Goal: Task Accomplishment & Management: Manage account settings

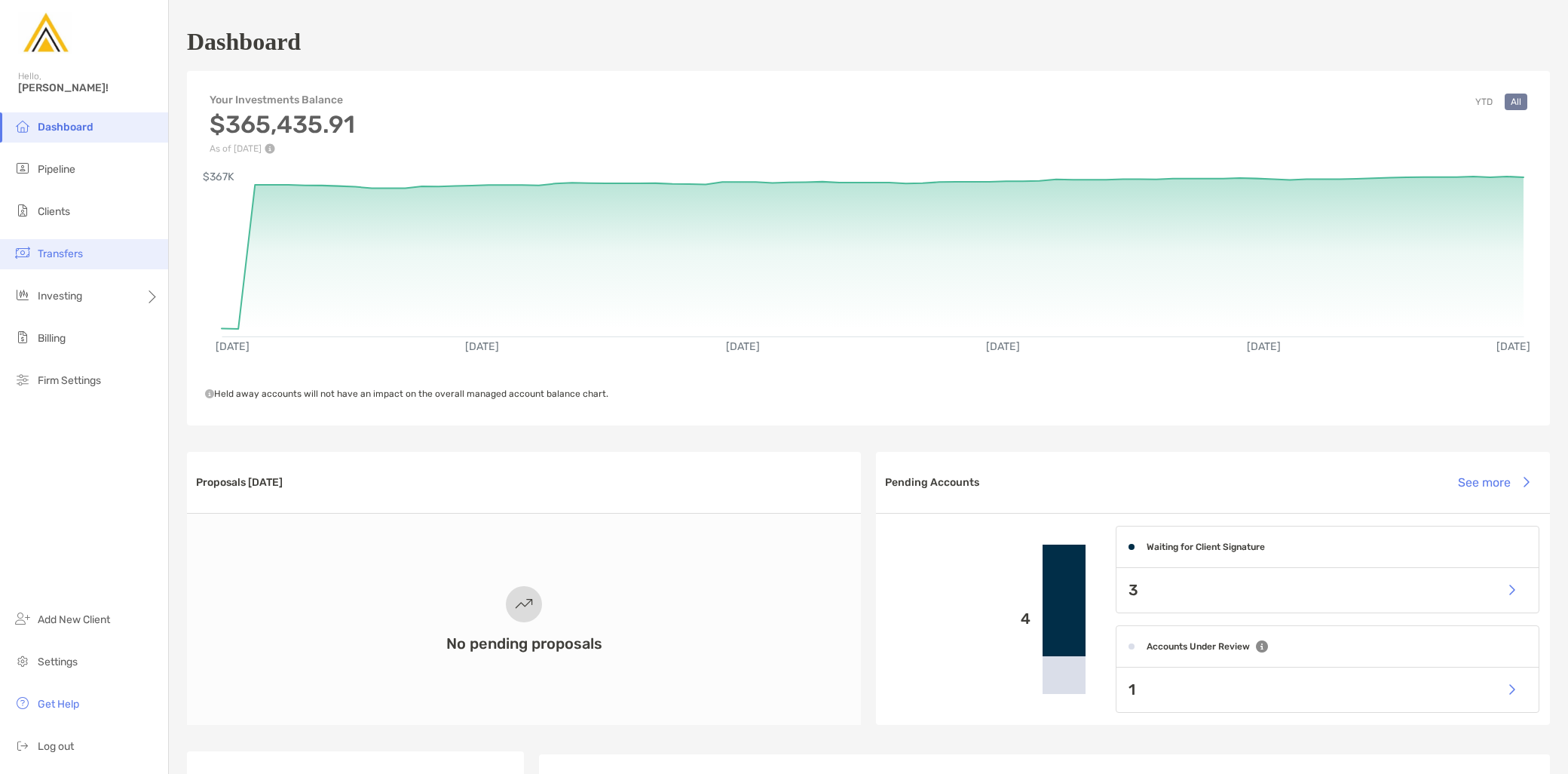
click at [92, 258] on li "Transfers" at bounding box center [84, 255] width 168 height 31
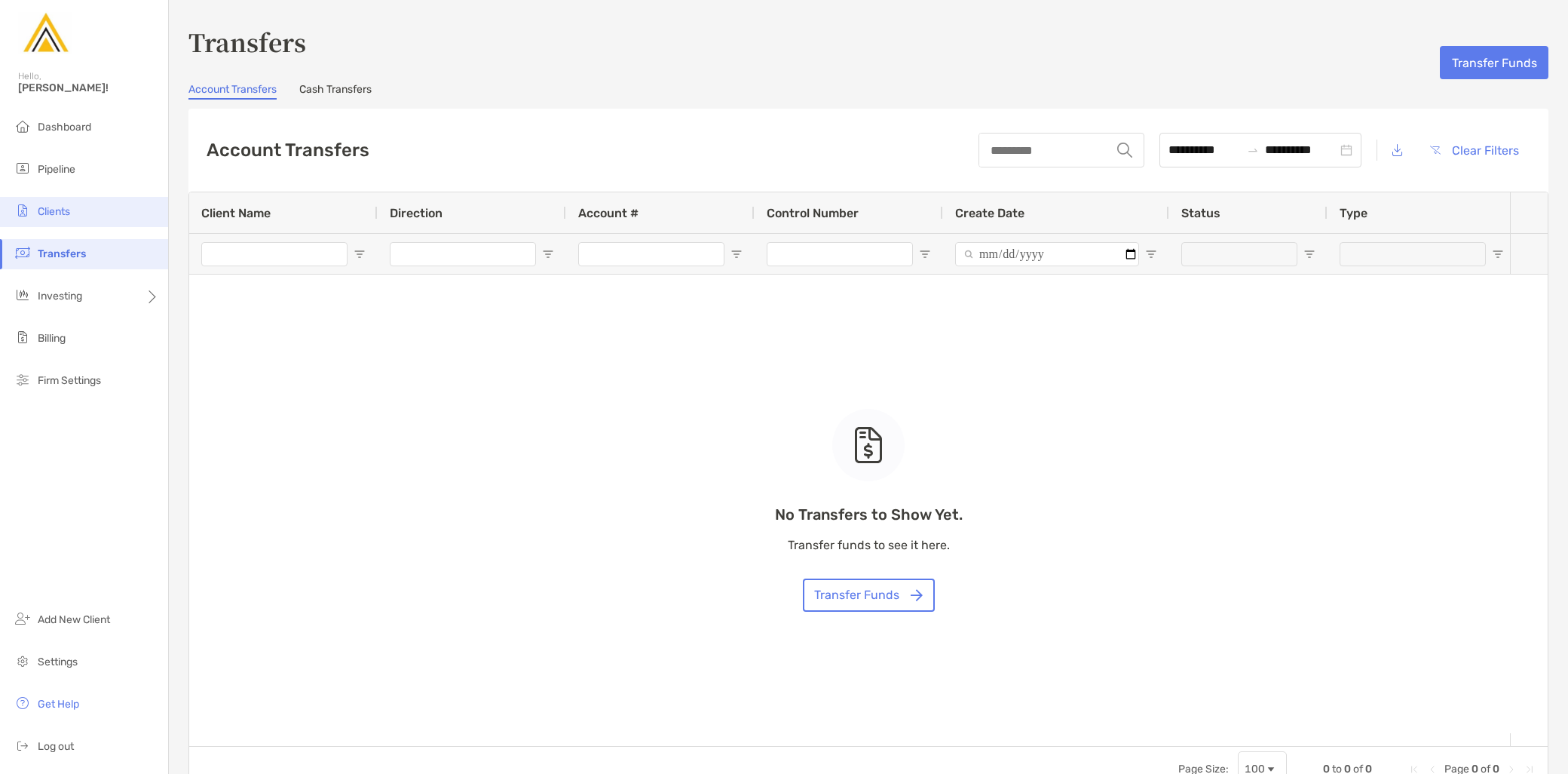
click at [92, 225] on li "Clients" at bounding box center [84, 212] width 168 height 31
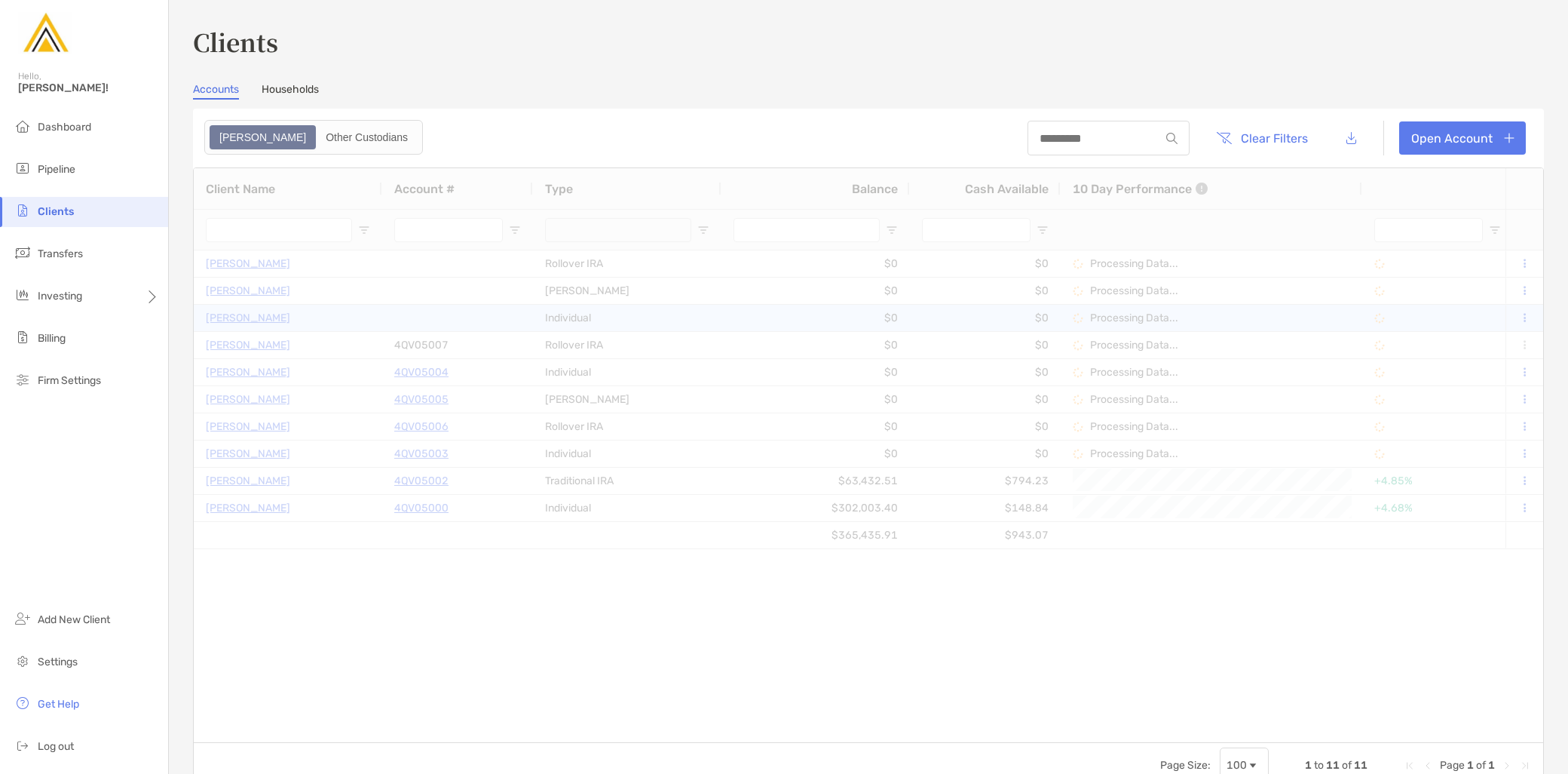
type input "***"
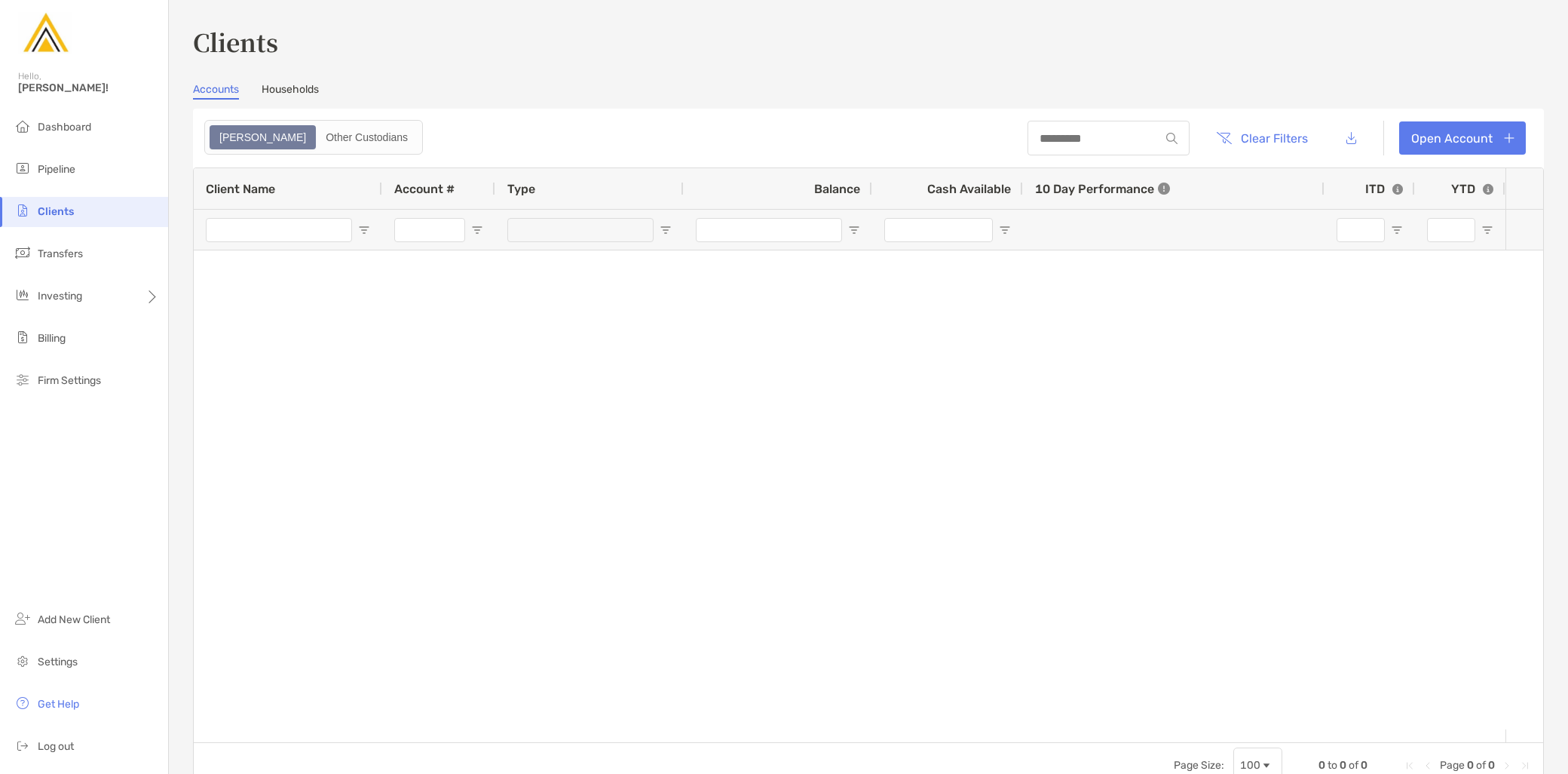
click at [290, 92] on link "Households" at bounding box center [290, 91] width 57 height 17
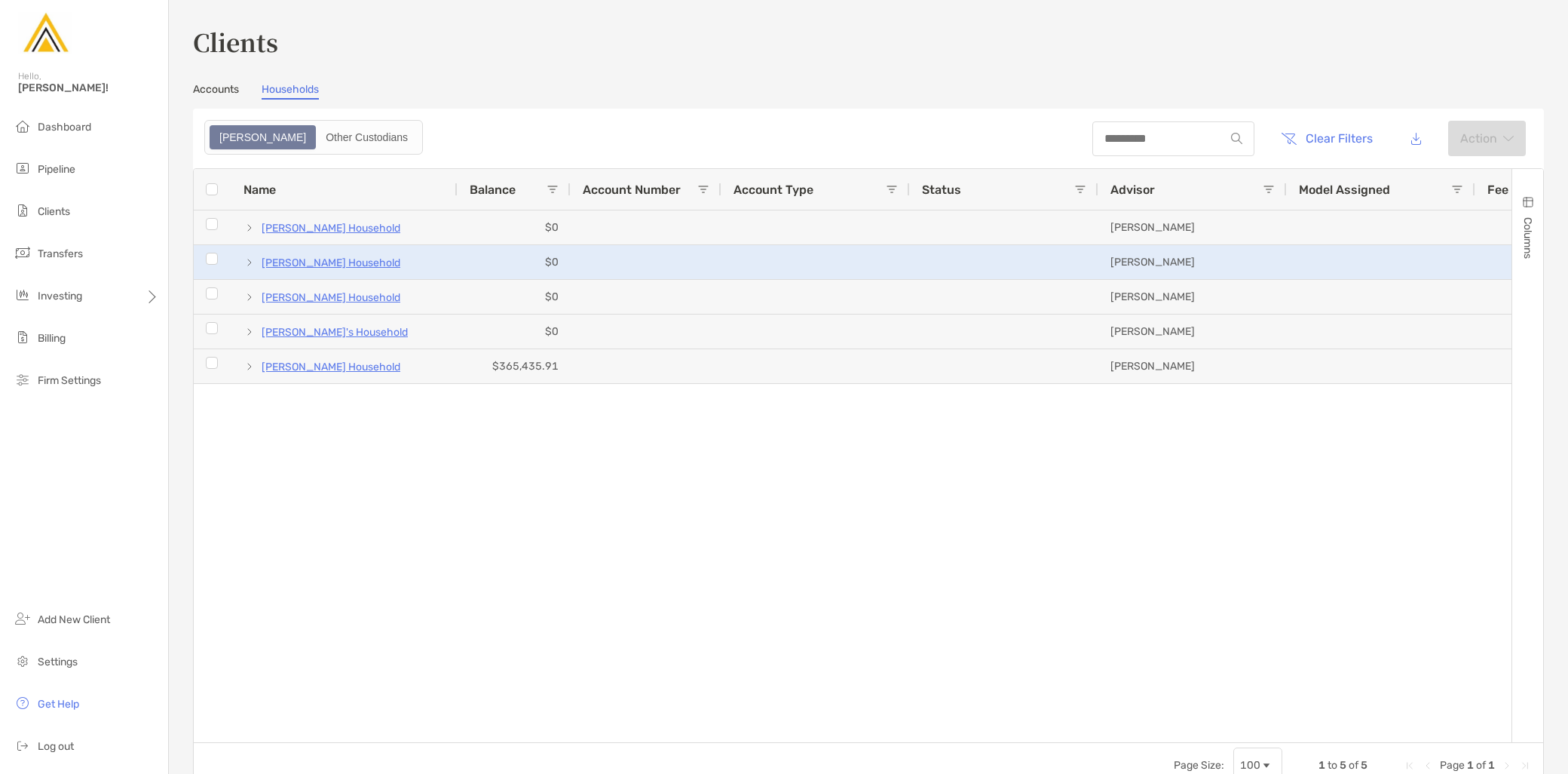
click at [309, 261] on p "[PERSON_NAME] Household" at bounding box center [331, 262] width 139 height 18
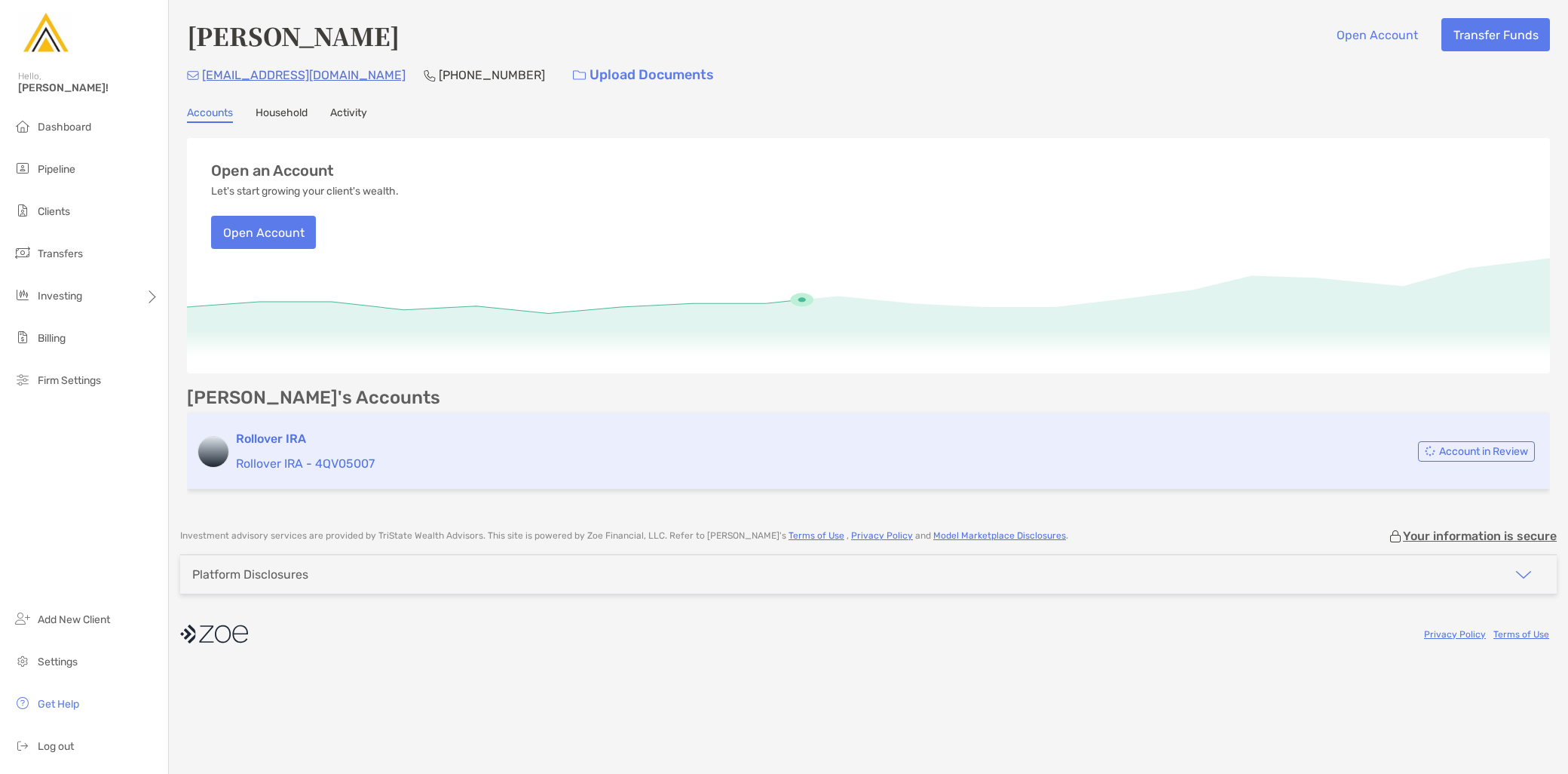
click at [529, 446] on div "Rollover IRA Rollover IRA - 4QV05007" at bounding box center [739, 452] width 1007 height 43
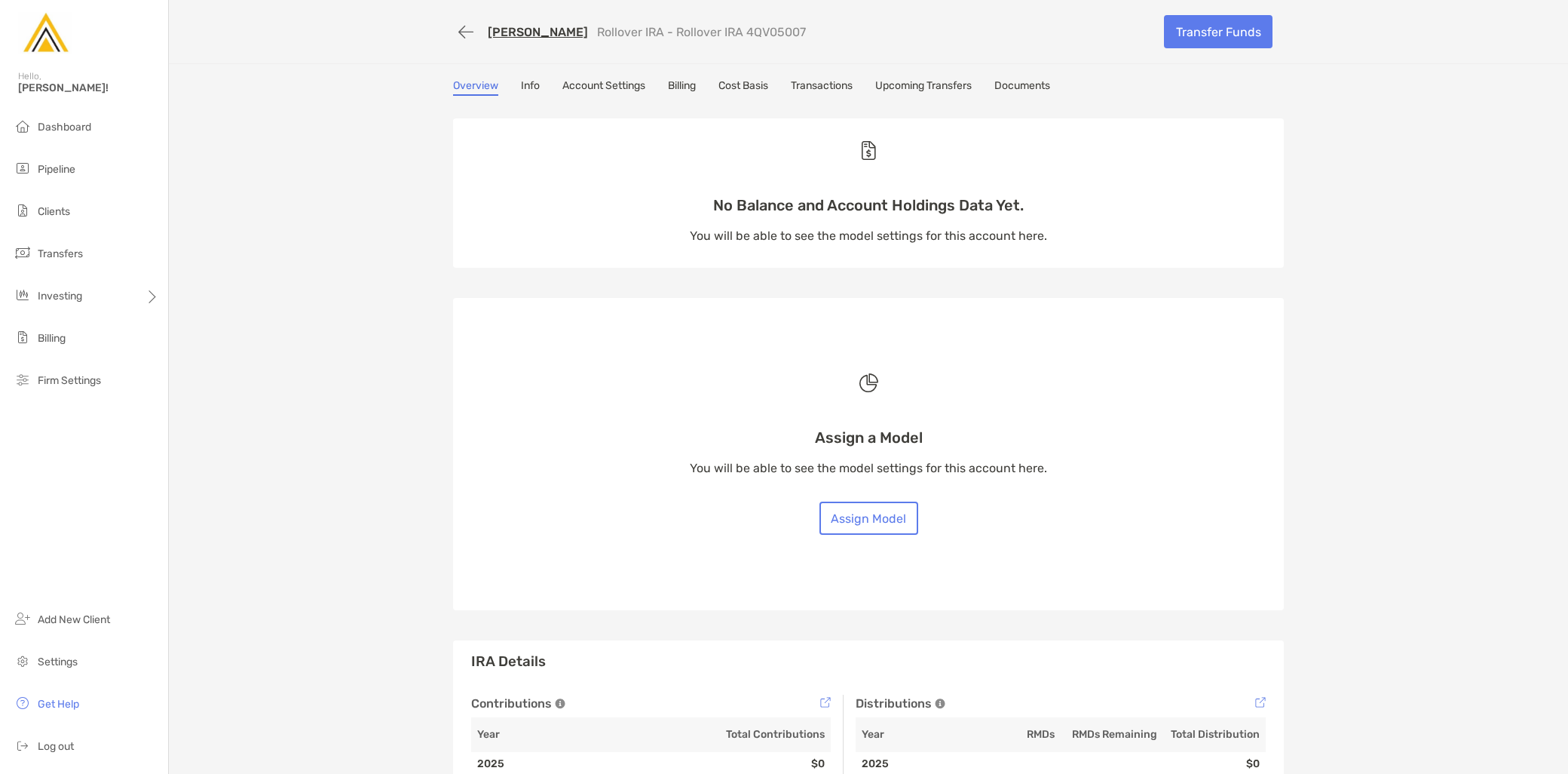
click at [918, 83] on link "Upcoming Transfers" at bounding box center [924, 88] width 96 height 17
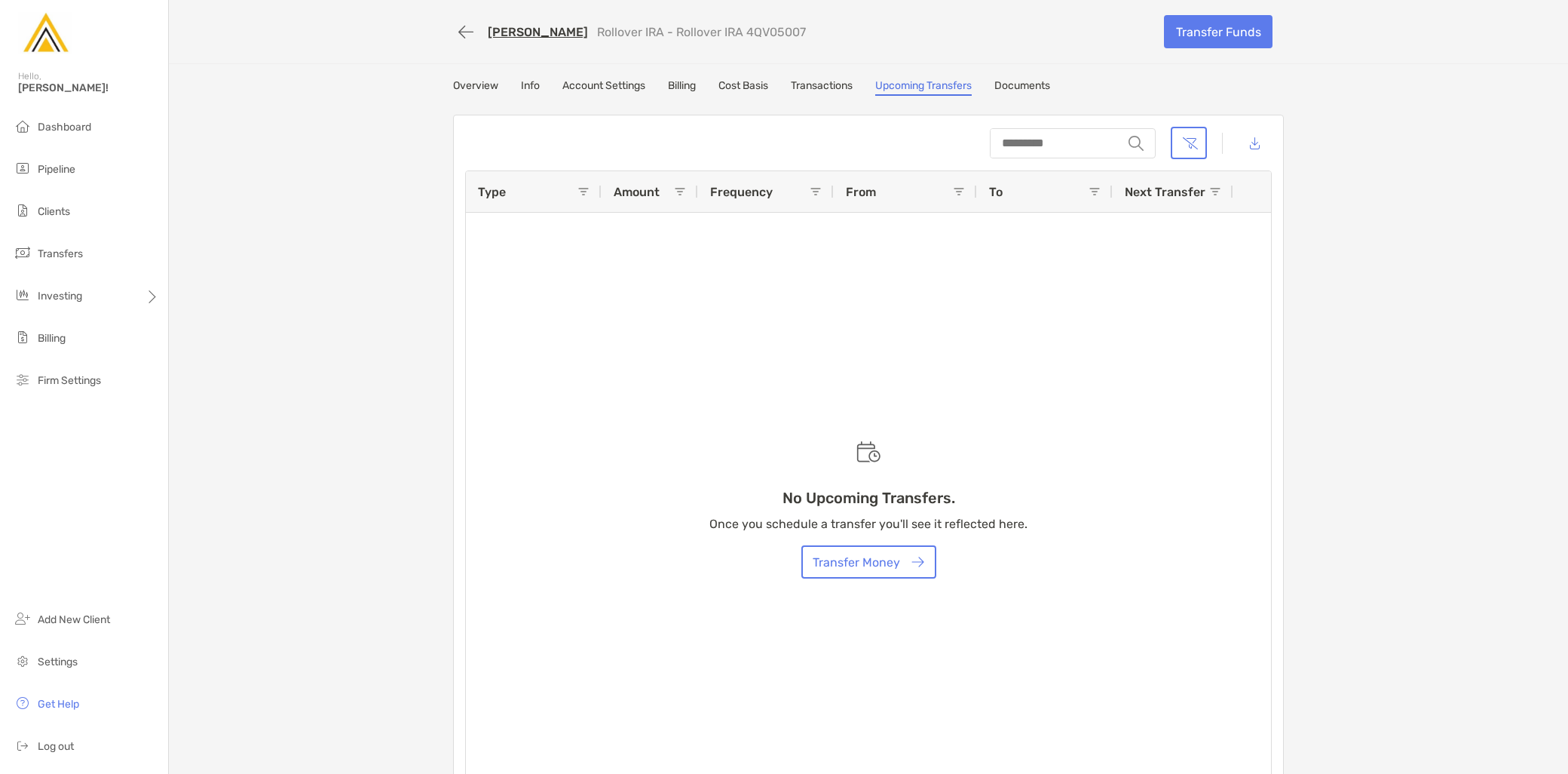
click at [1021, 92] on link "Documents" at bounding box center [1022, 88] width 55 height 17
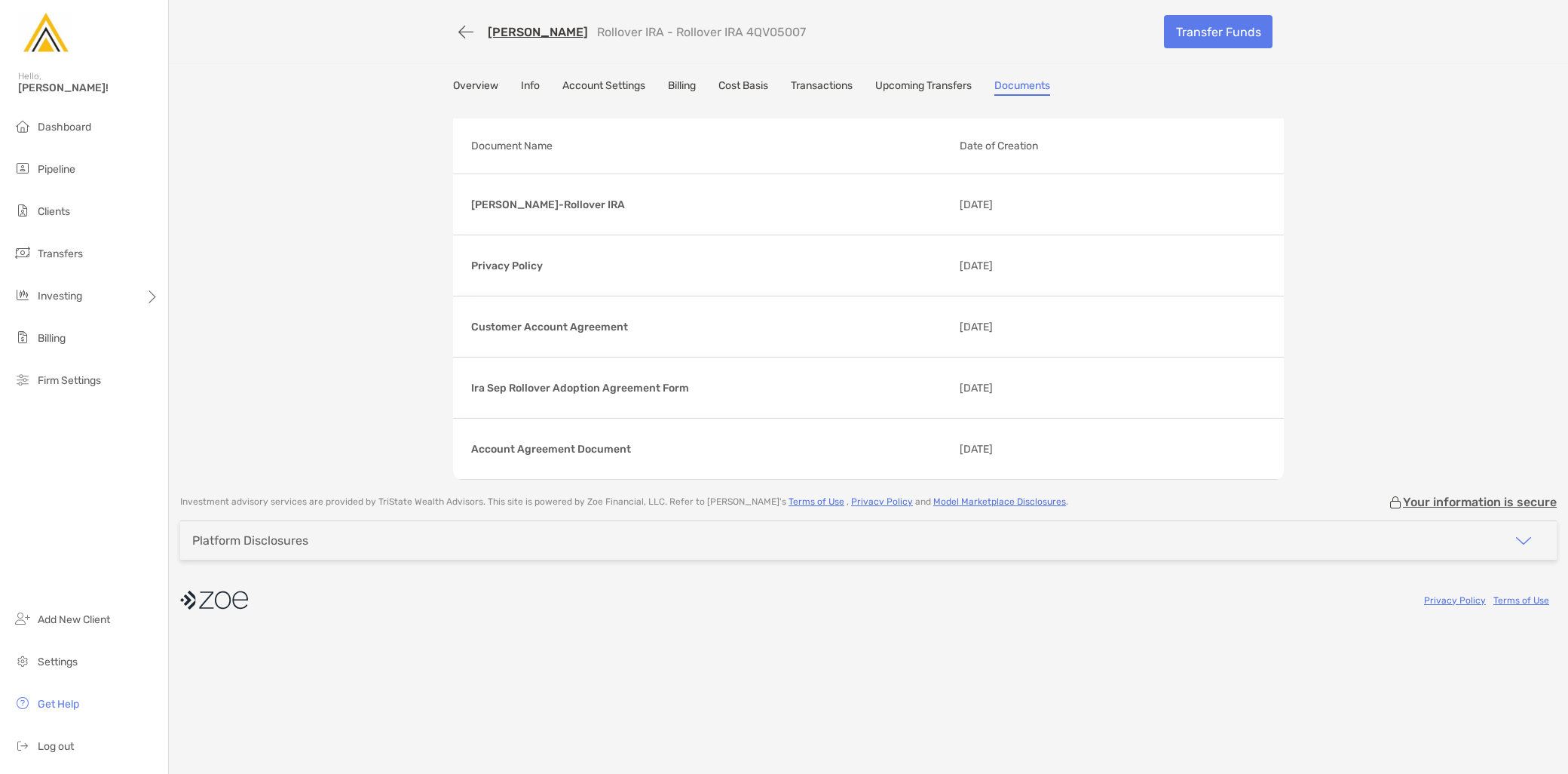
click at [615, 91] on link "Account Settings" at bounding box center [603, 88] width 83 height 17
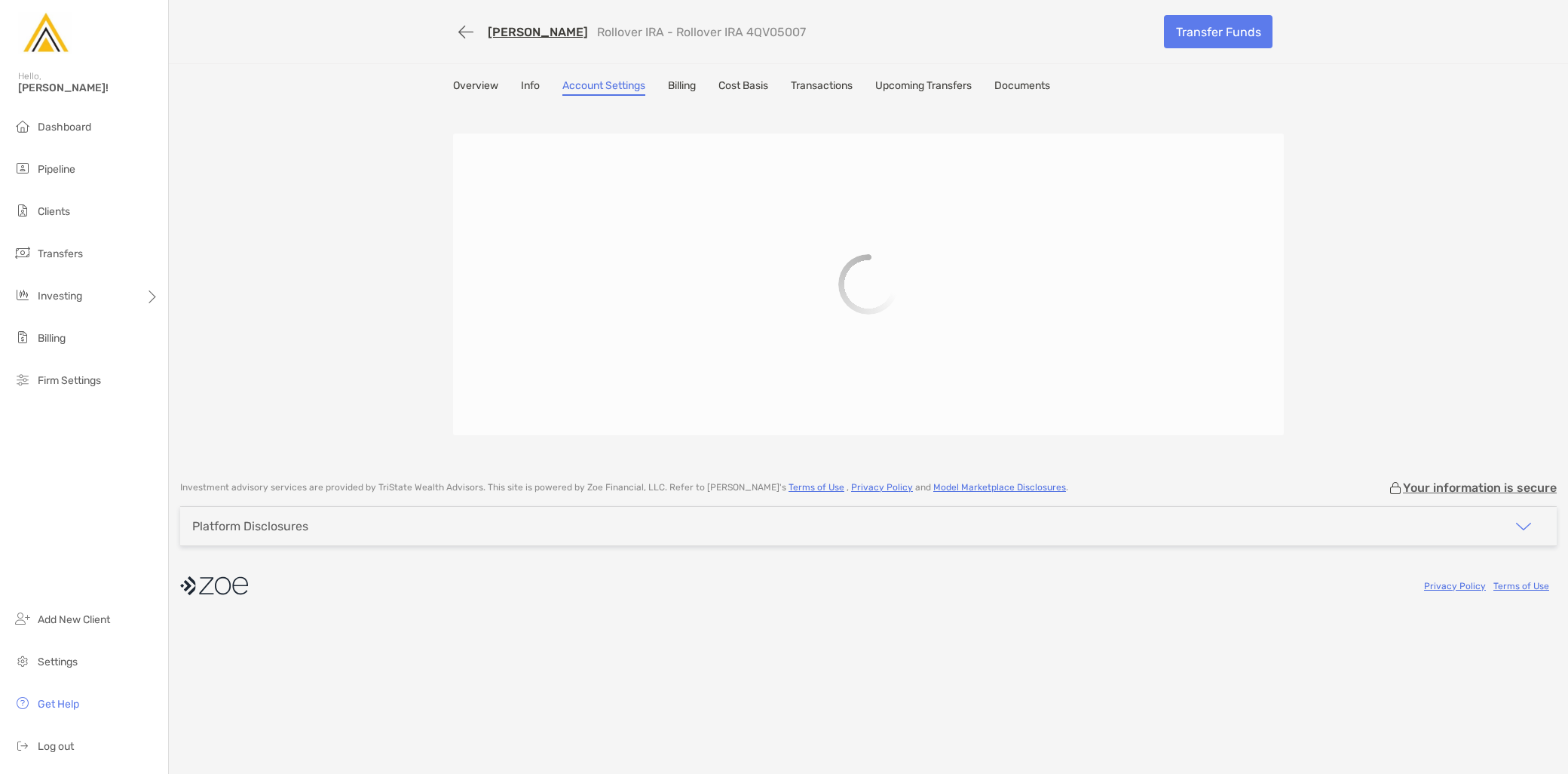
click at [692, 92] on link "Billing" at bounding box center [682, 88] width 28 height 17
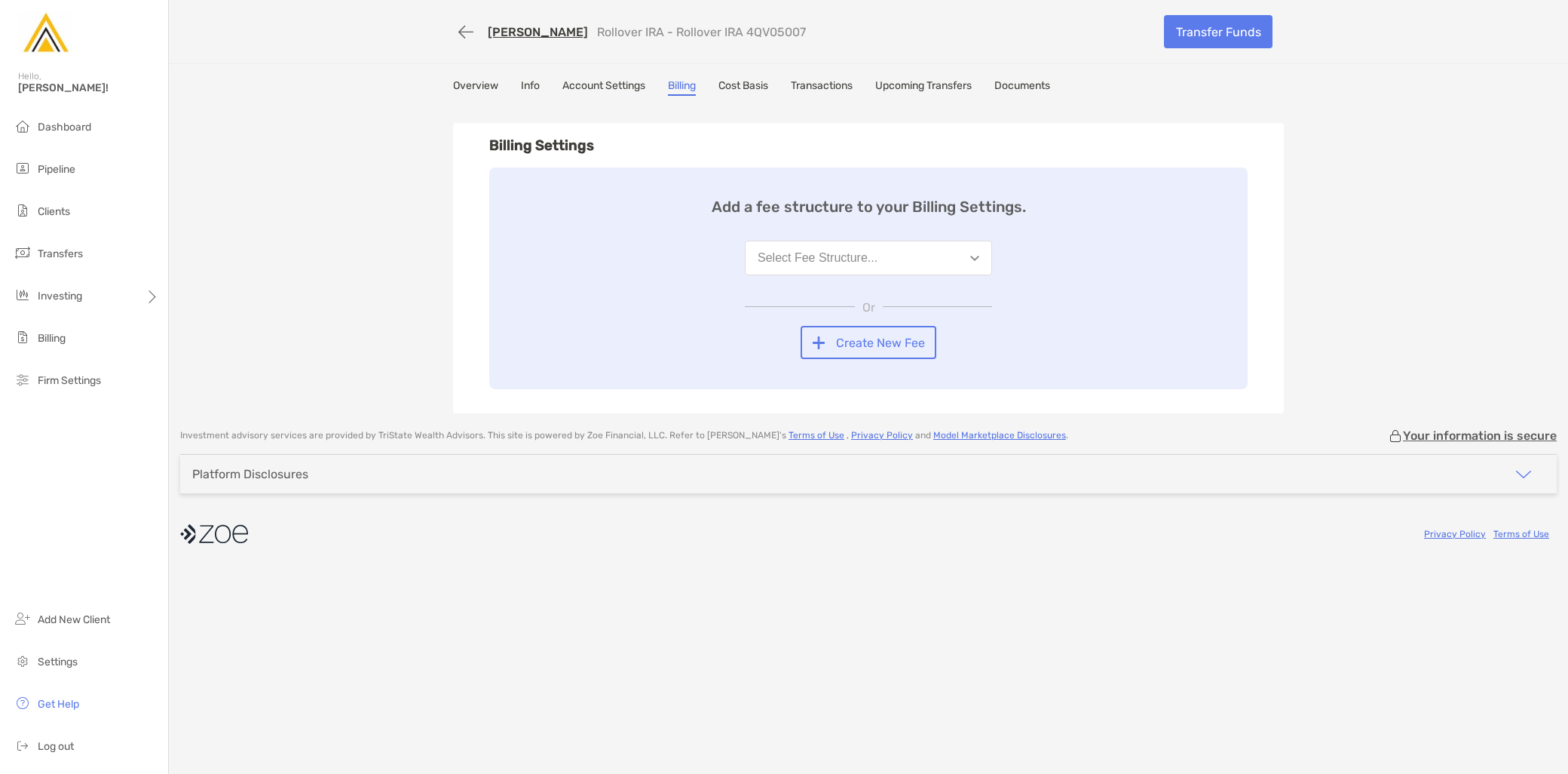
click at [832, 261] on div "Select Fee Structure..." at bounding box center [817, 258] width 120 height 14
click at [837, 301] on button "TSWA Standard Fee Schedule" at bounding box center [868, 295] width 246 height 39
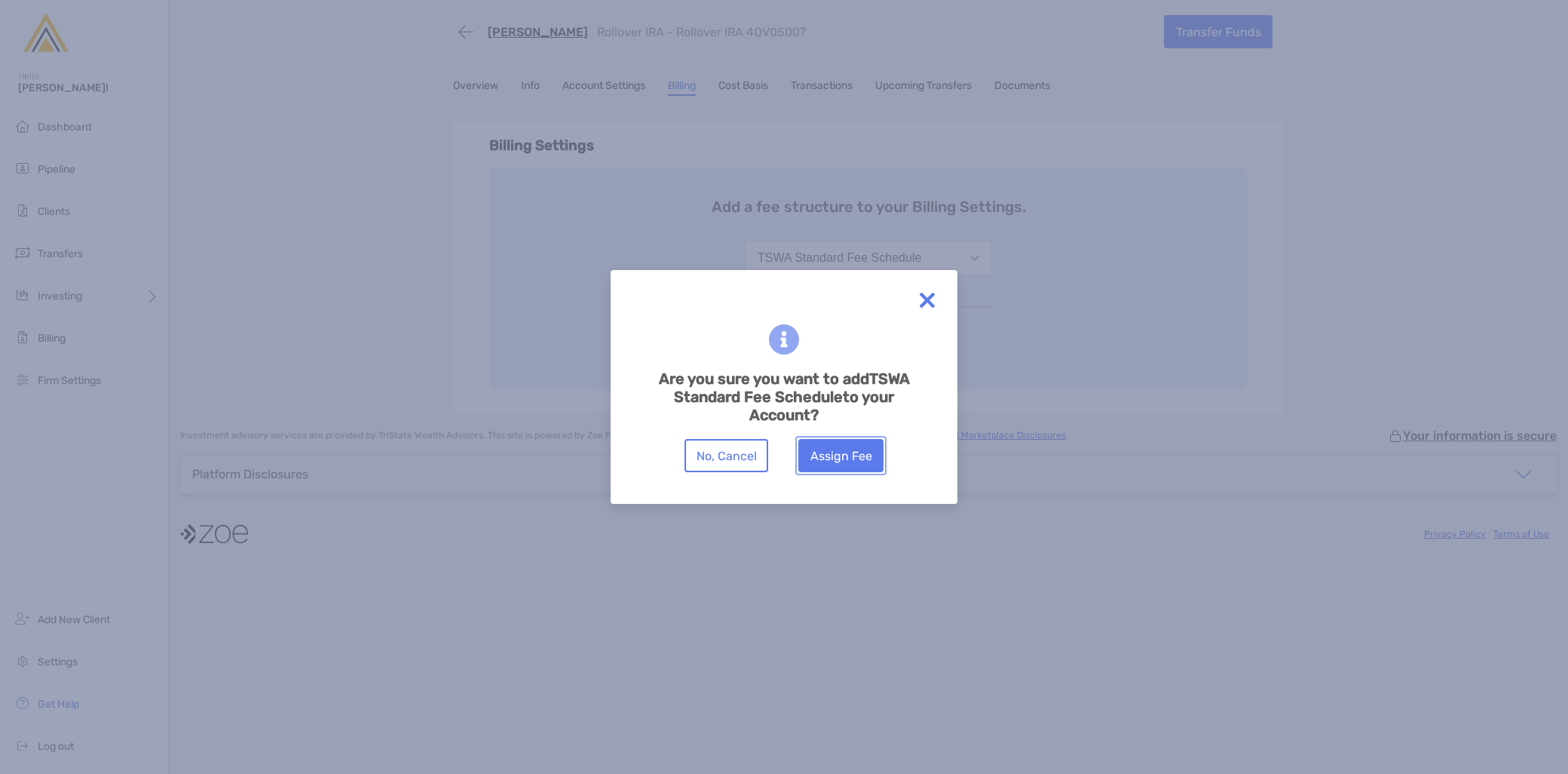
click at [831, 462] on button "Assign Fee" at bounding box center [841, 455] width 85 height 33
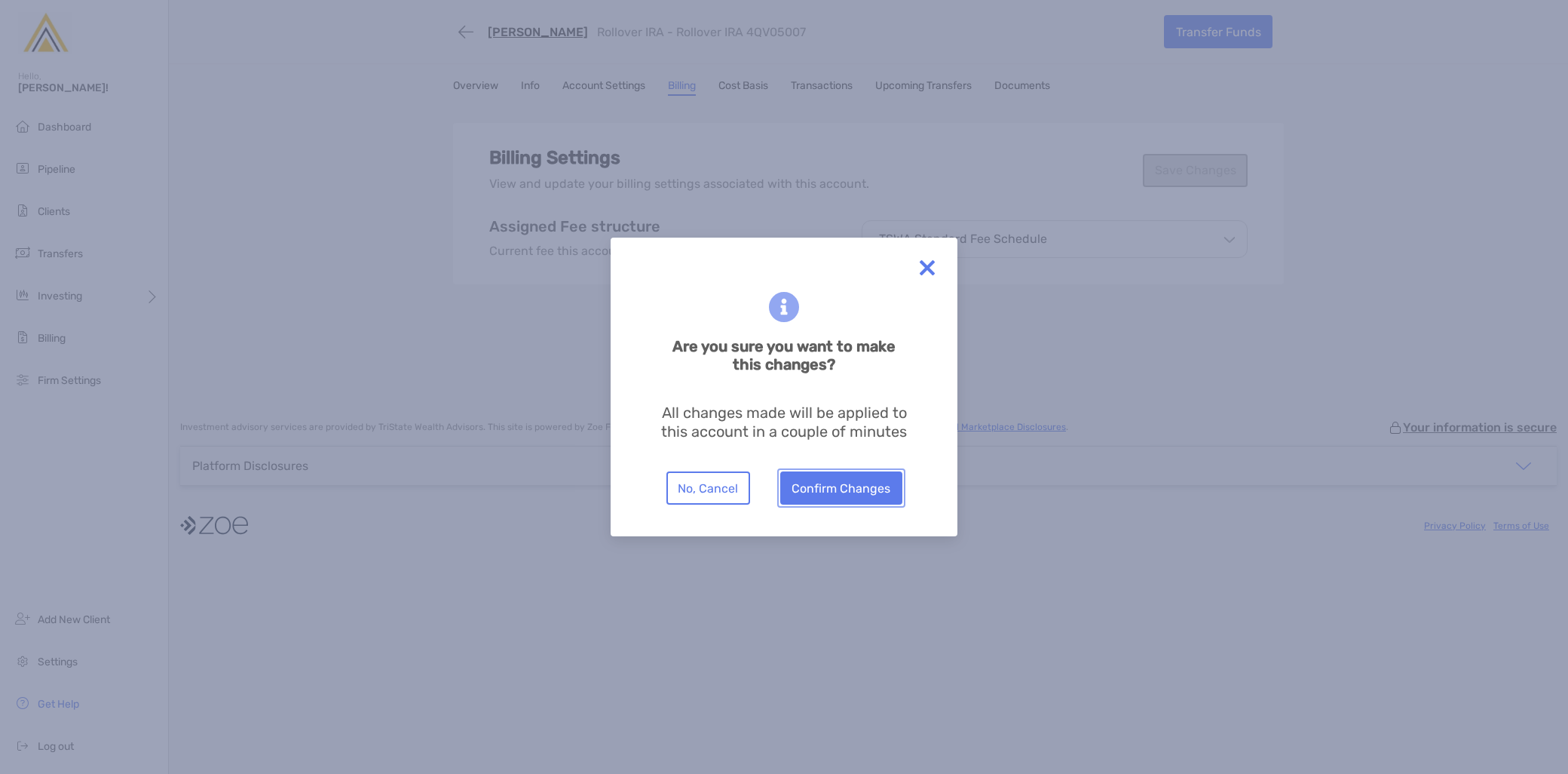
click at [844, 489] on button "Confirm Changes" at bounding box center [842, 488] width 122 height 33
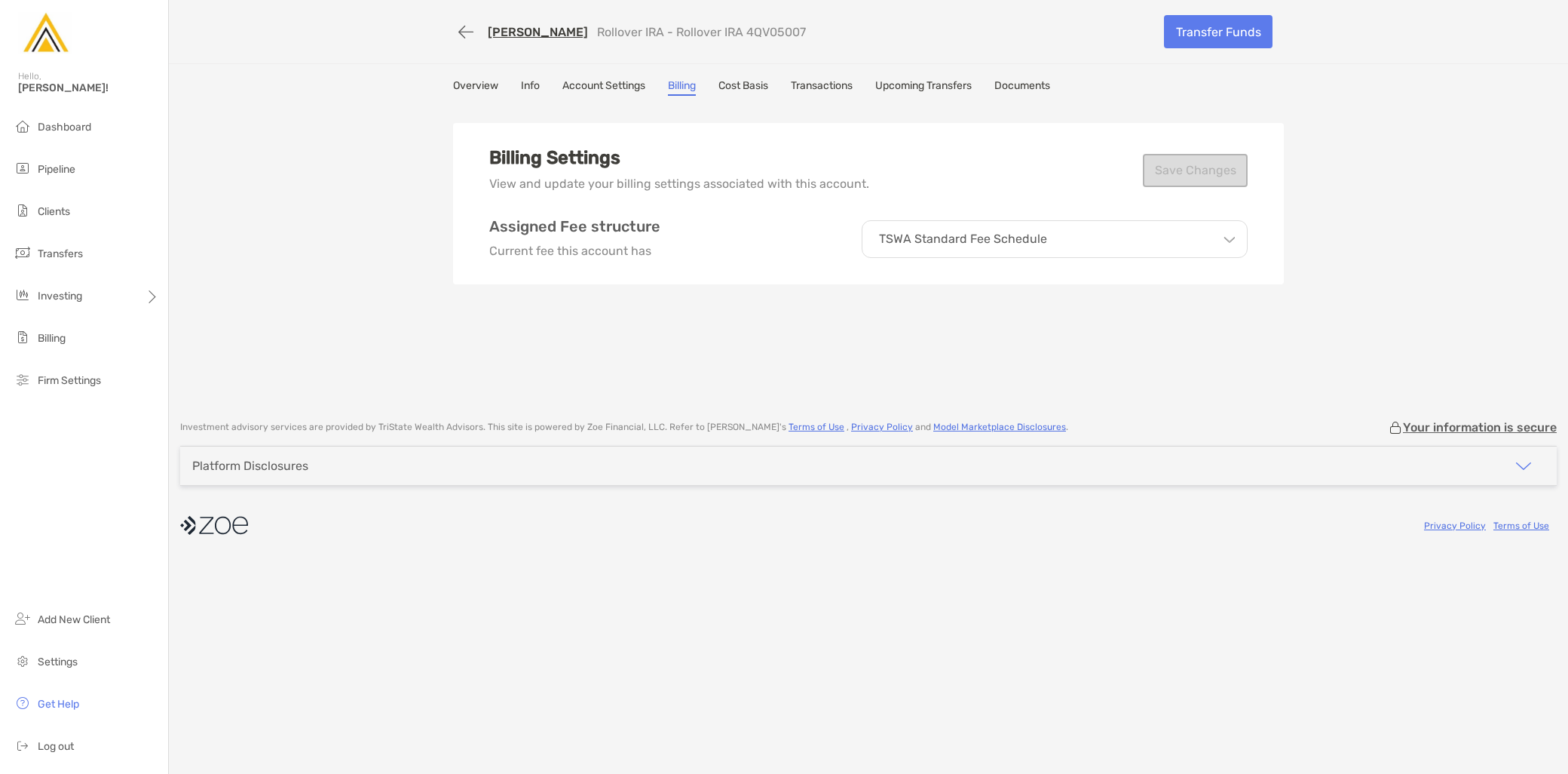
click at [606, 88] on link "Account Settings" at bounding box center [603, 88] width 83 height 17
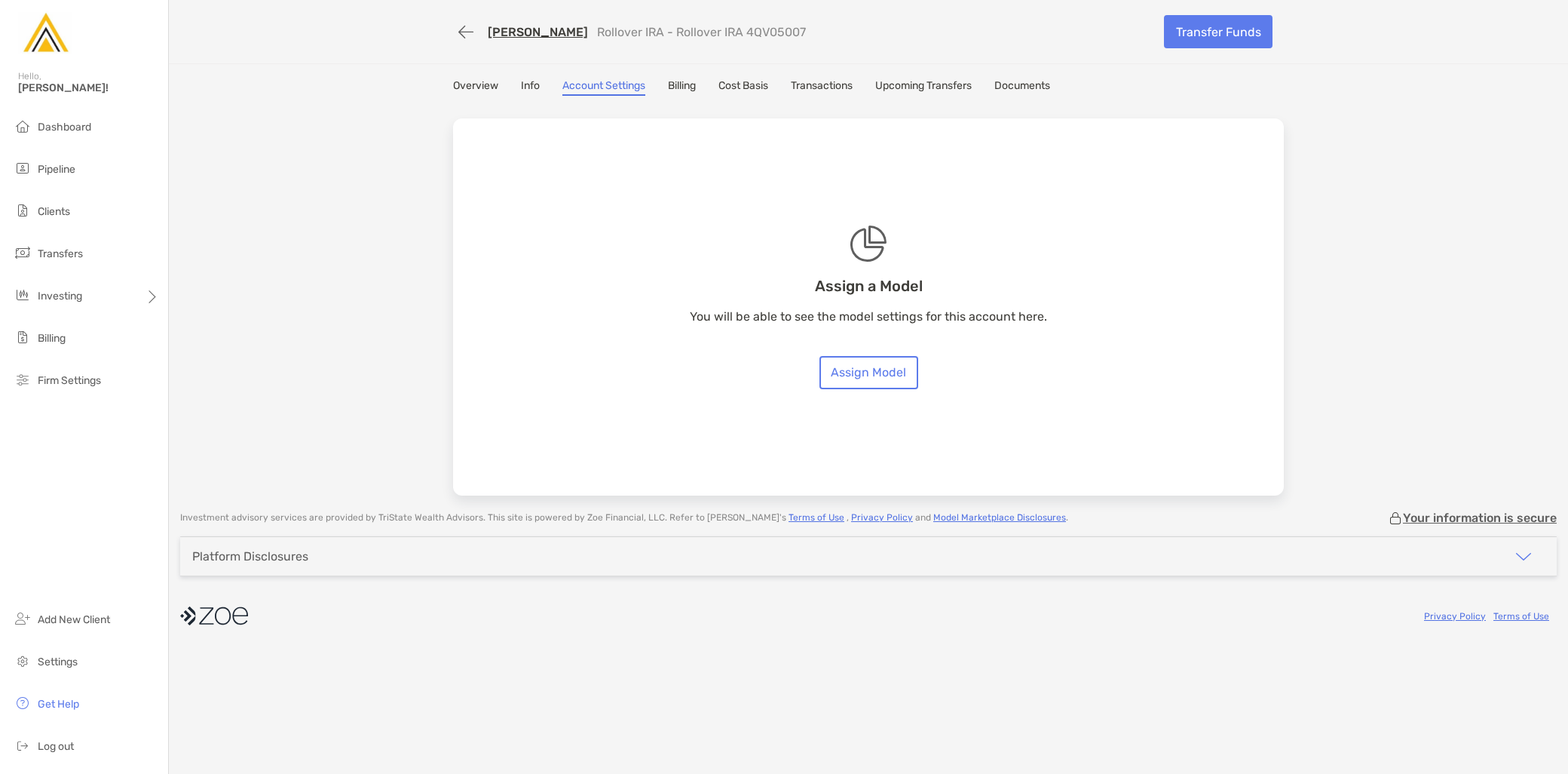
click at [540, 86] on div "Overview Info Account Settings Billing Cost Basis Transactions Upcoming Transfe…" at bounding box center [868, 88] width 831 height 17
click at [523, 86] on link "Info" at bounding box center [530, 88] width 18 height 17
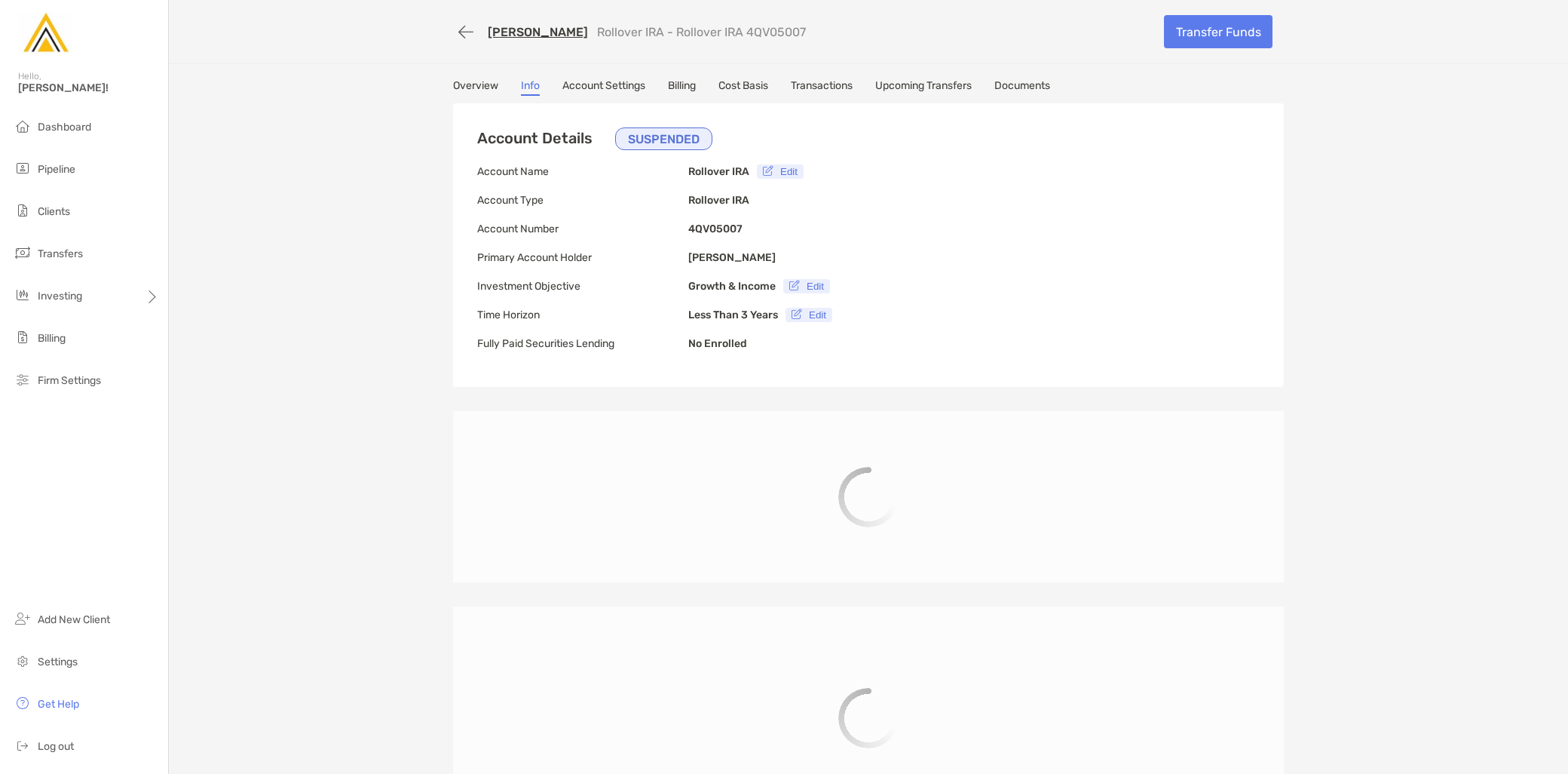
type input "**********"
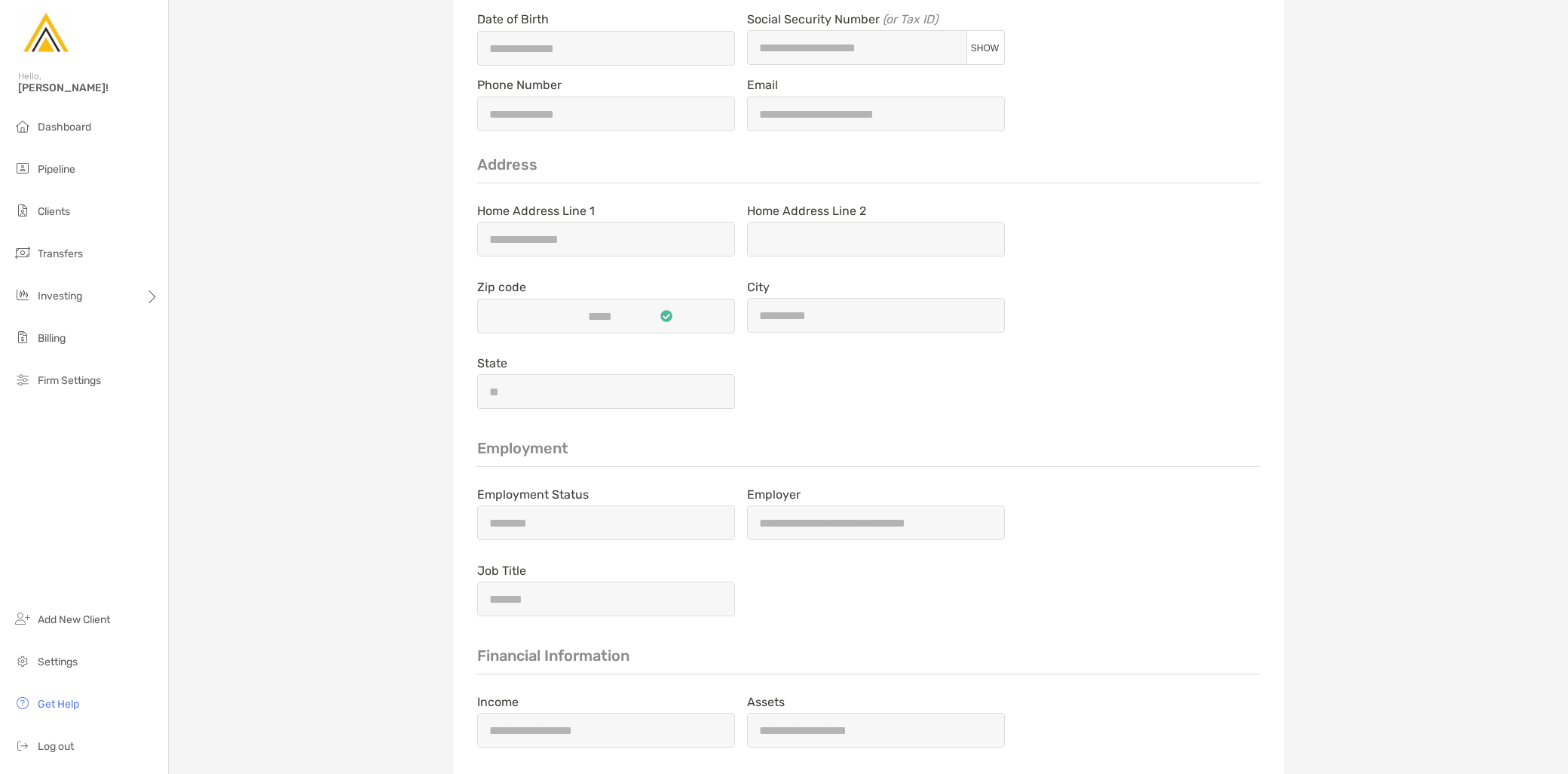
scroll to position [1390, 0]
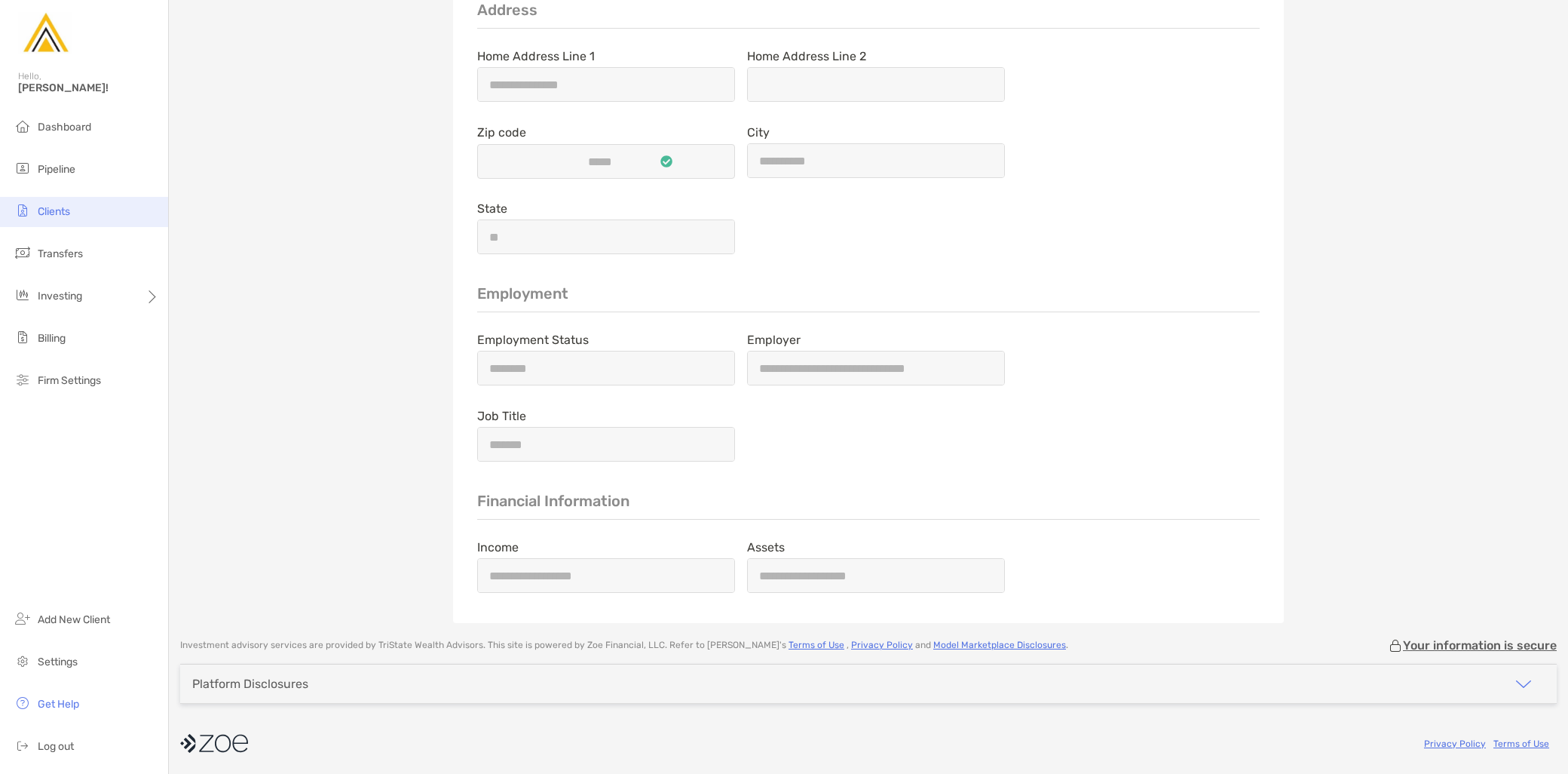
click at [84, 214] on li "Clients" at bounding box center [84, 212] width 168 height 31
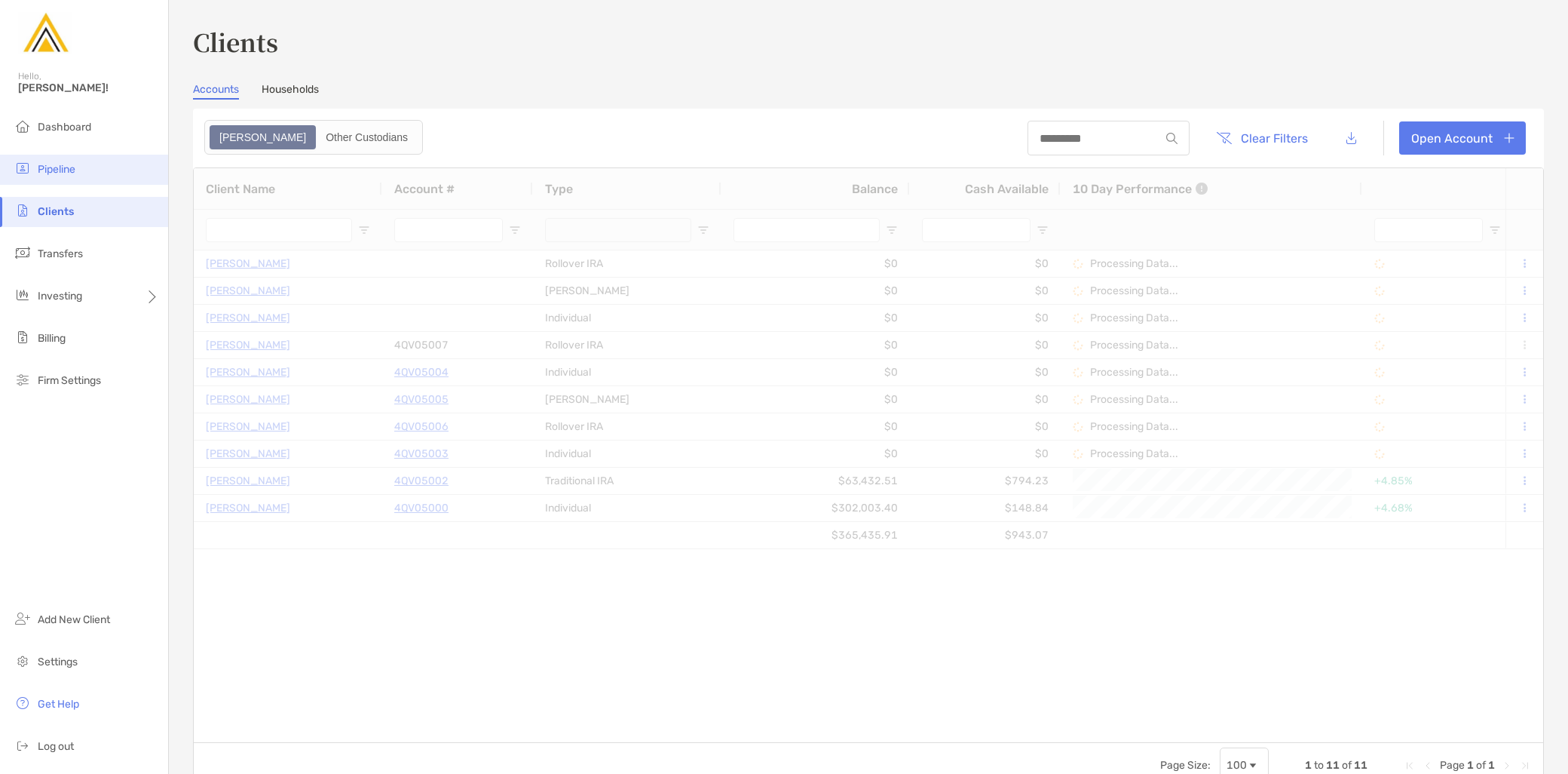
type input "***"
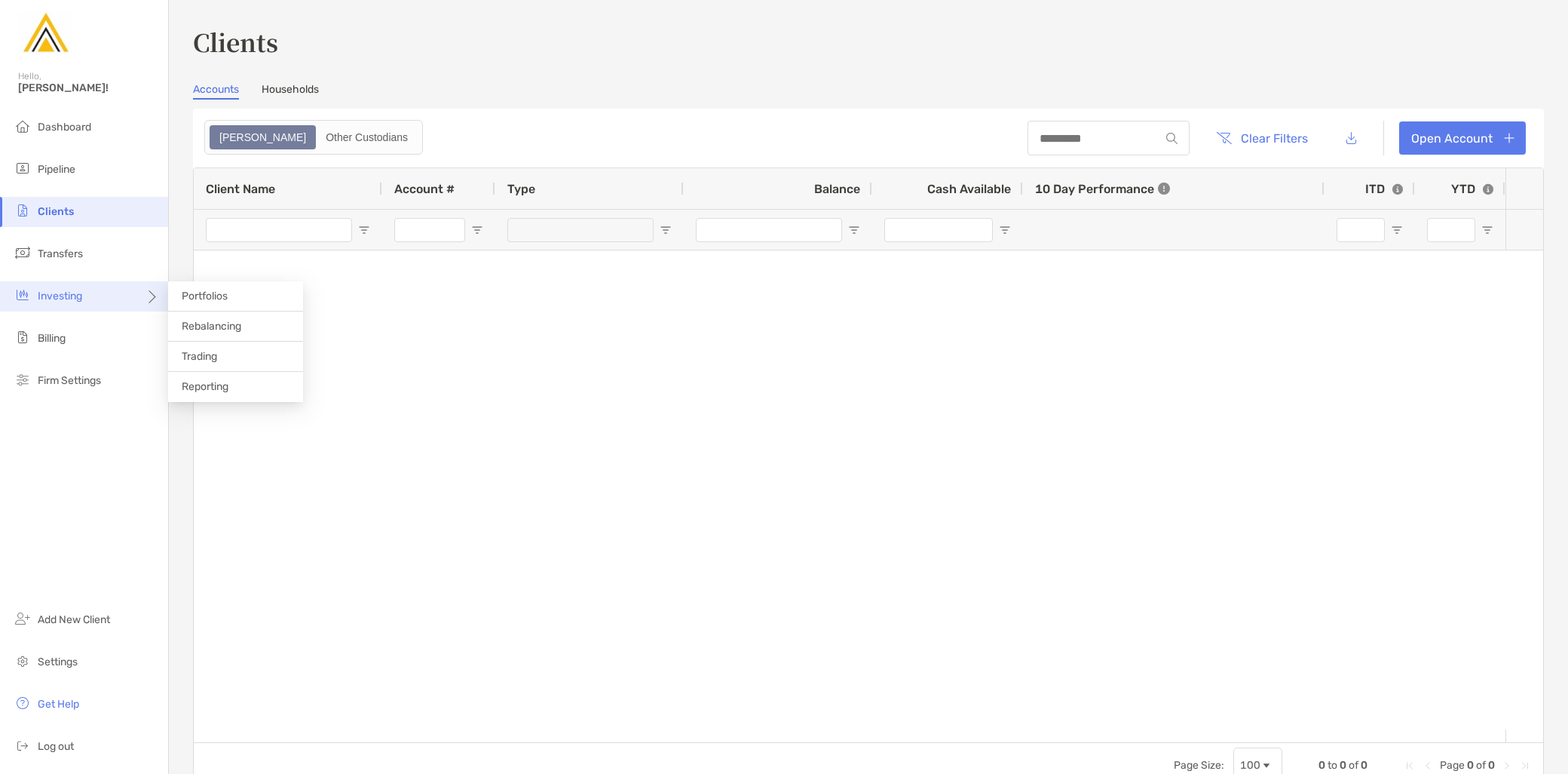
click at [109, 308] on div "Investing" at bounding box center [84, 297] width 168 height 31
click at [210, 297] on span "Portfolios" at bounding box center [204, 296] width 46 height 13
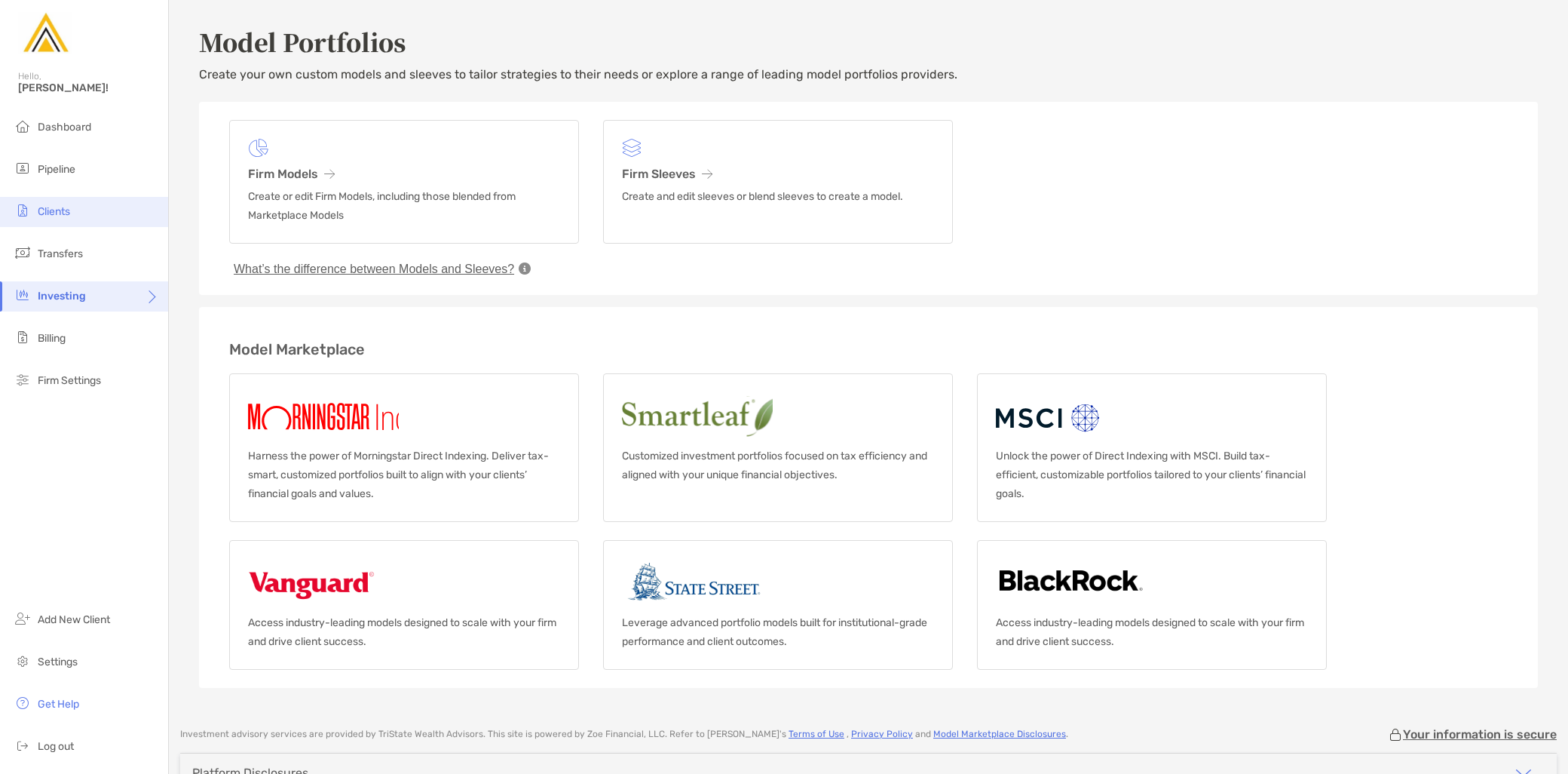
click at [93, 210] on li "Clients" at bounding box center [84, 212] width 168 height 31
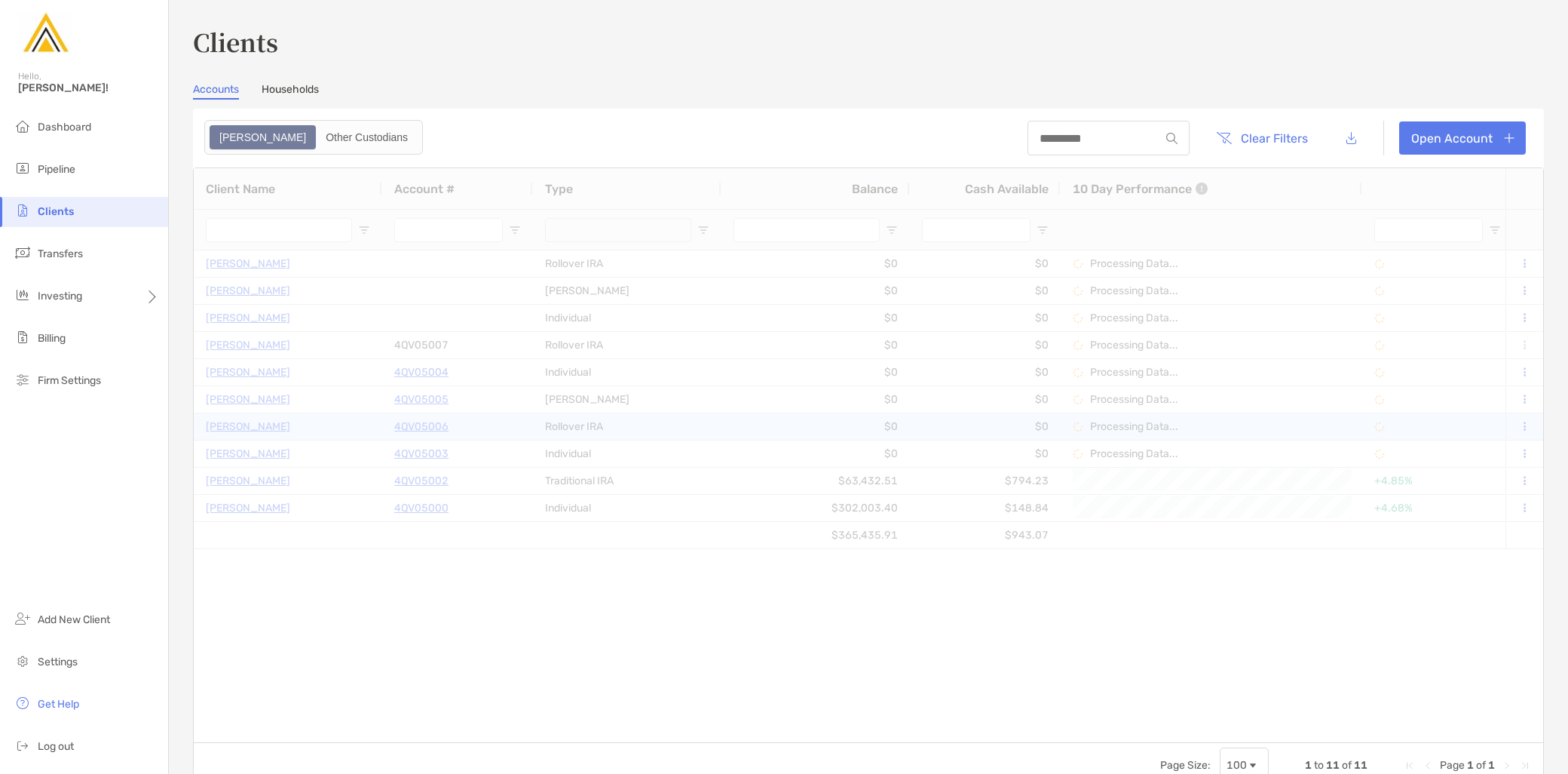
type input "***"
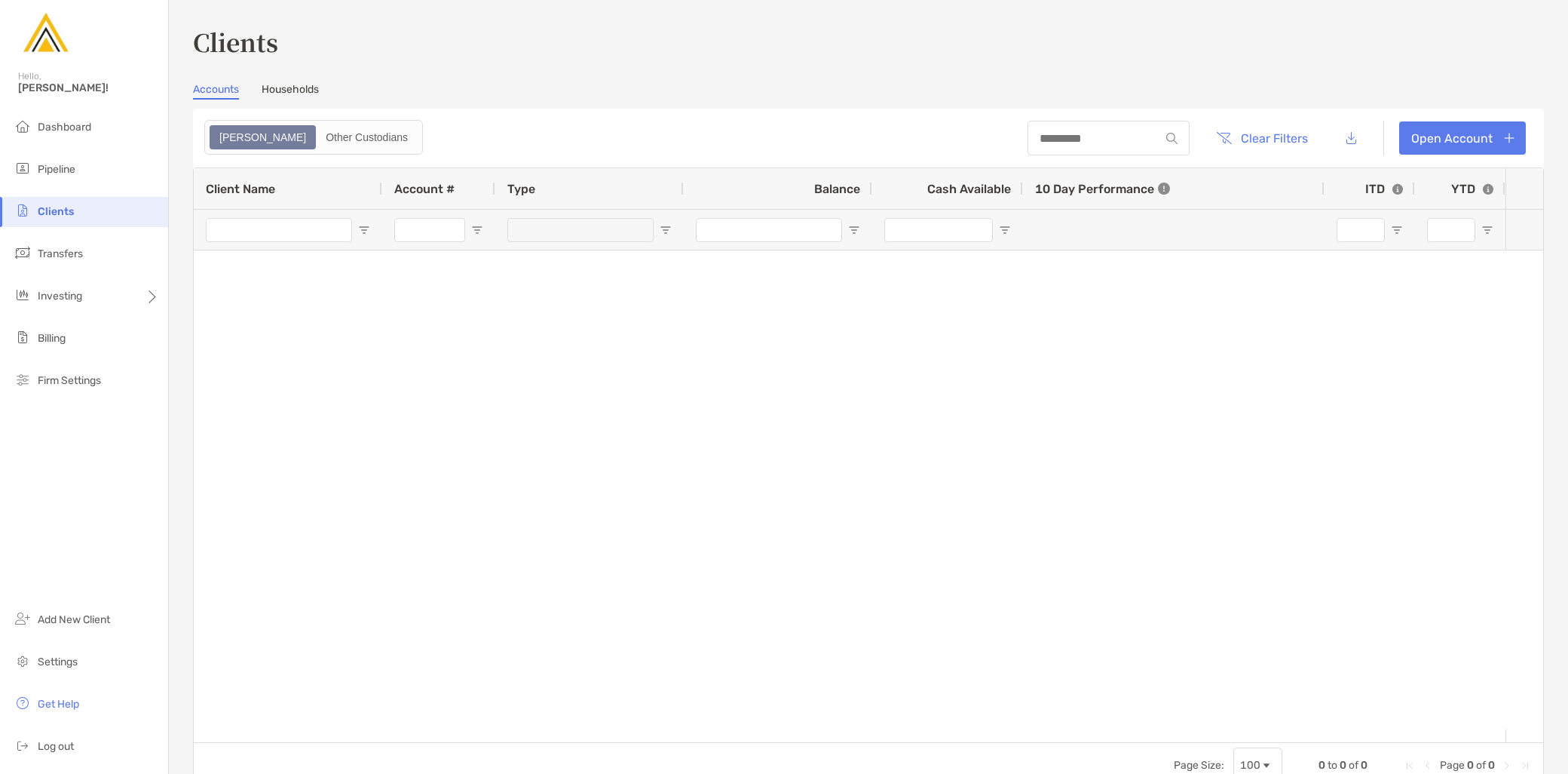
click at [292, 96] on link "Households" at bounding box center [290, 91] width 57 height 17
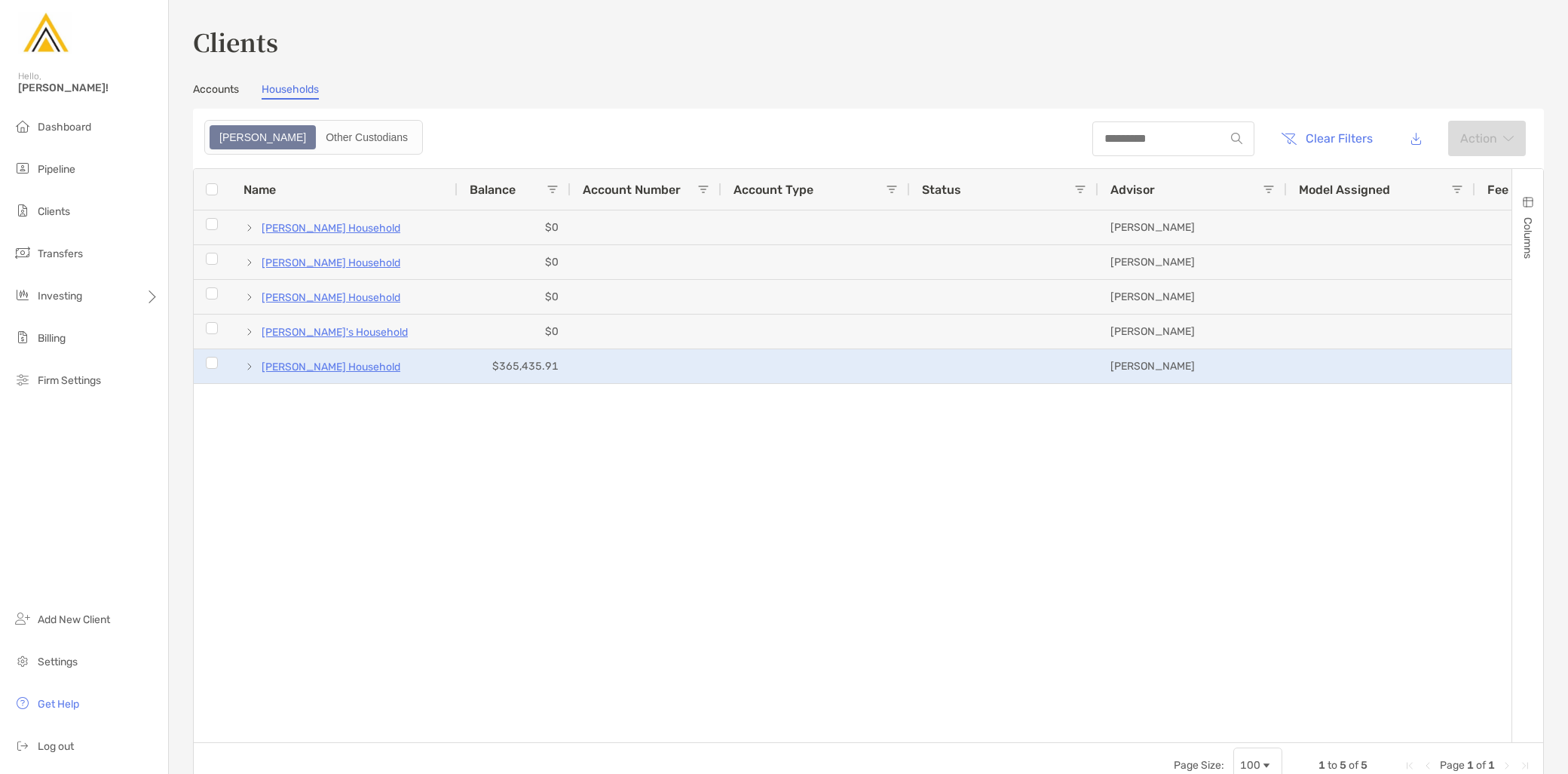
click at [310, 370] on p "[PERSON_NAME] Household" at bounding box center [331, 367] width 139 height 18
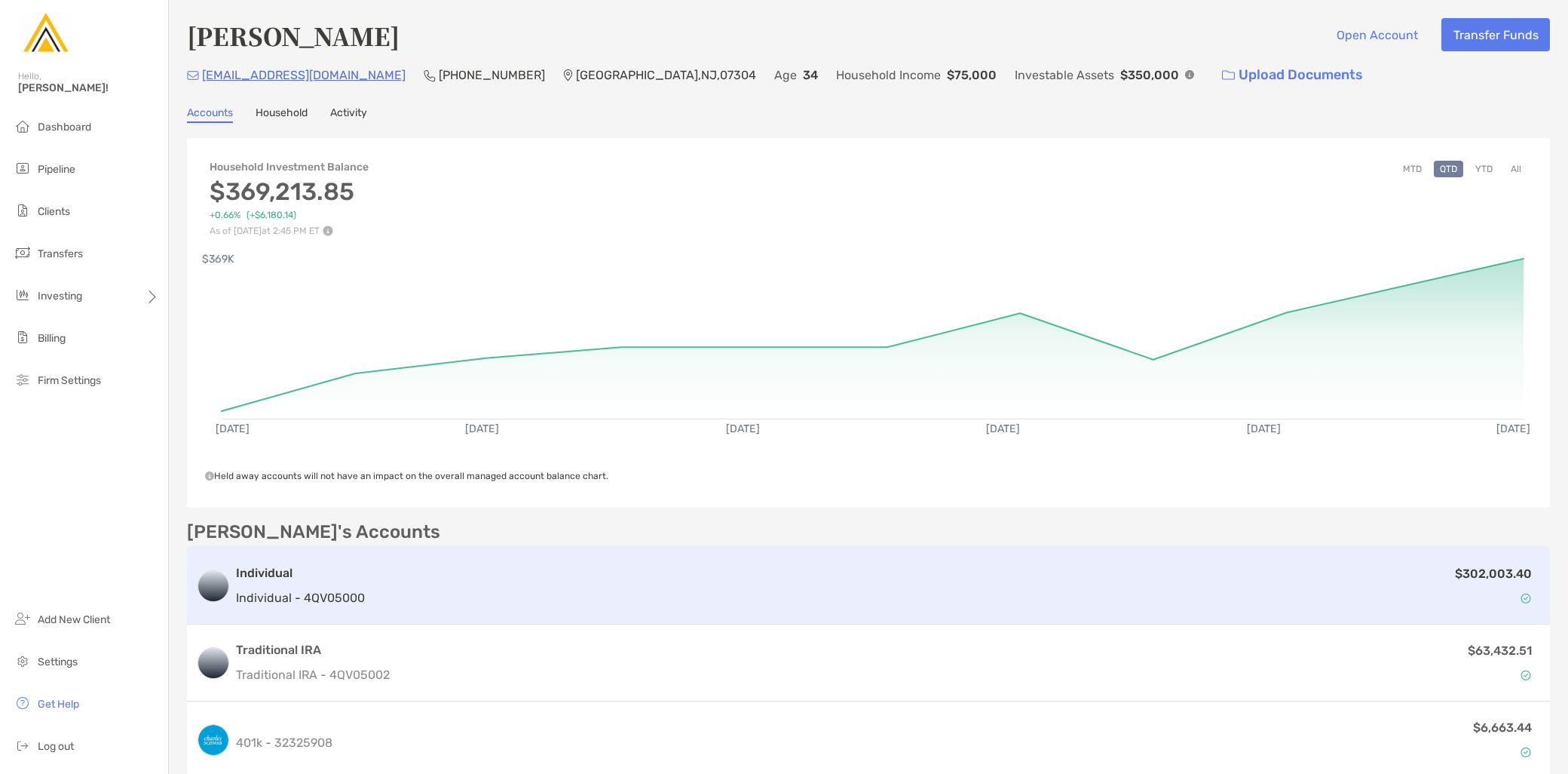
scroll to position [84, 0]
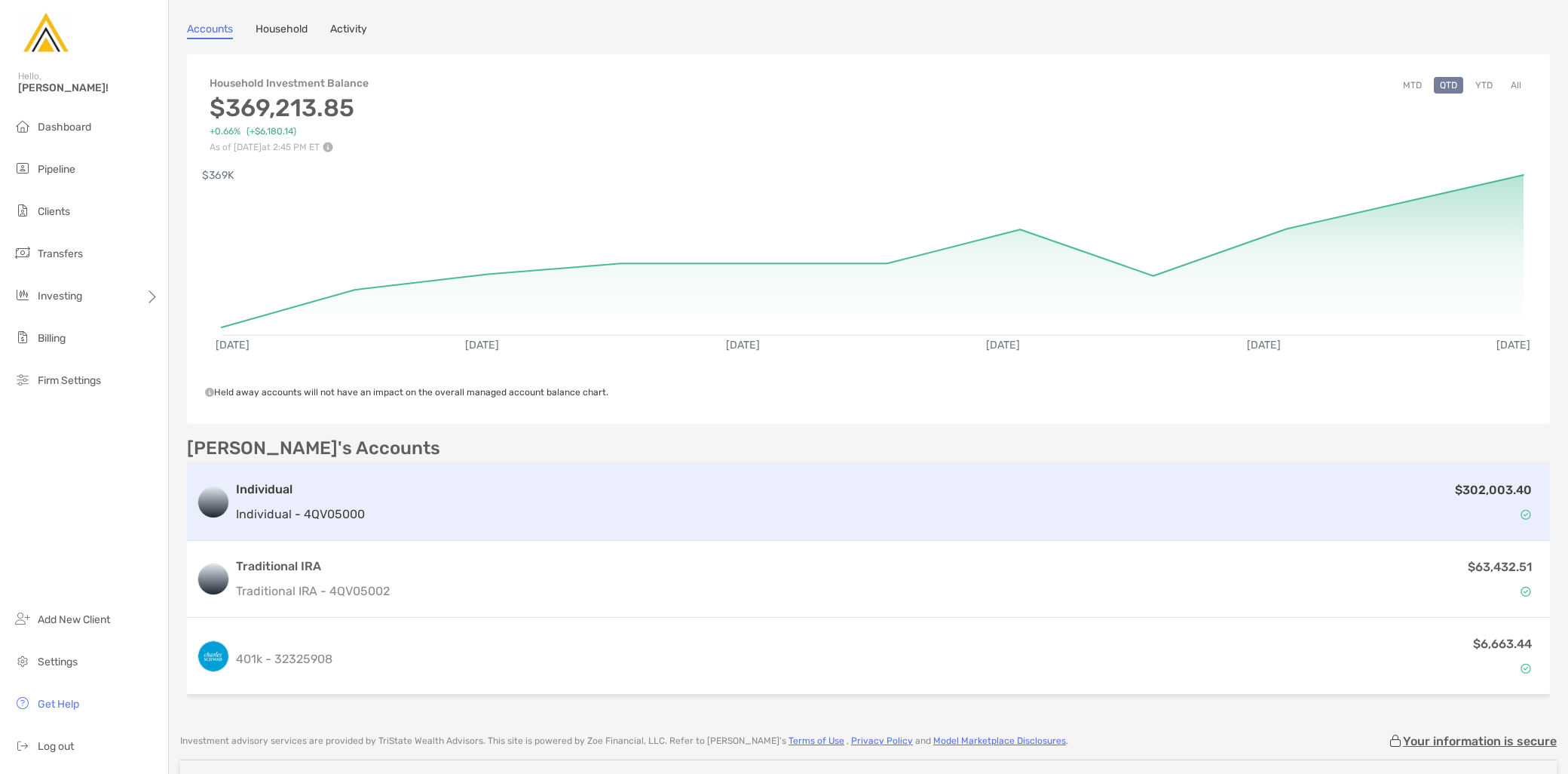
click at [687, 518] on div "$302,003.40" at bounding box center [956, 502] width 1170 height 43
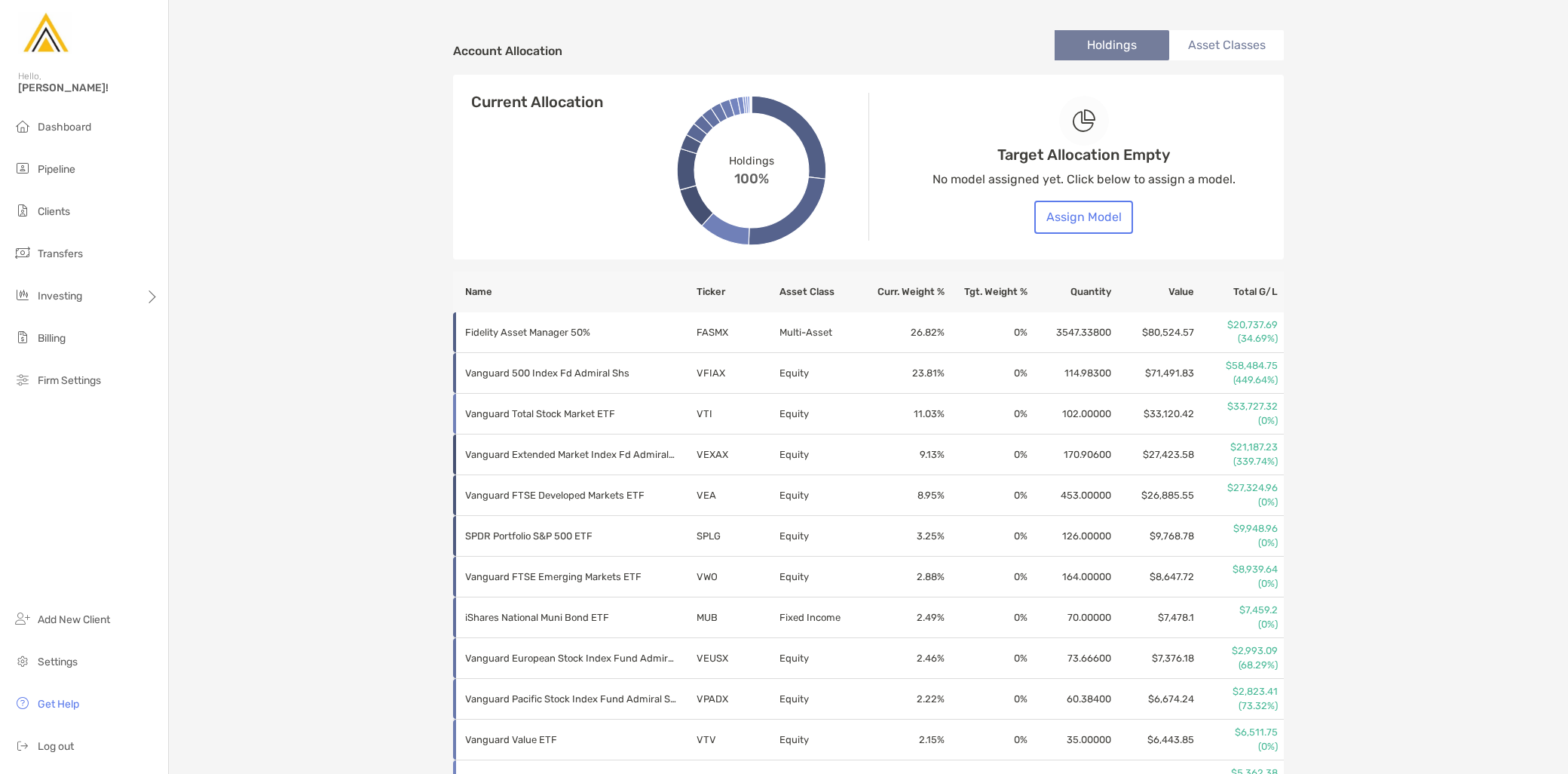
scroll to position [586, 0]
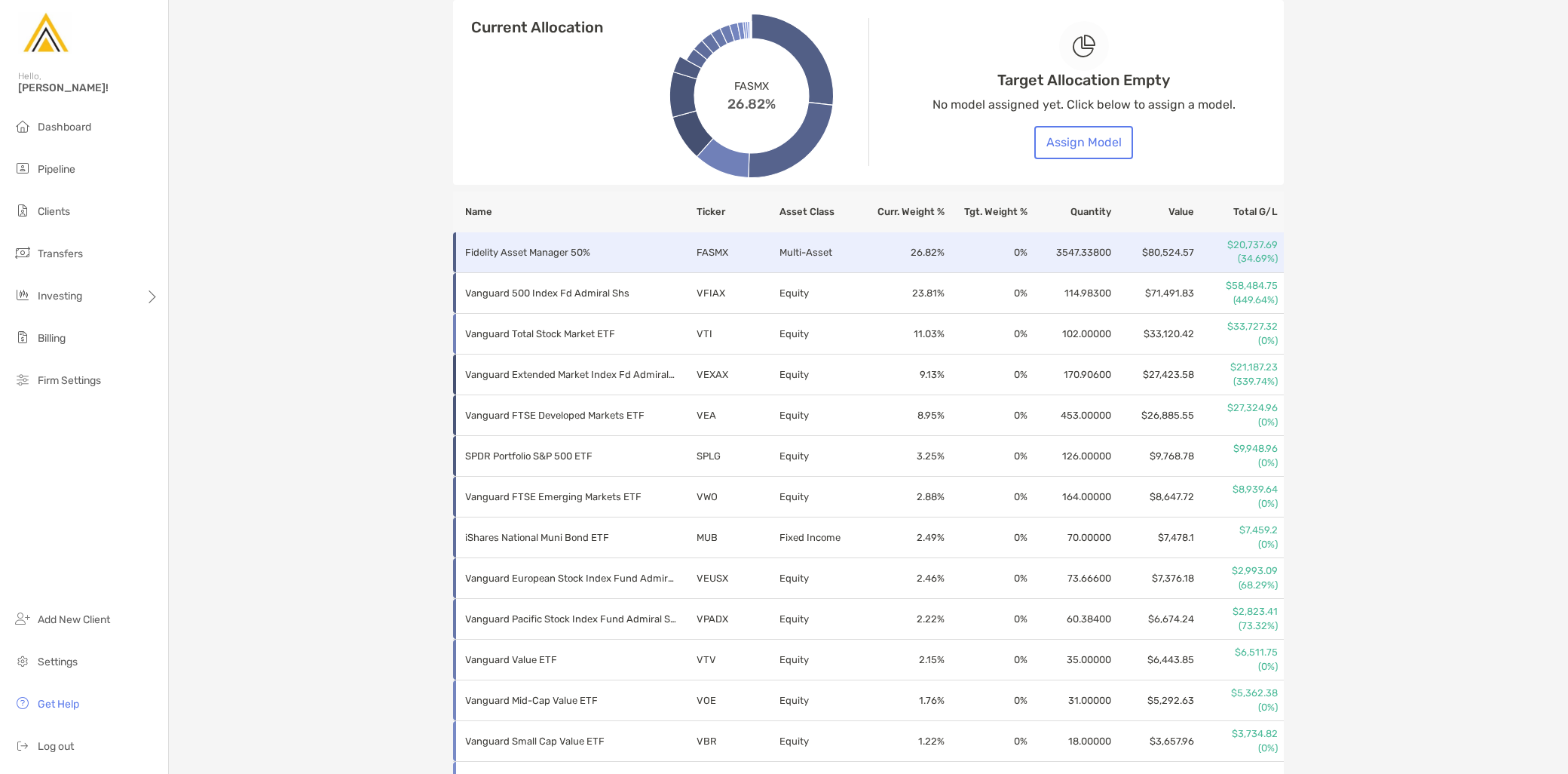
click at [518, 260] on td "Fidelity Asset Manager 50%" at bounding box center [574, 252] width 243 height 41
click at [547, 248] on p "Fidelity Asset Manager 50%" at bounding box center [570, 252] width 211 height 18
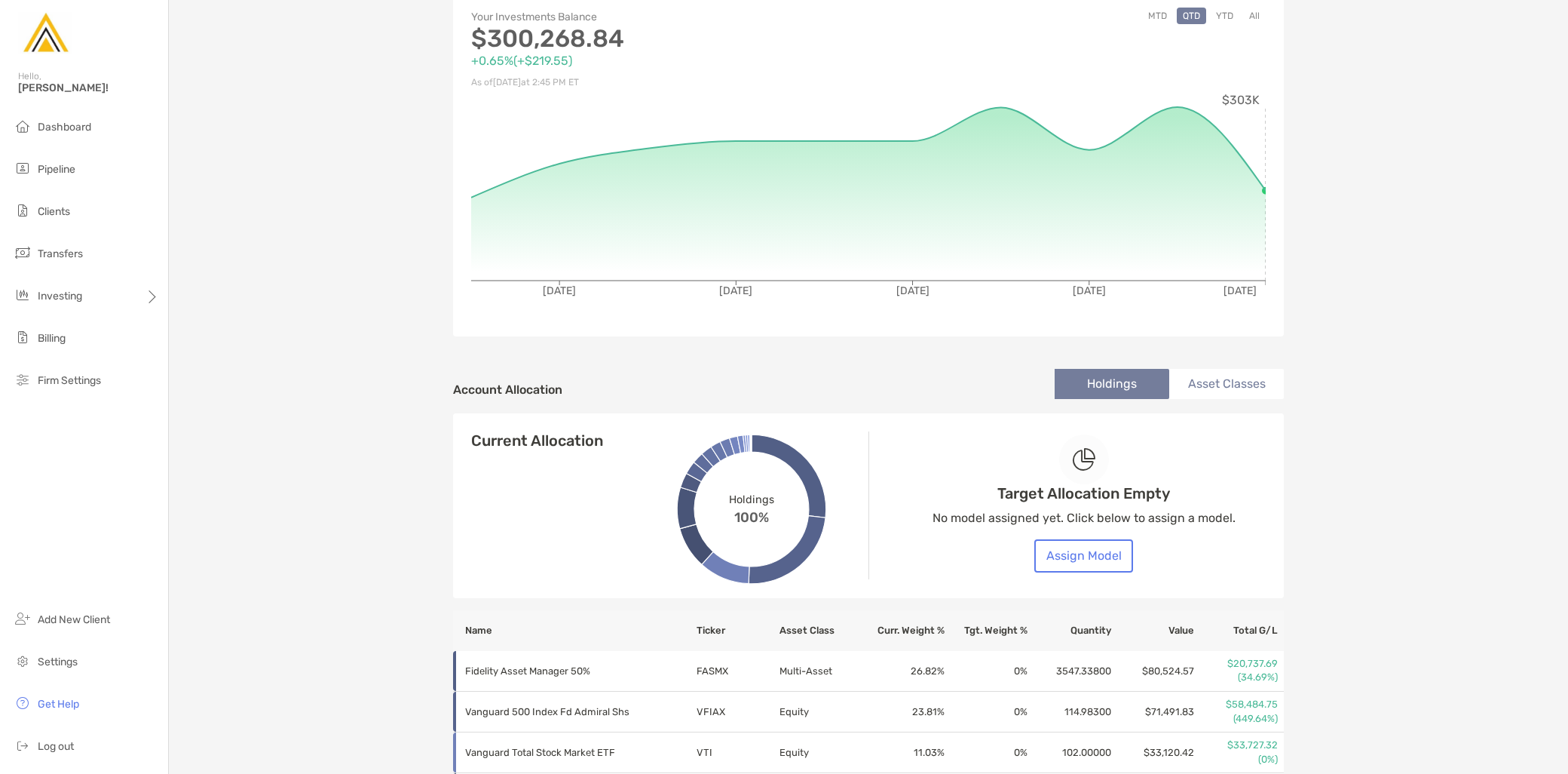
scroll to position [0, 0]
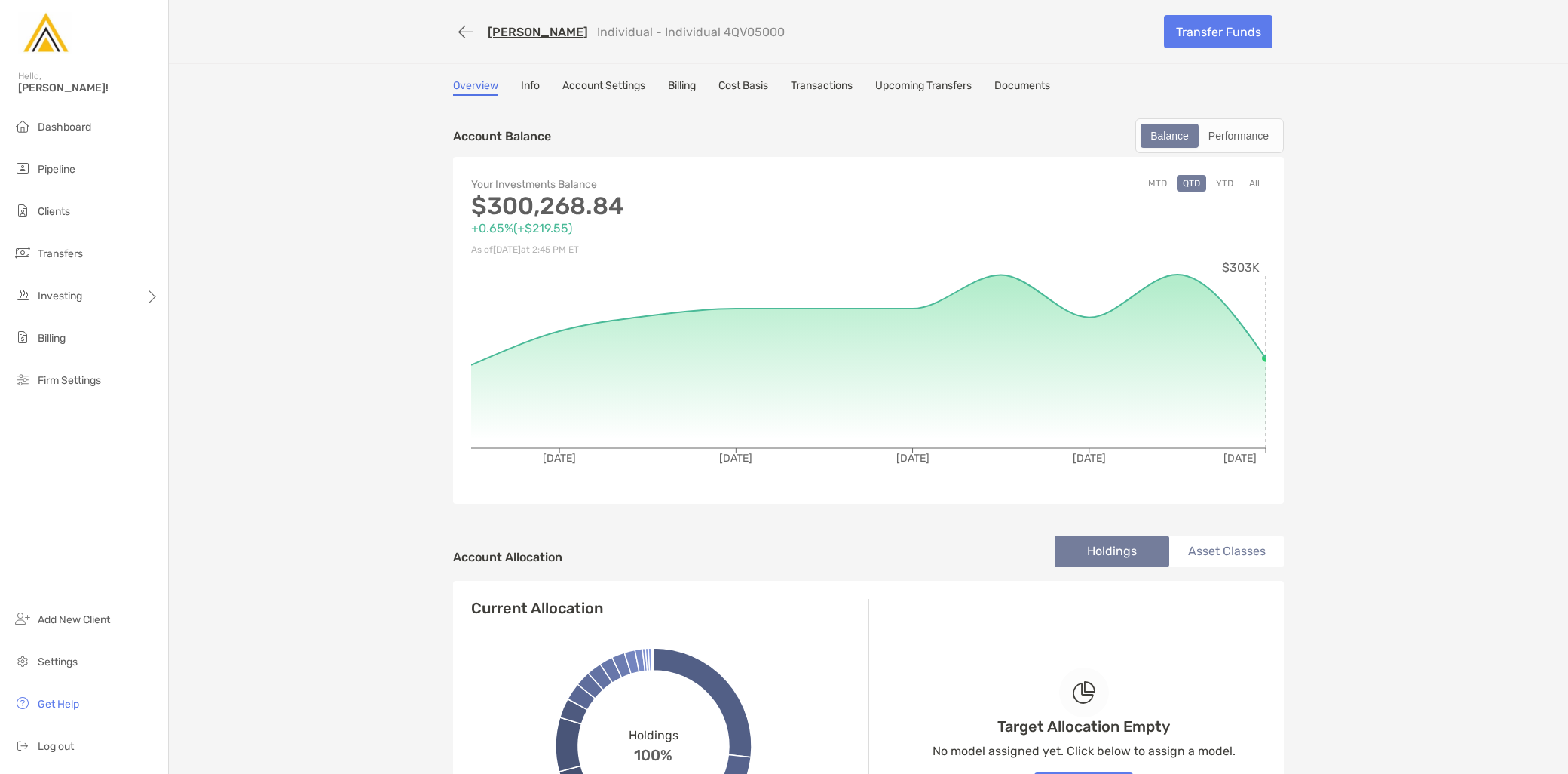
click at [728, 86] on link "Cost Basis" at bounding box center [744, 88] width 50 height 17
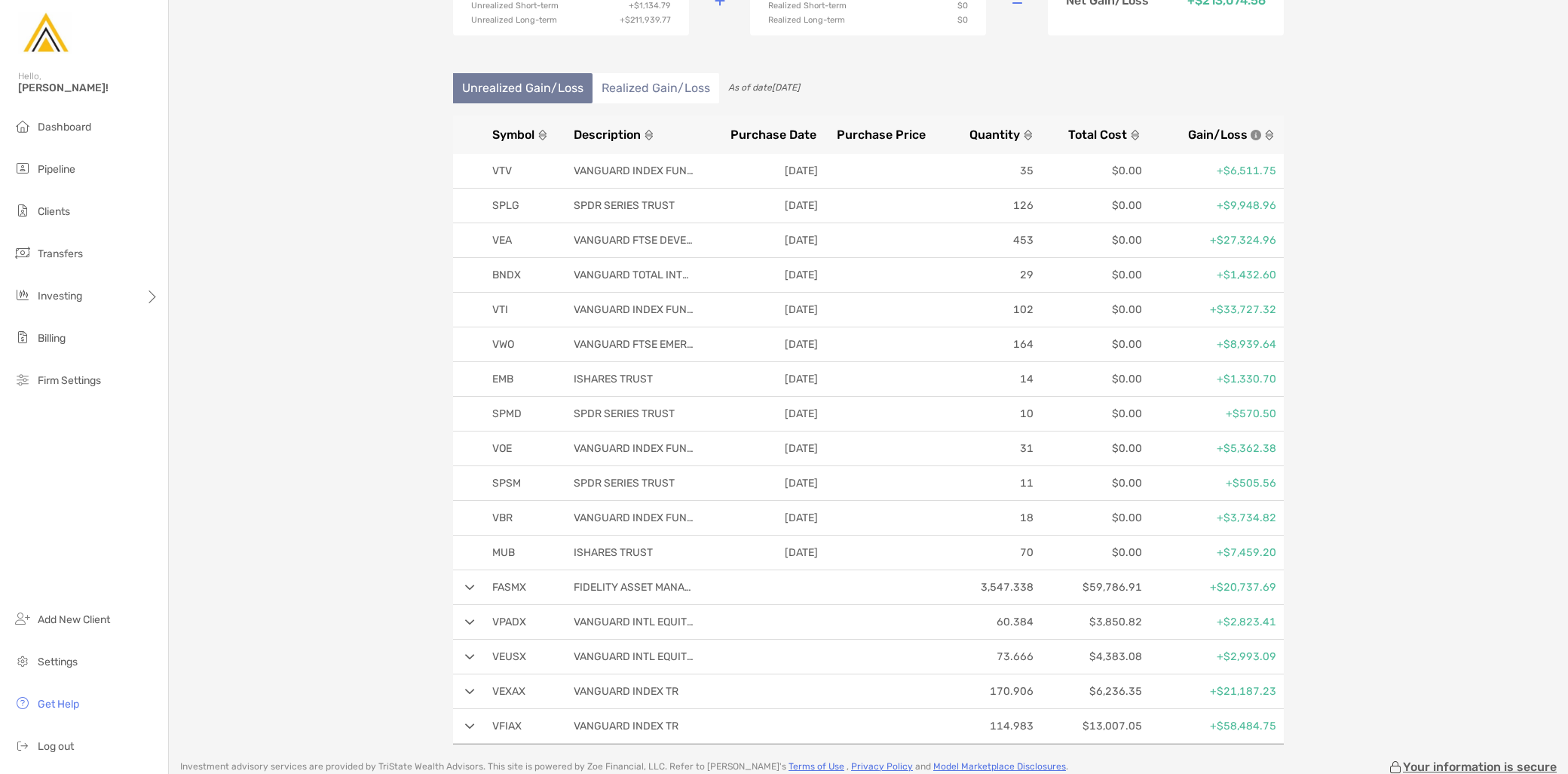
scroll to position [167, 0]
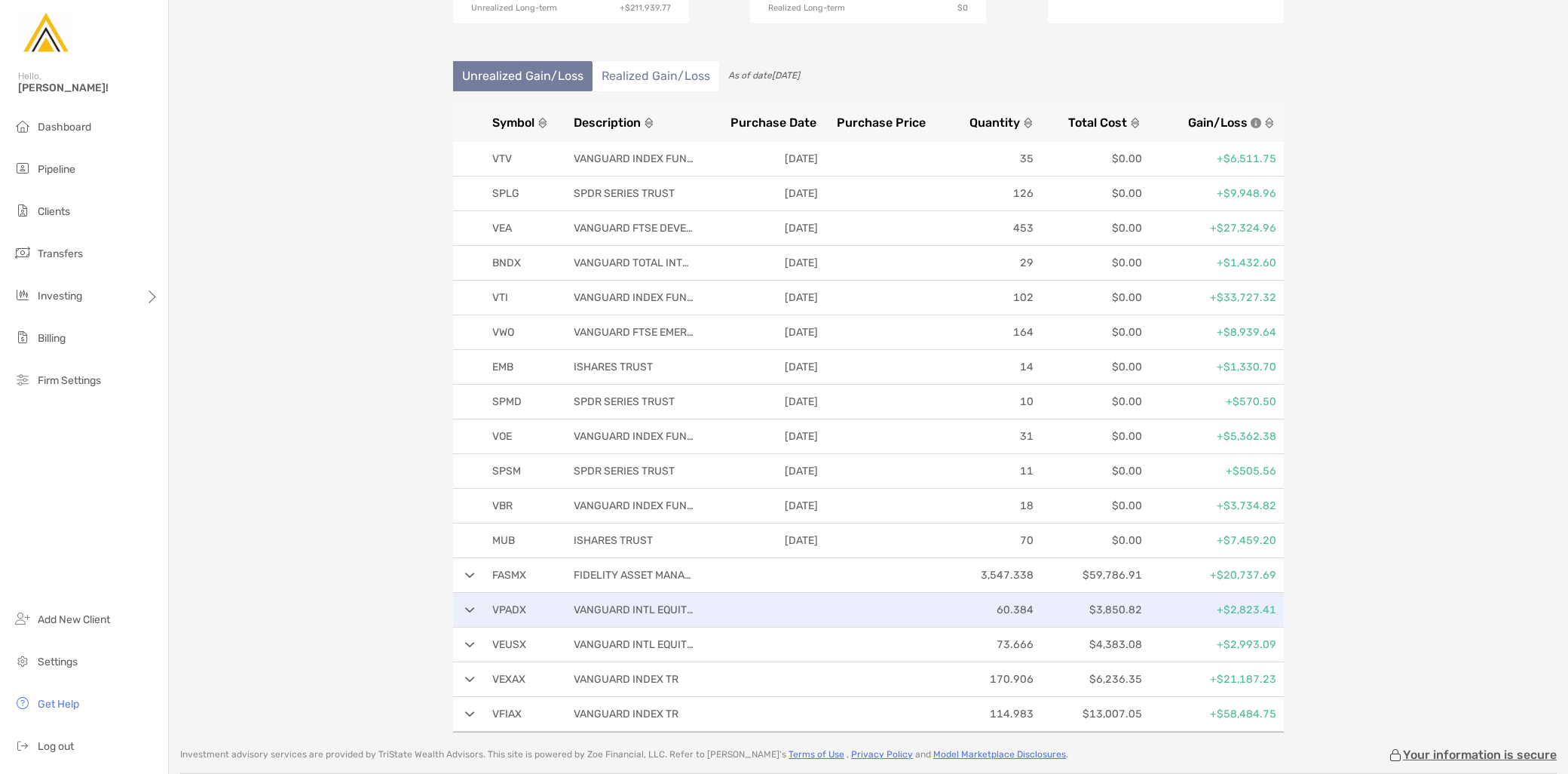
click at [496, 608] on p "VPADX" at bounding box center [522, 609] width 60 height 18
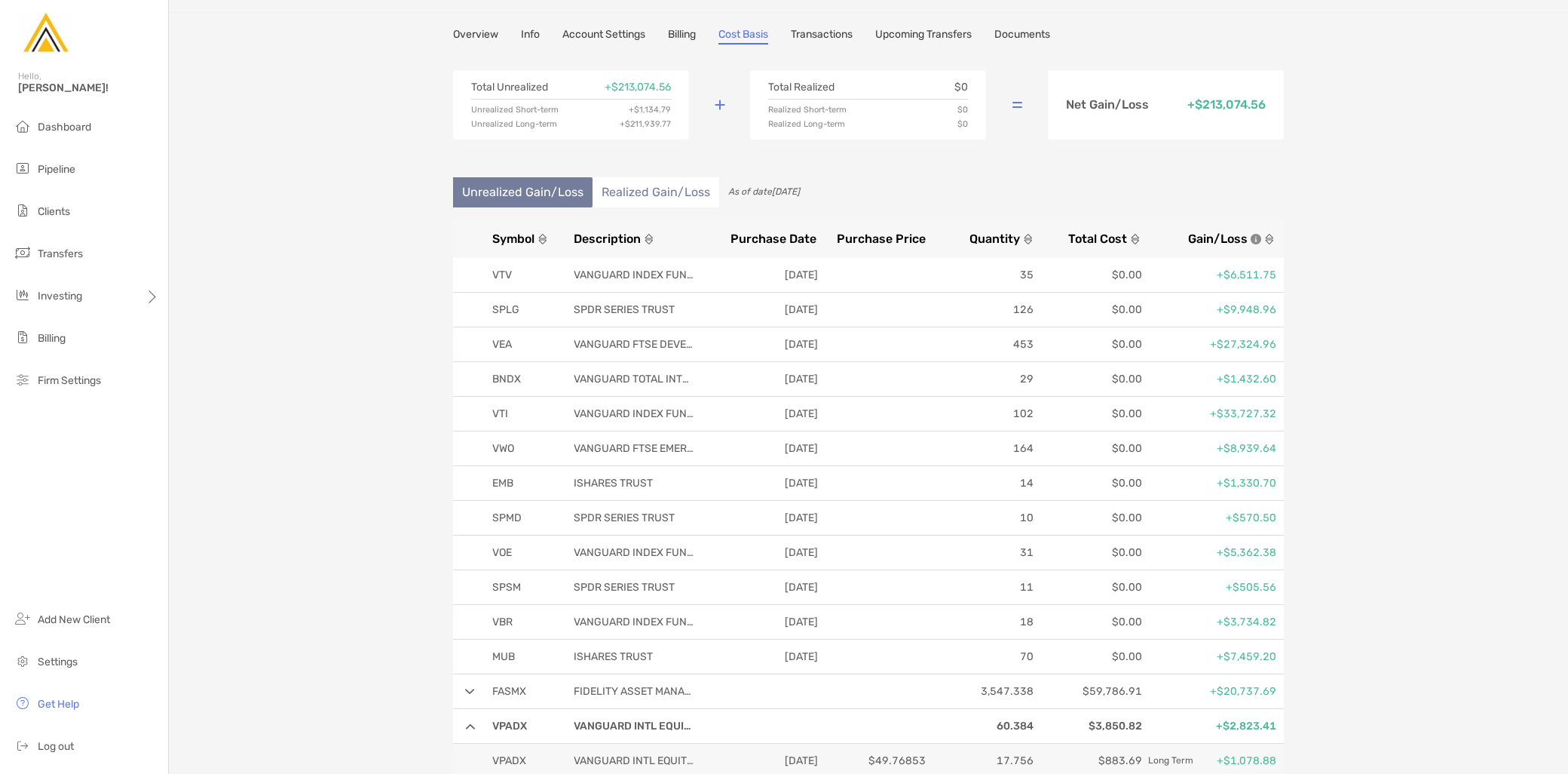
scroll to position [0, 0]
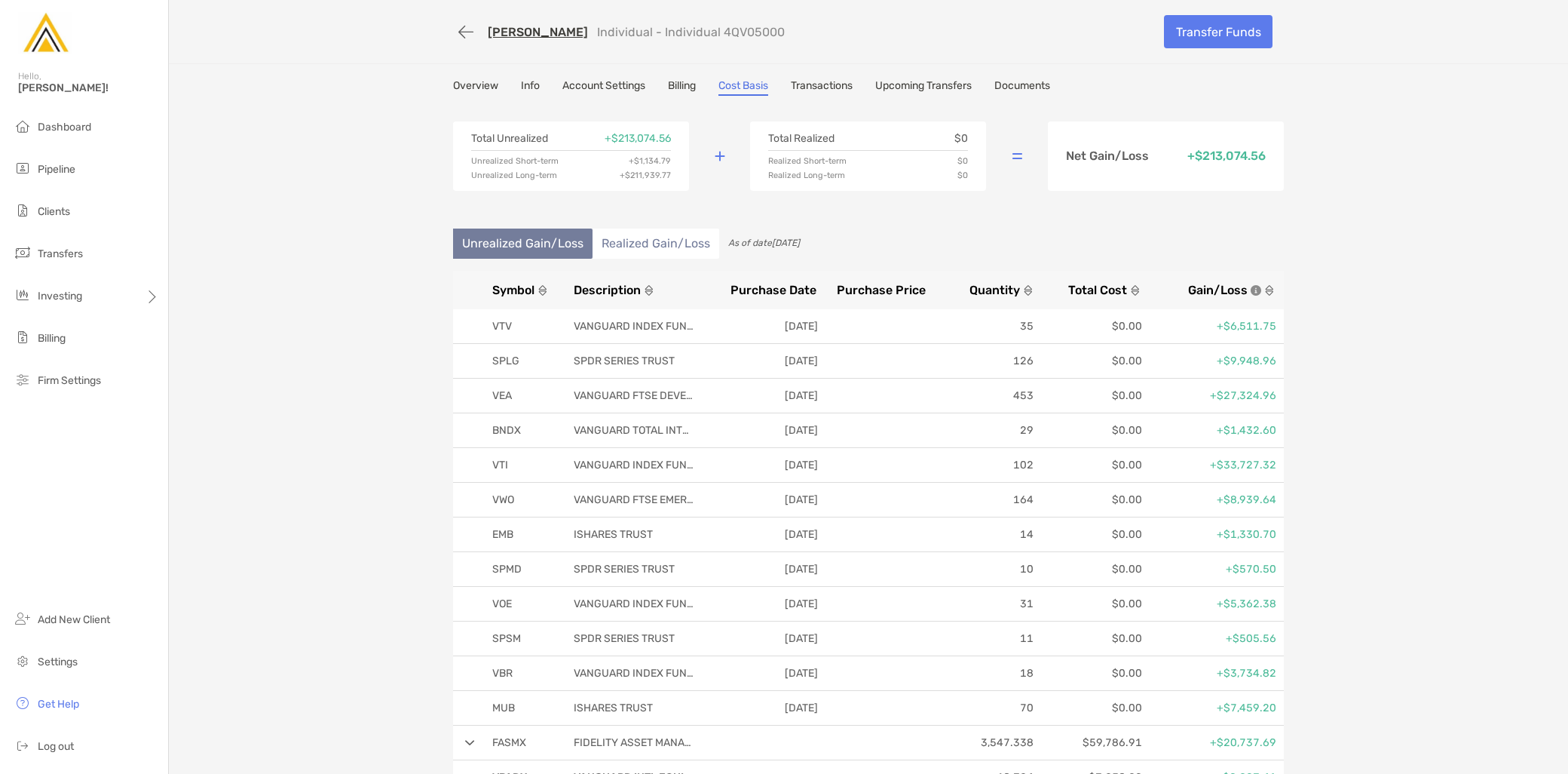
click at [480, 87] on link "Overview" at bounding box center [476, 88] width 45 height 17
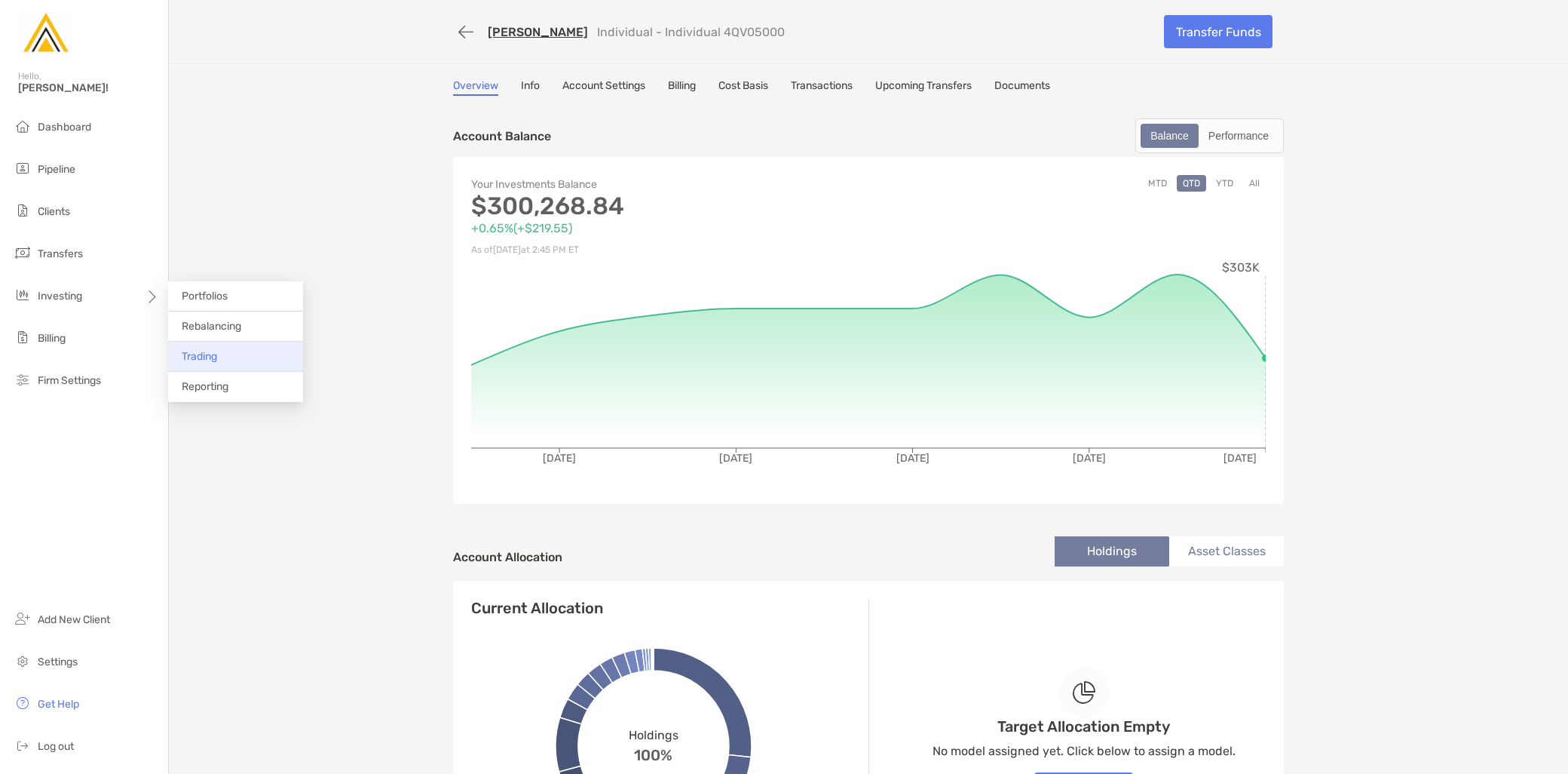
click at [218, 358] on li "Trading" at bounding box center [235, 357] width 135 height 31
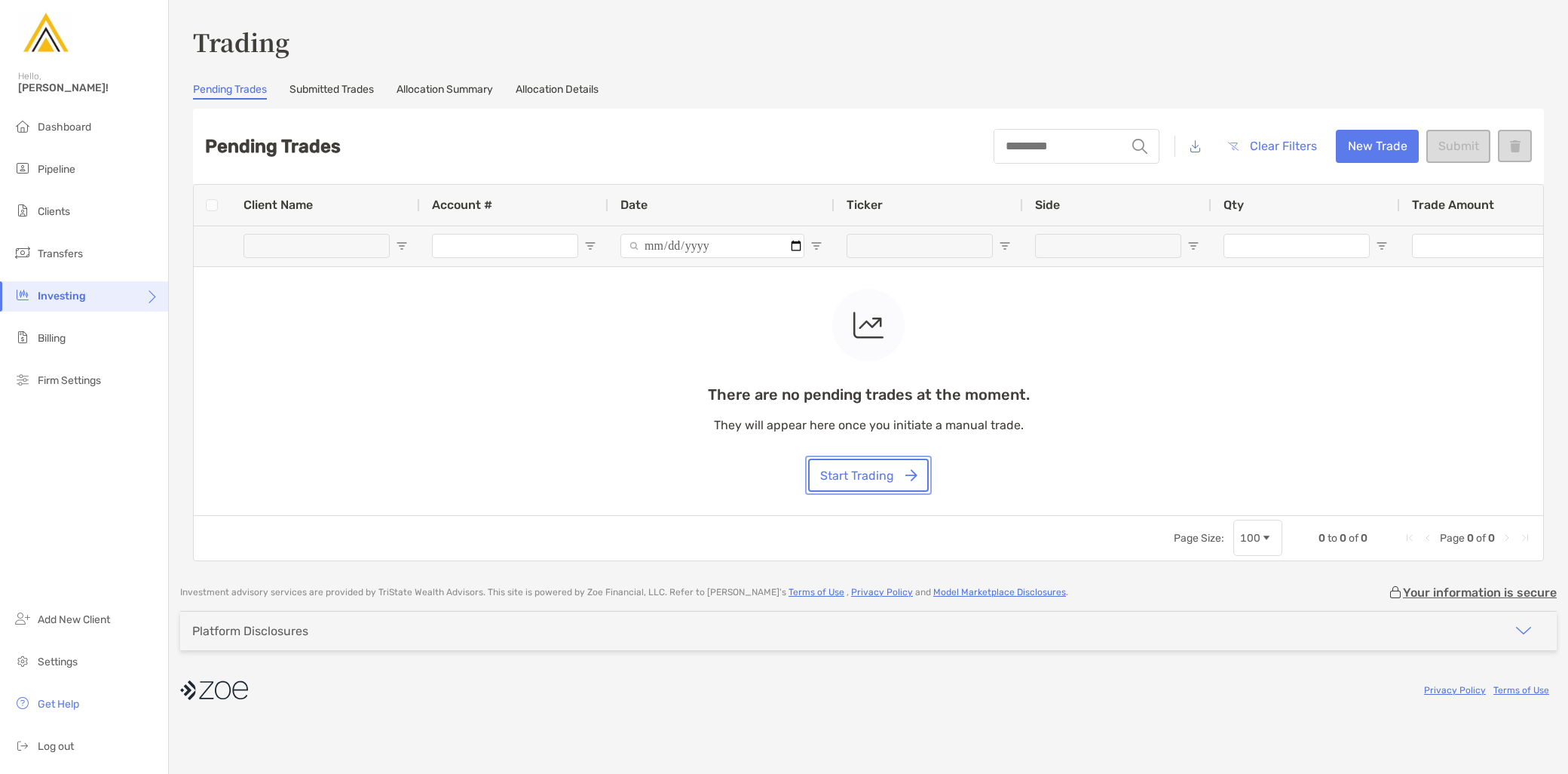
click at [870, 469] on button "Start Trading" at bounding box center [868, 475] width 120 height 33
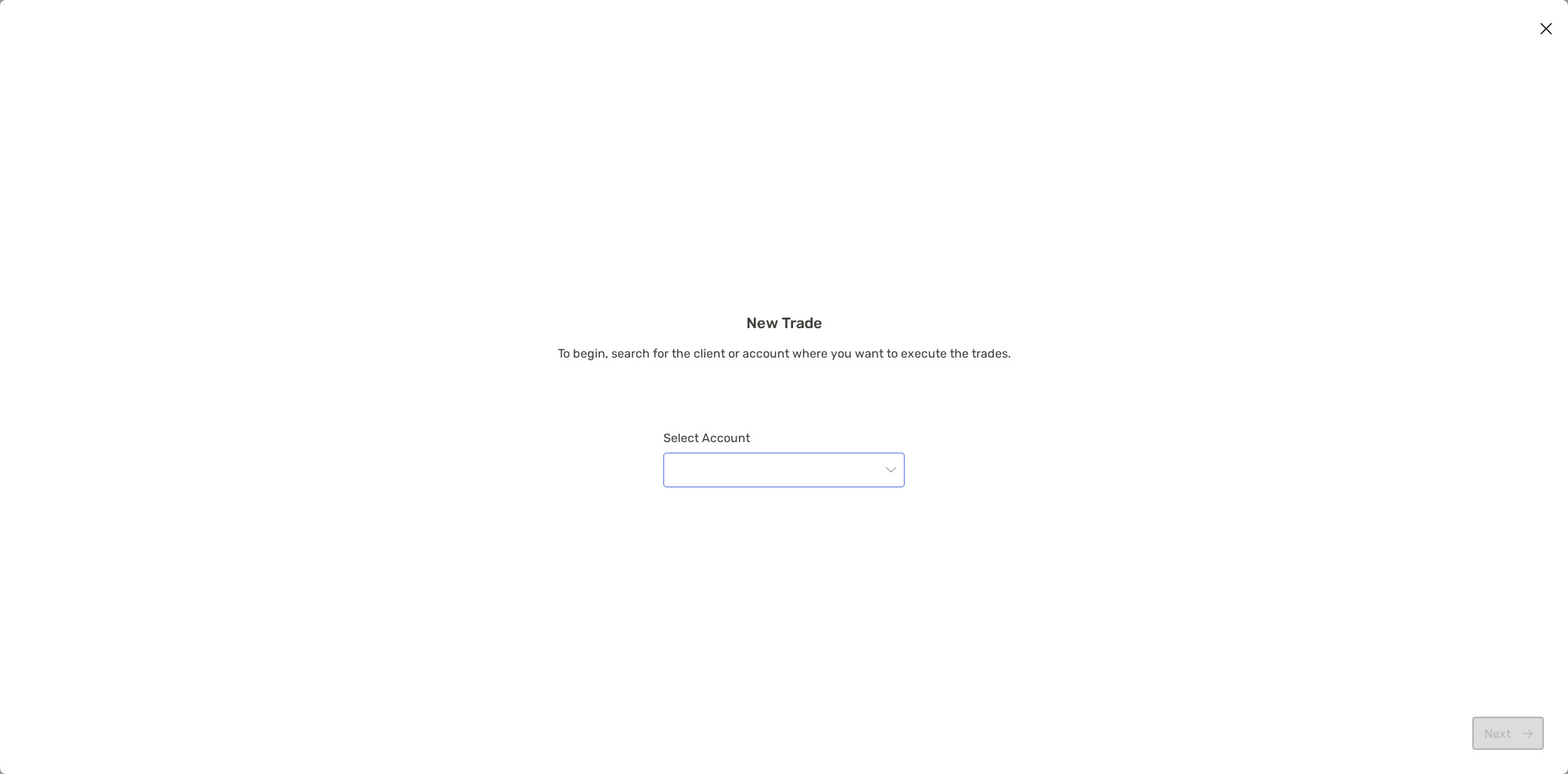
click at [805, 473] on input "modal" at bounding box center [776, 469] width 208 height 33
click at [1088, 382] on div "New Trade To begin, search for the client or account where you want to execute …" at bounding box center [784, 412] width 1568 height 198
click at [1551, 27] on icon "Close modal" at bounding box center [1546, 28] width 14 height 18
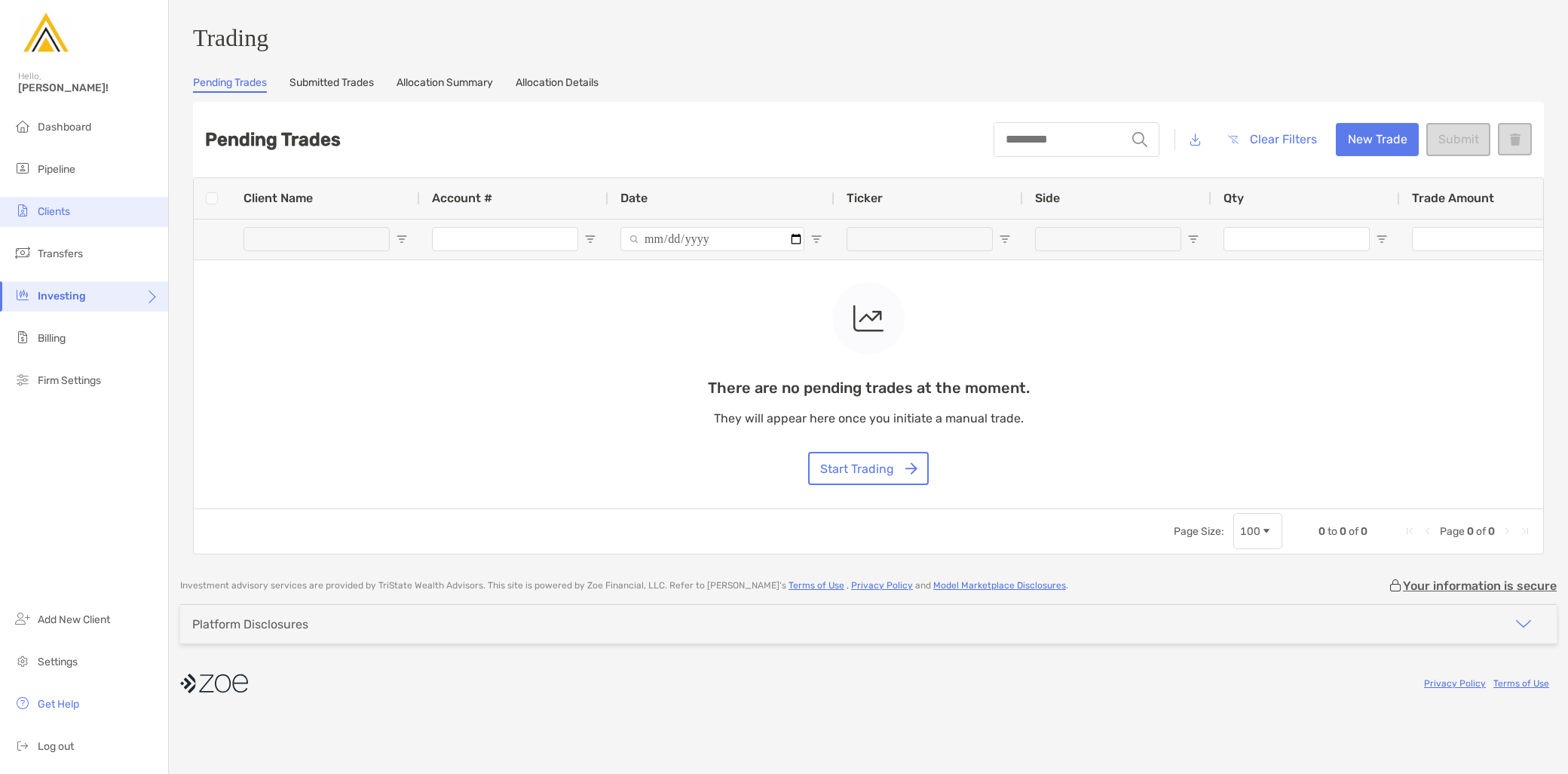
click at [88, 219] on li "Clients" at bounding box center [84, 212] width 168 height 31
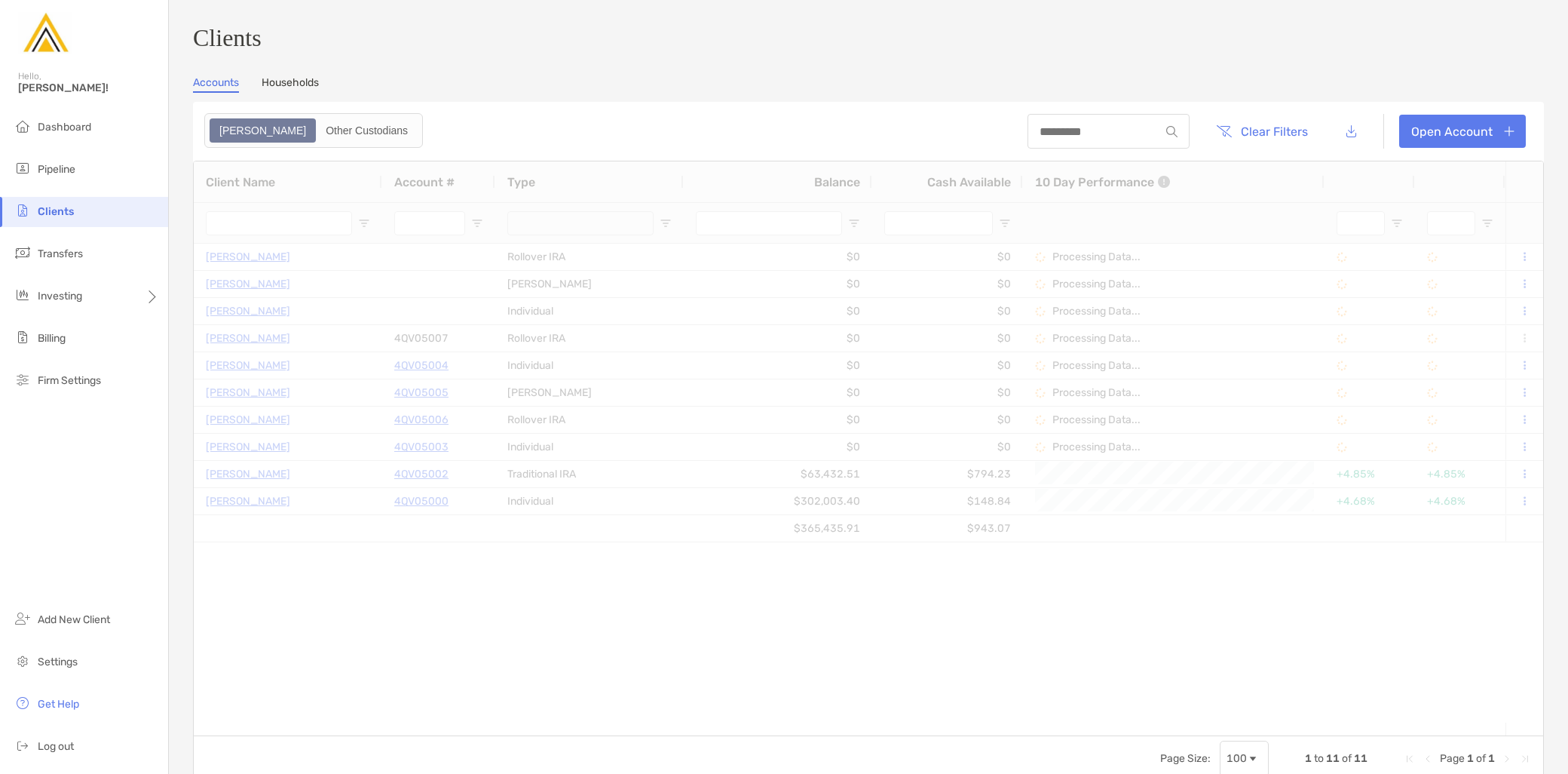
type input "***"
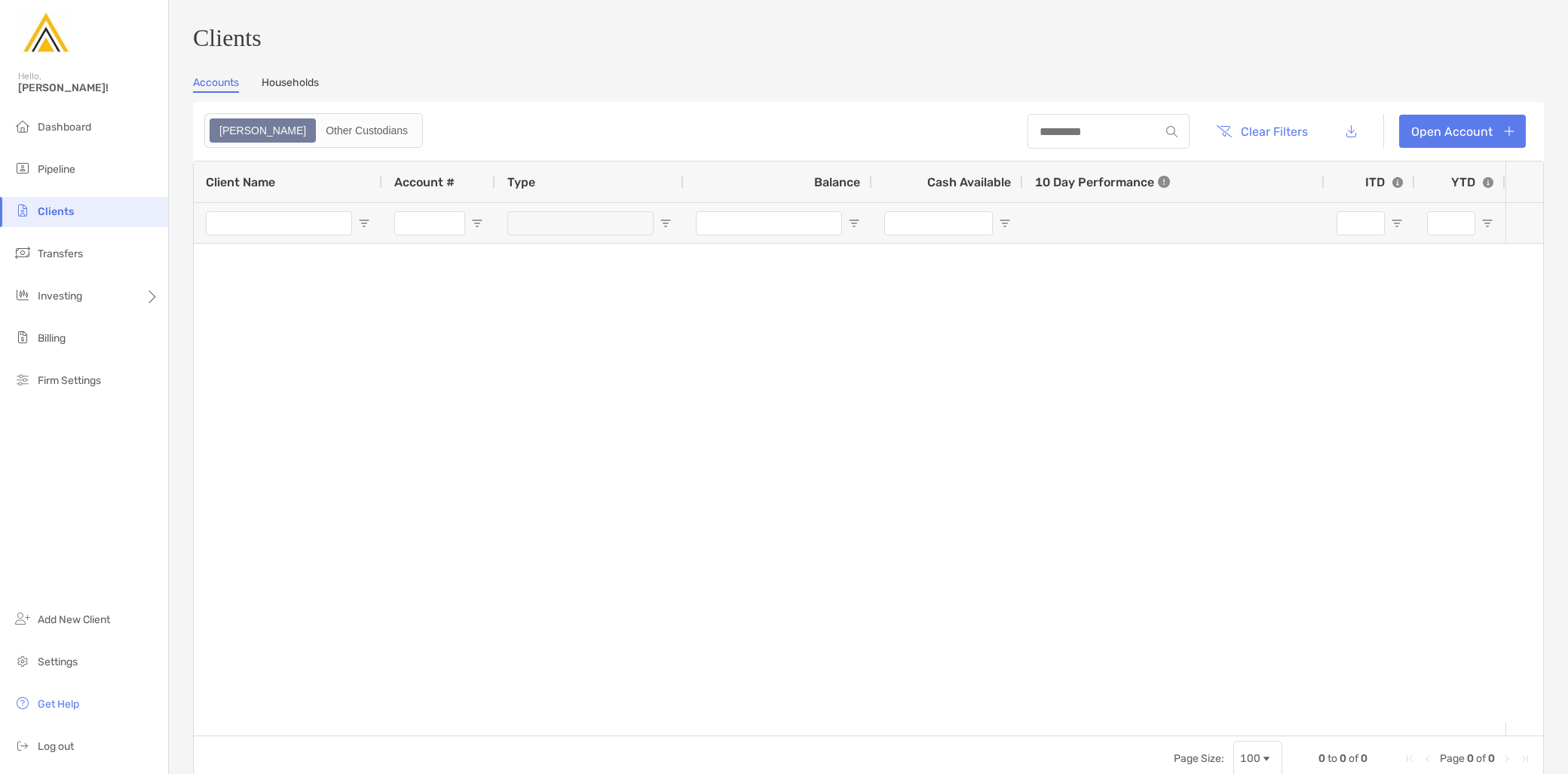
click at [290, 85] on link "Households" at bounding box center [290, 84] width 57 height 17
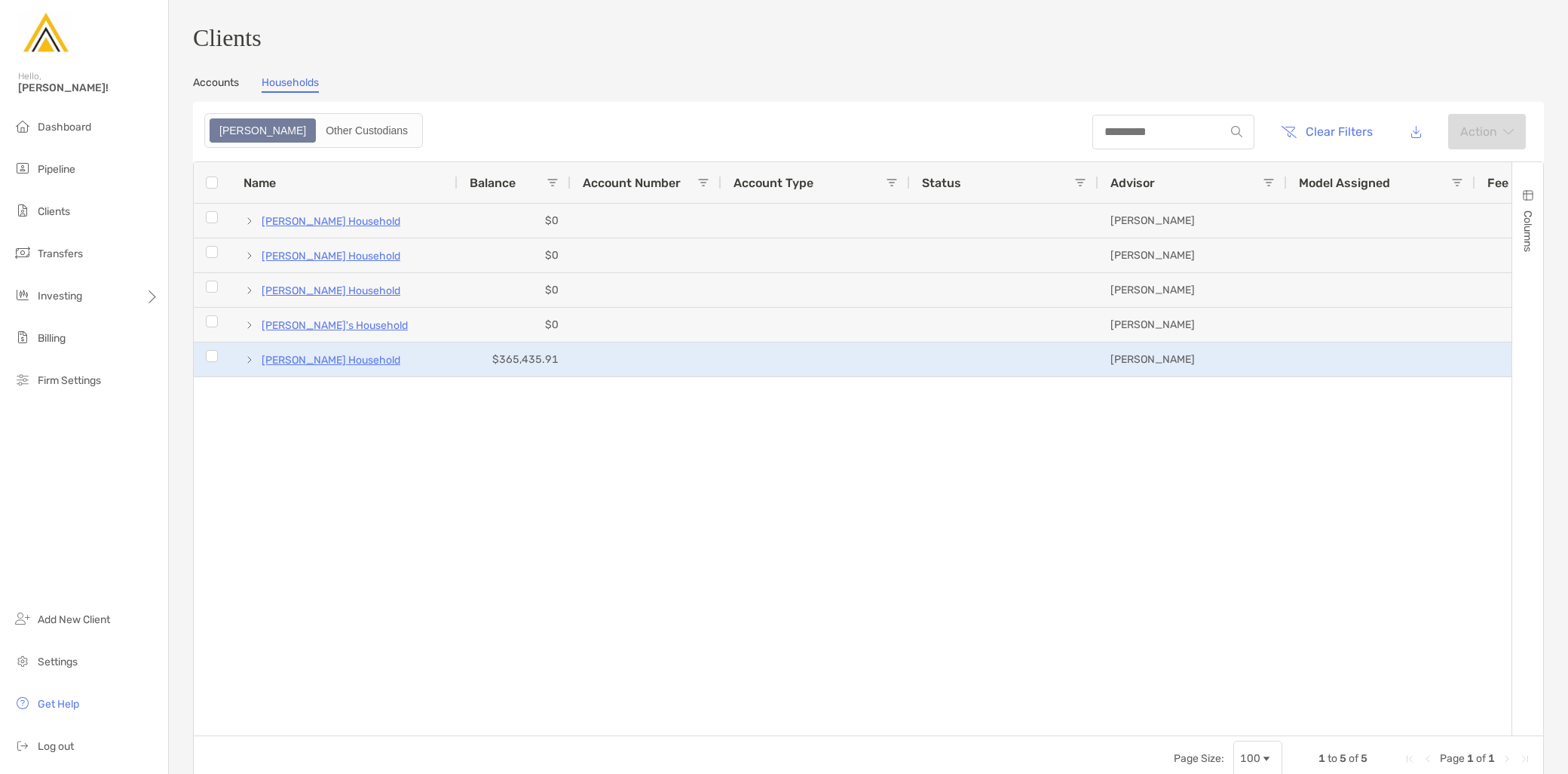
click at [250, 366] on span at bounding box center [249, 359] width 12 height 12
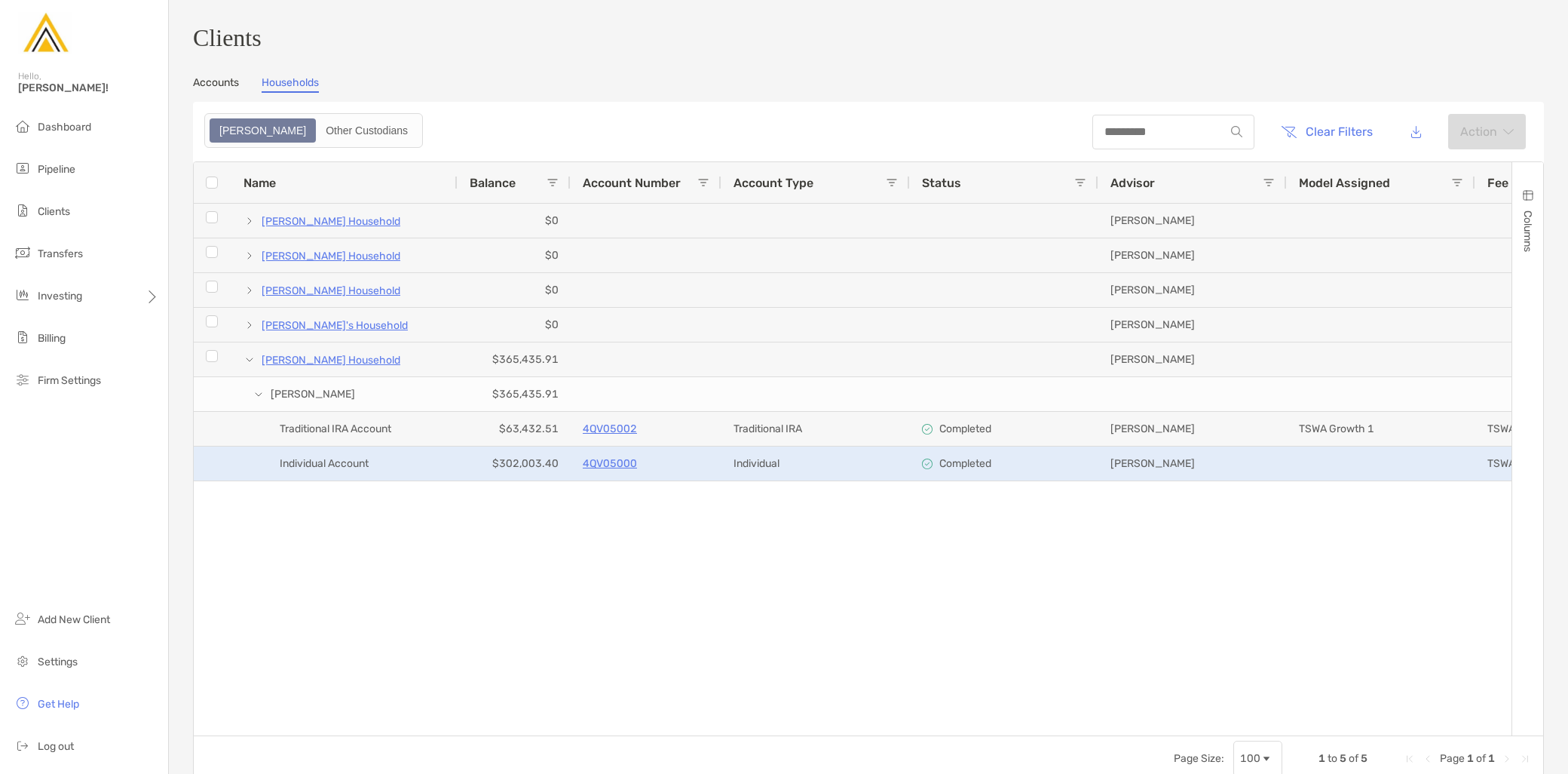
click at [609, 473] on p "4QV05000" at bounding box center [610, 463] width 55 height 18
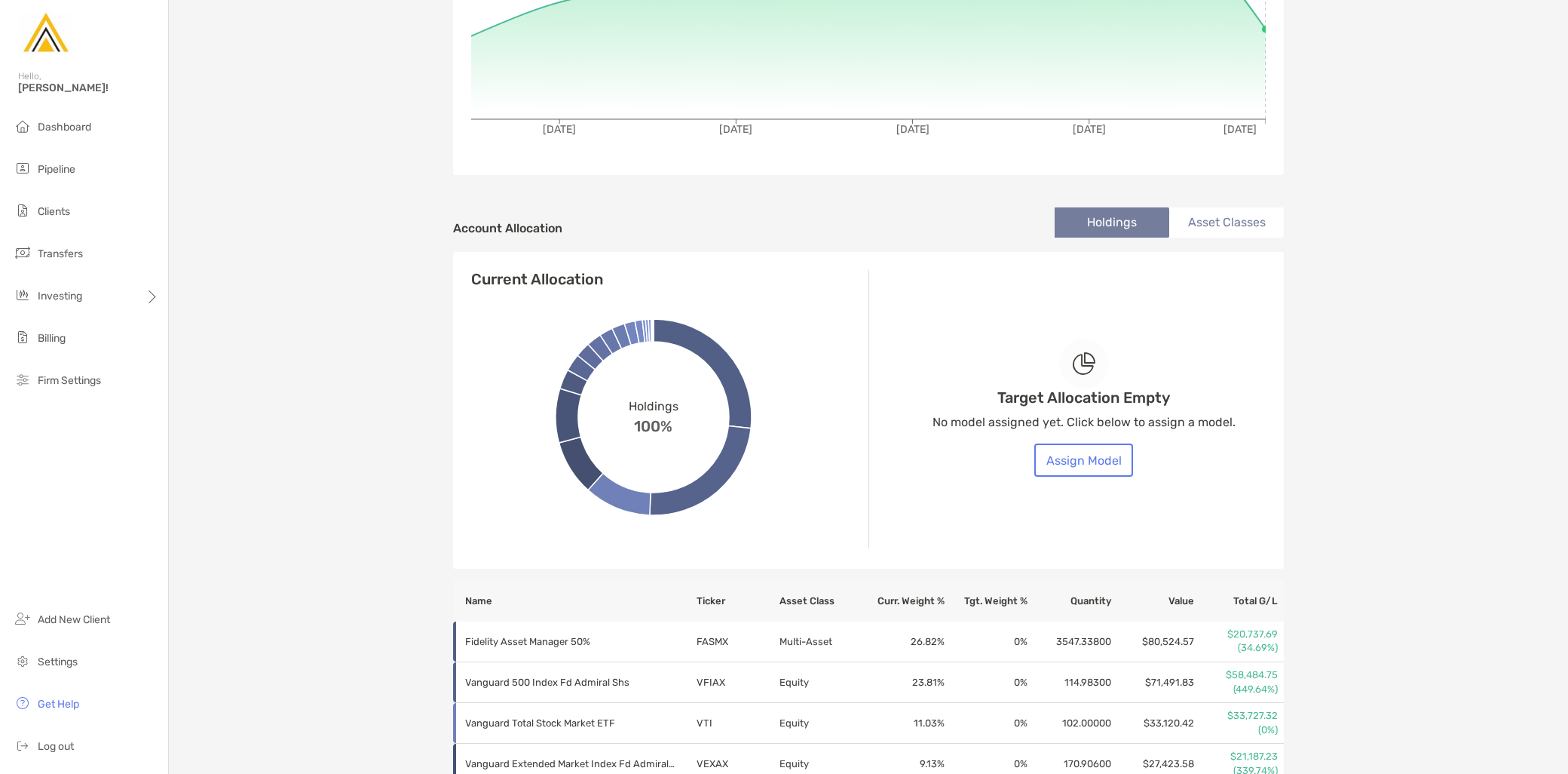
scroll to position [335, 0]
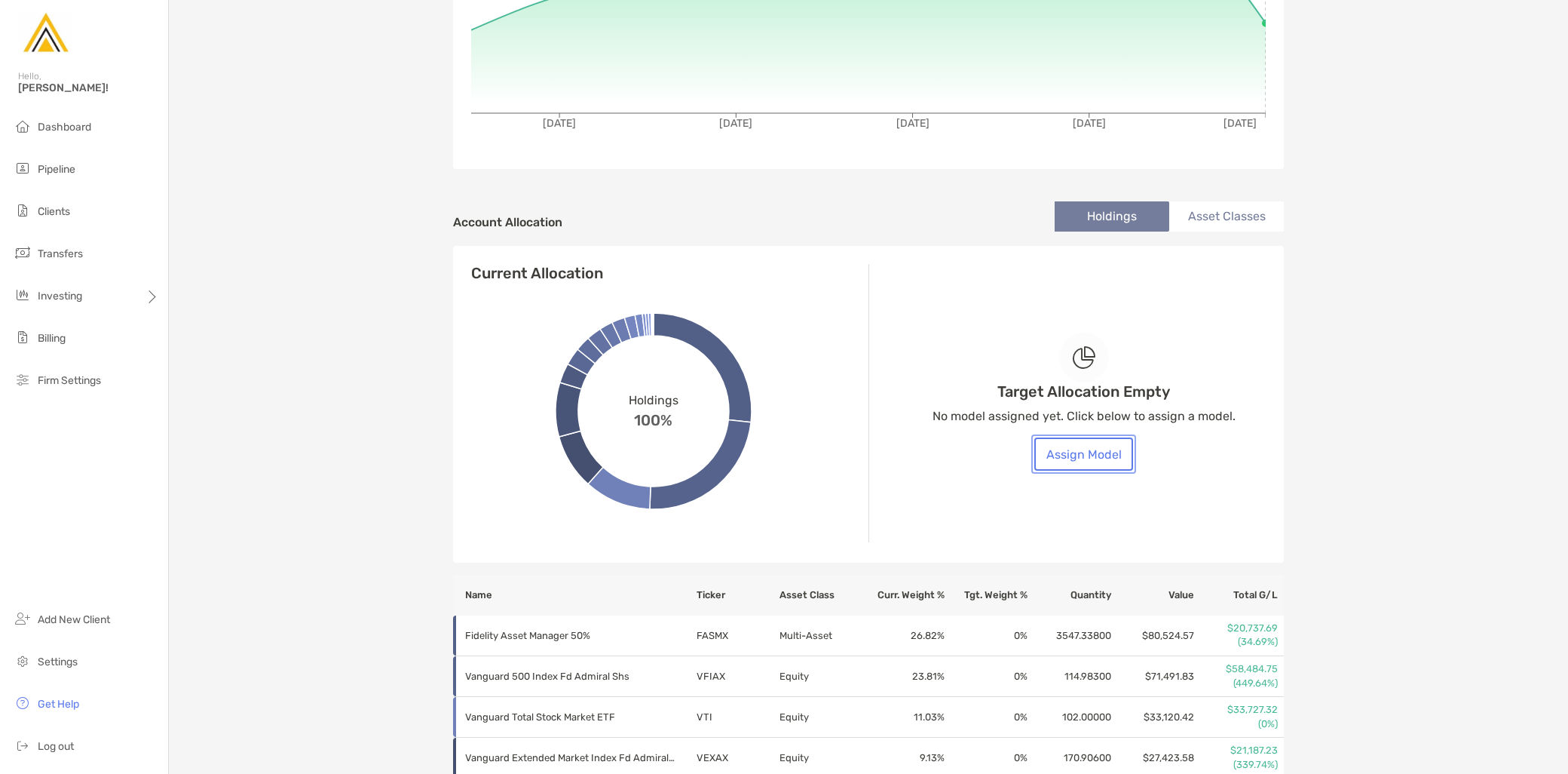
click at [1092, 448] on button "Assign Model" at bounding box center [1084, 453] width 99 height 33
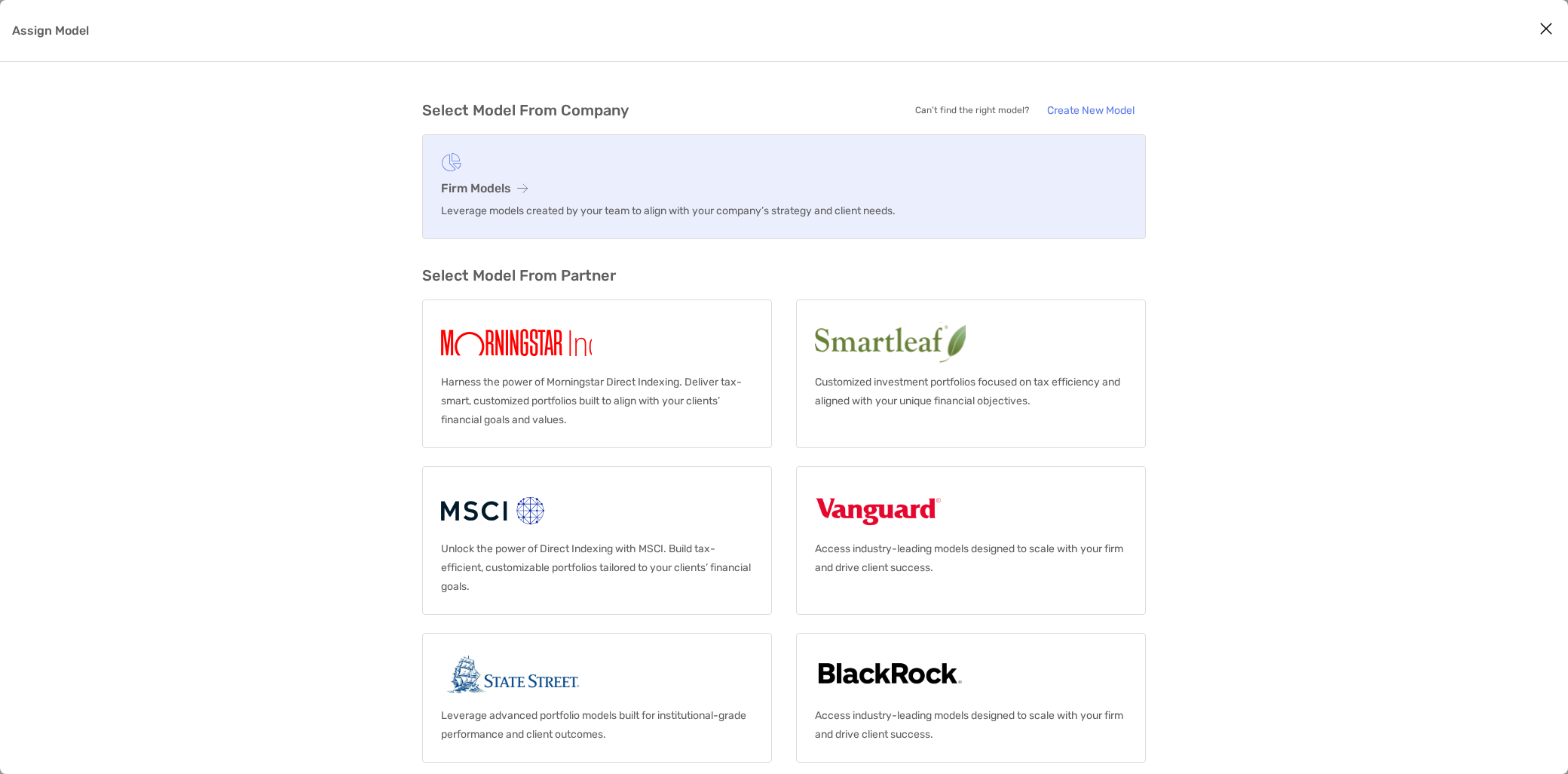
click at [496, 198] on link "Firm Models Leverage models created by your team to align with your company’s s…" at bounding box center [784, 186] width 724 height 104
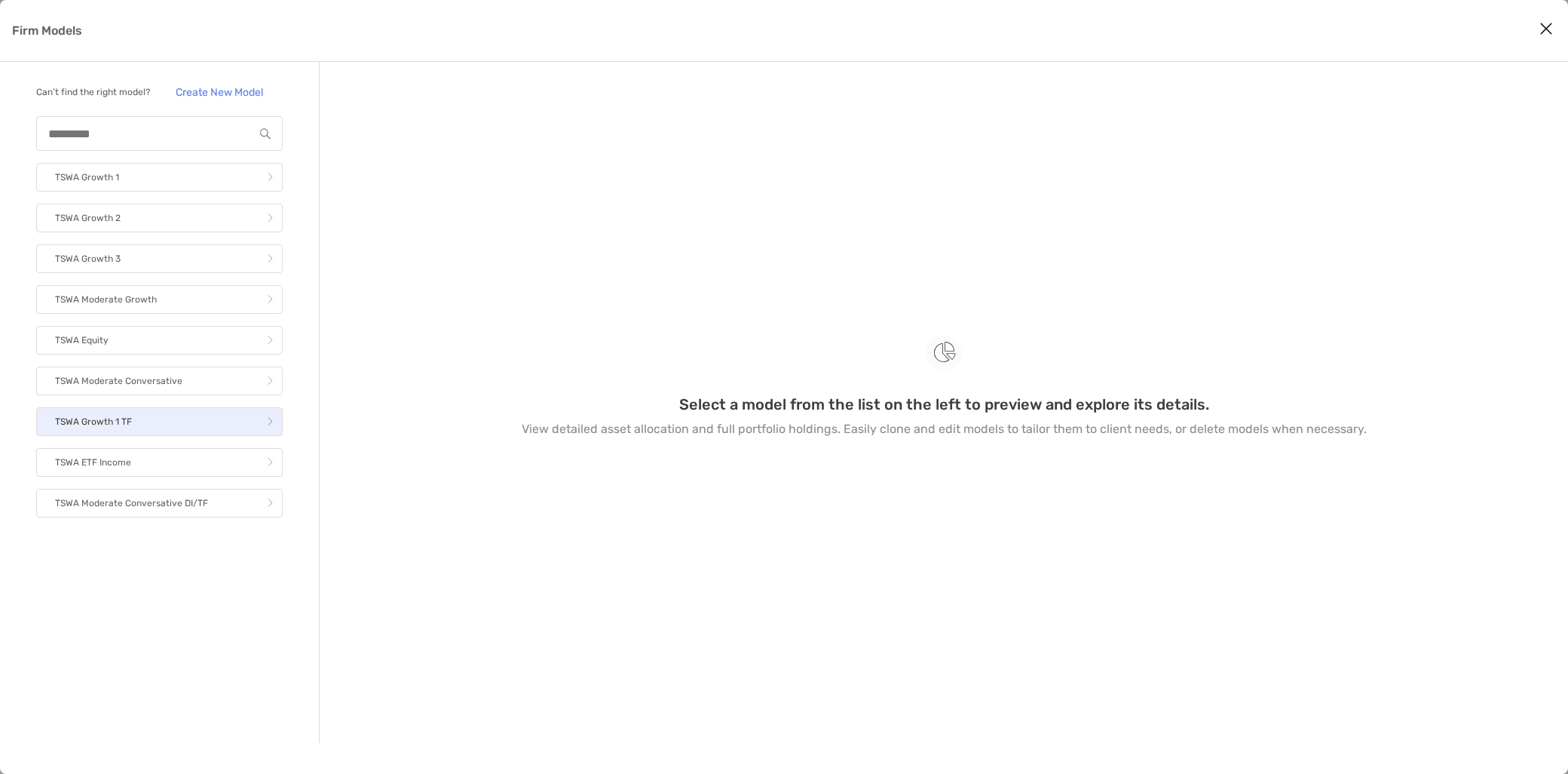
click at [141, 428] on link "TSWA Growth 1 TF" at bounding box center [159, 422] width 247 height 29
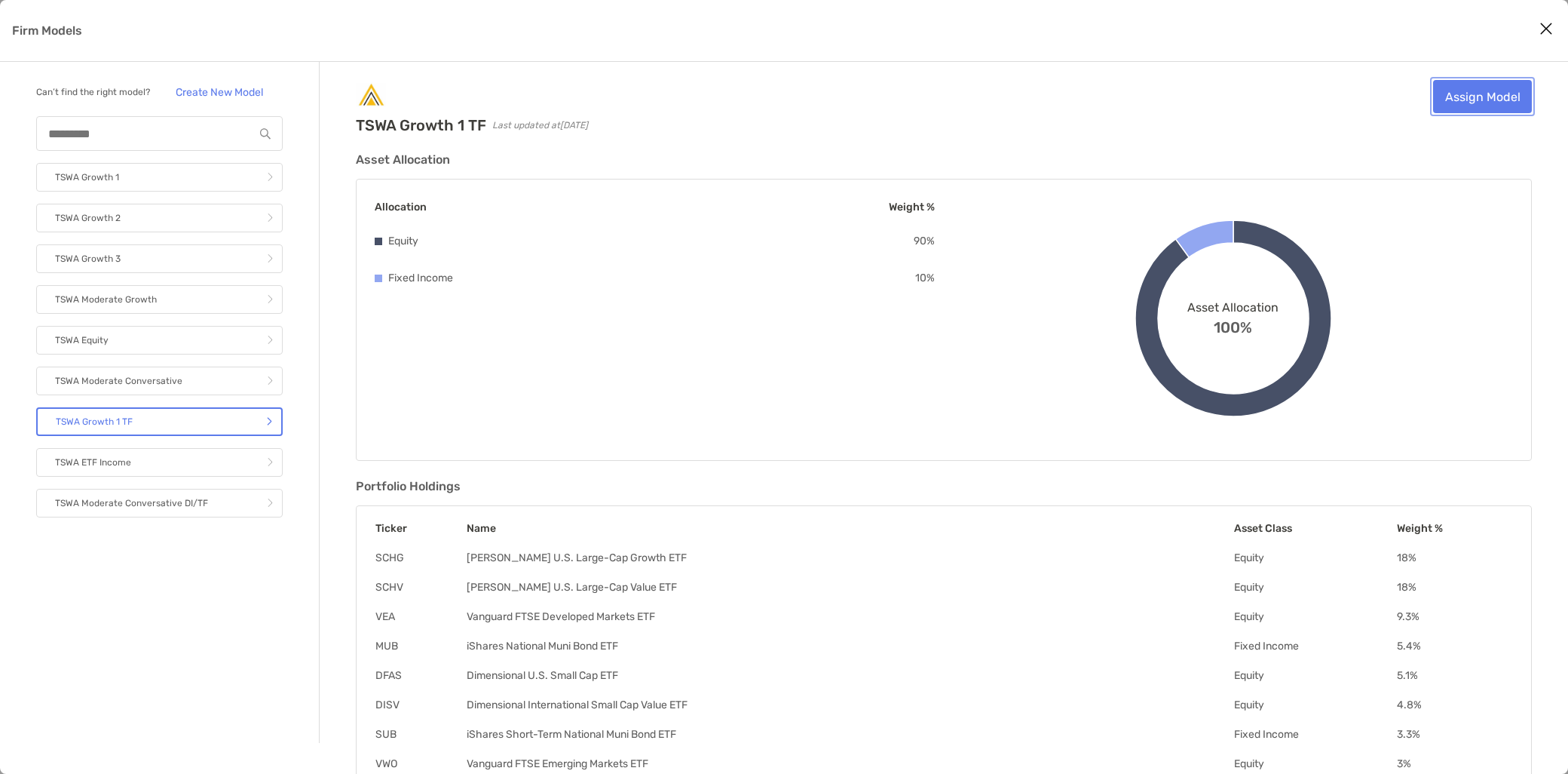
click at [1494, 100] on link "Assign Model" at bounding box center [1482, 96] width 99 height 33
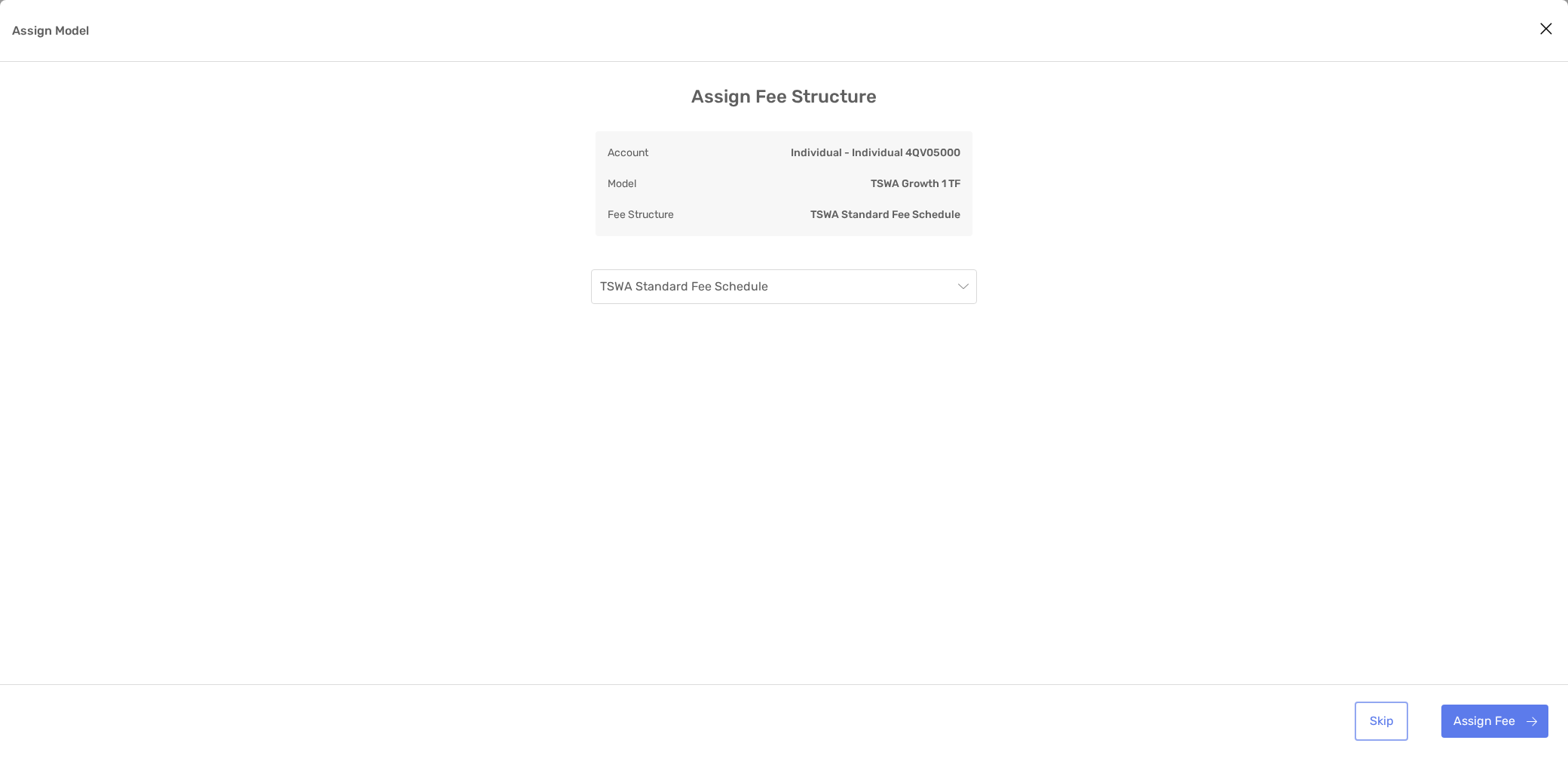
click at [1392, 719] on button "Skip" at bounding box center [1382, 721] width 47 height 33
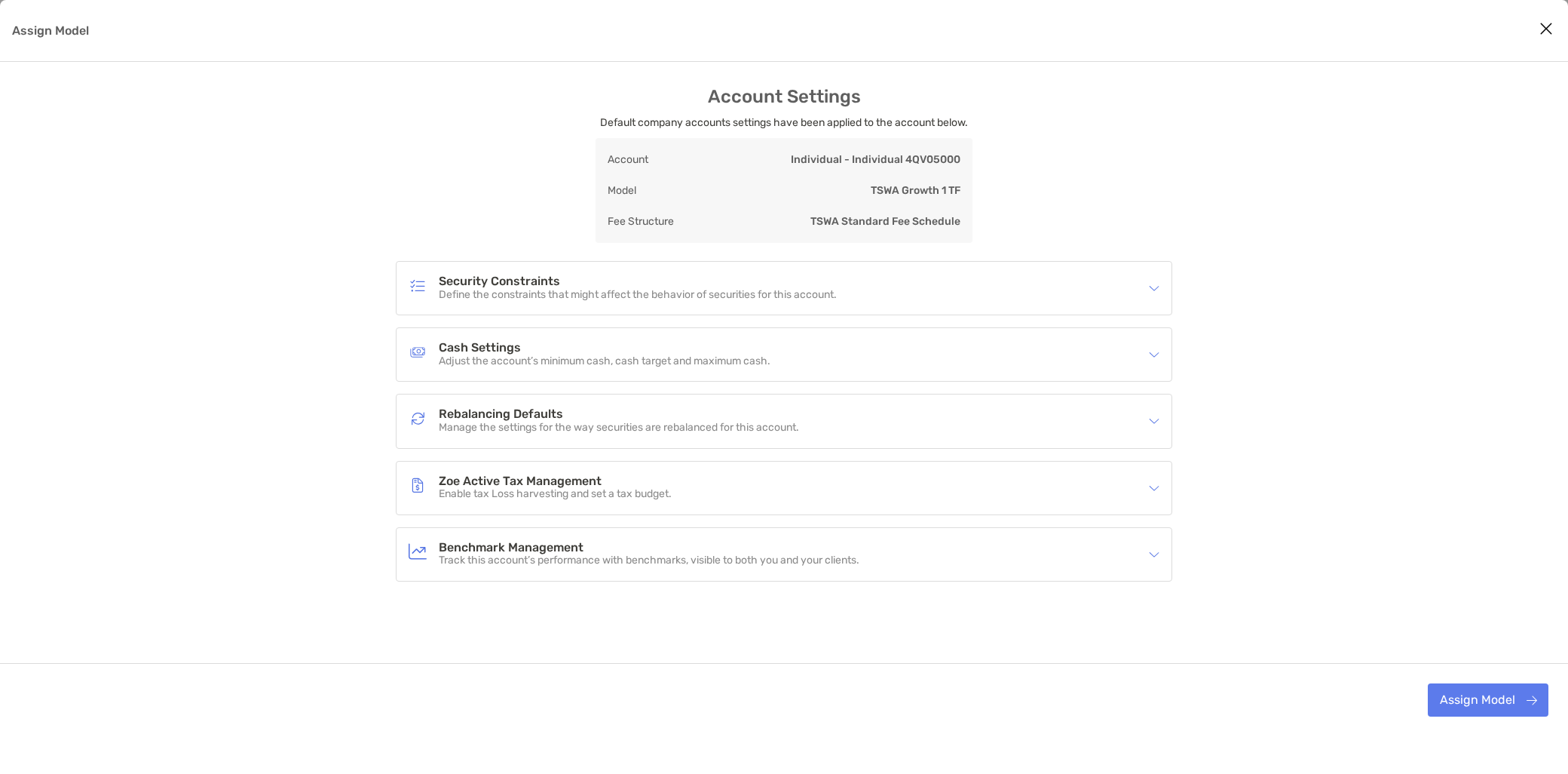
click at [517, 493] on p "Enable tax Loss harvesting and set a tax budget." at bounding box center [555, 494] width 233 height 13
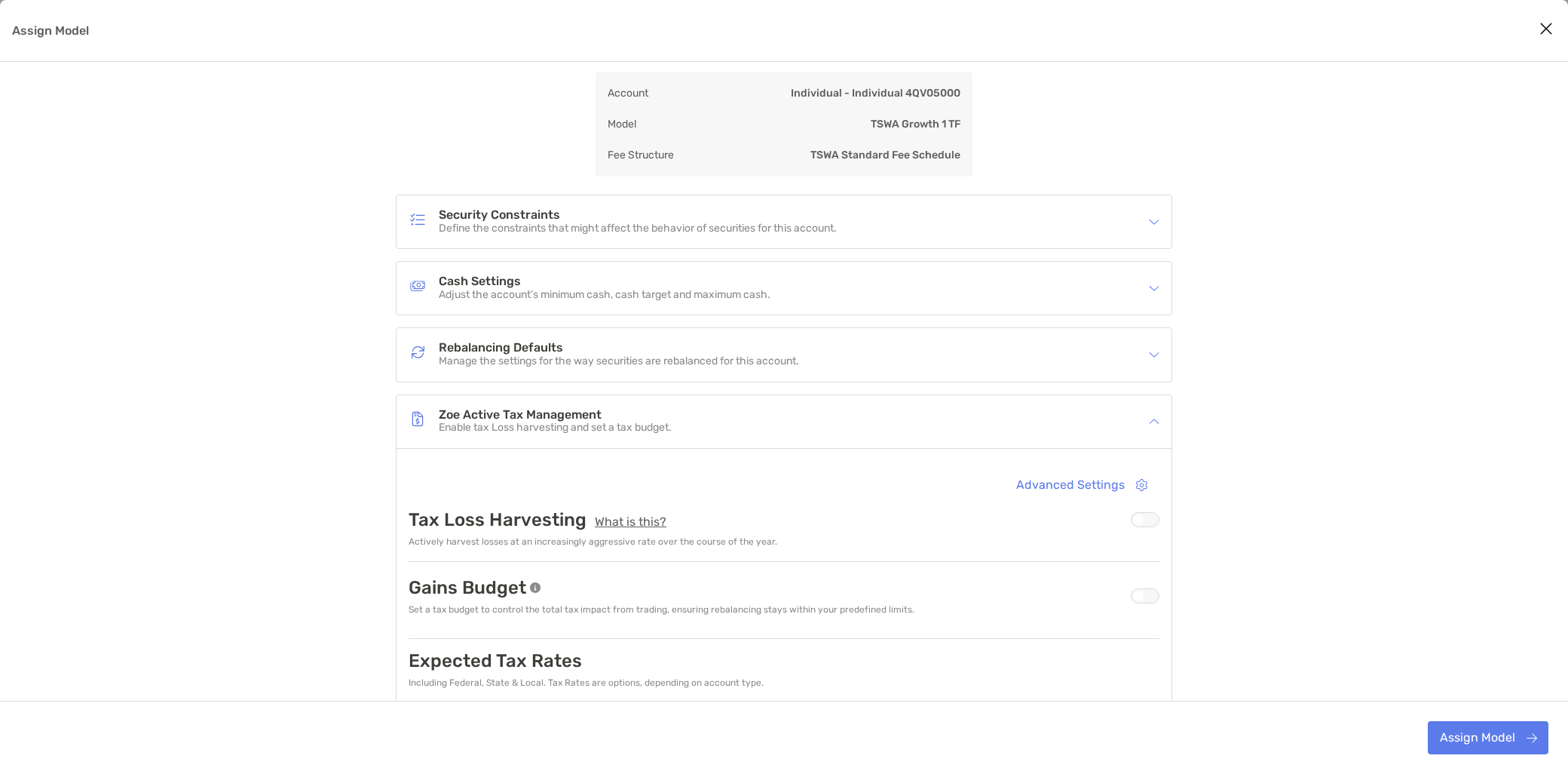
scroll to position [167, 0]
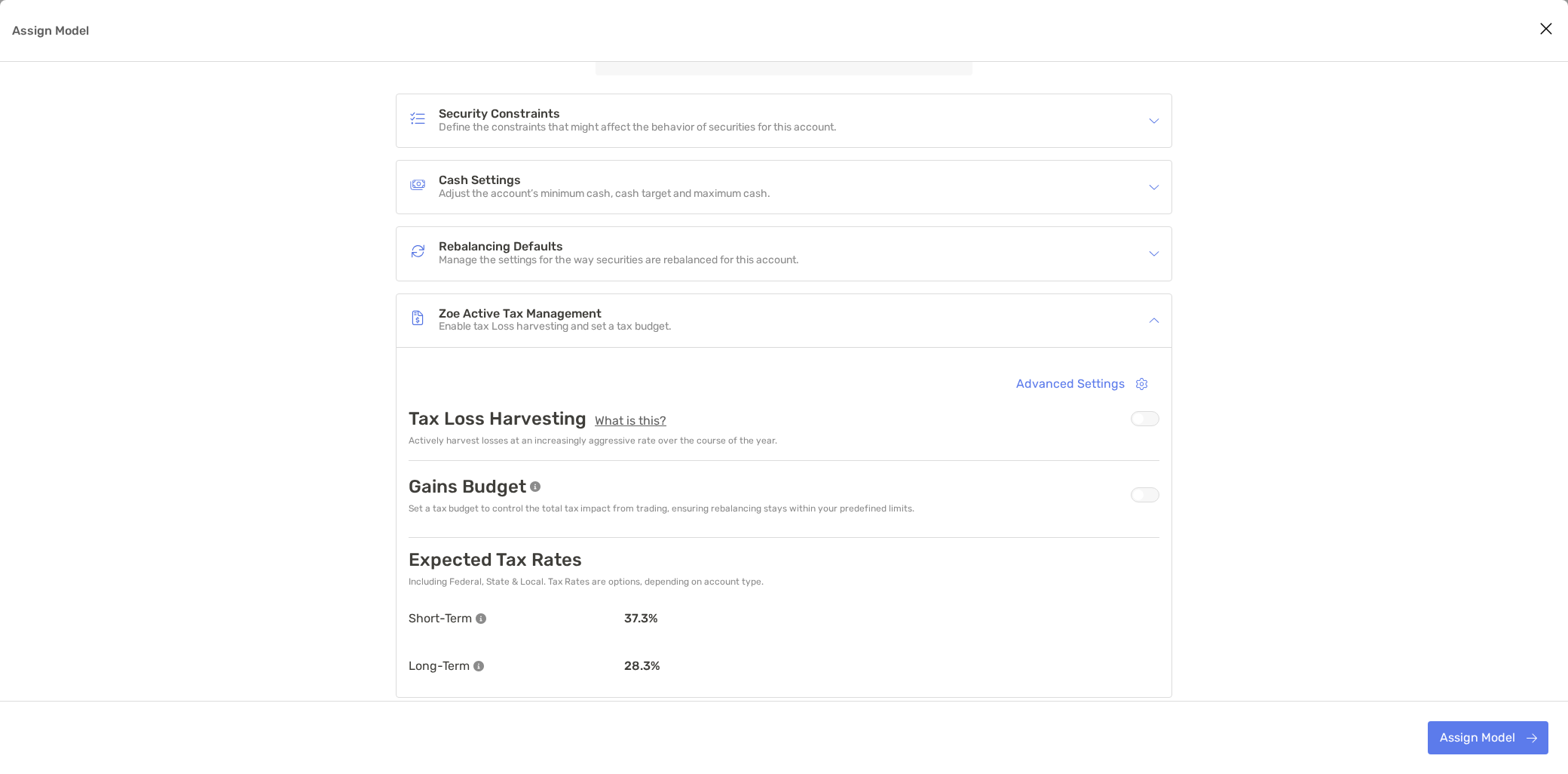
click at [1137, 413] on div "Assign Model" at bounding box center [1145, 419] width 29 height 15
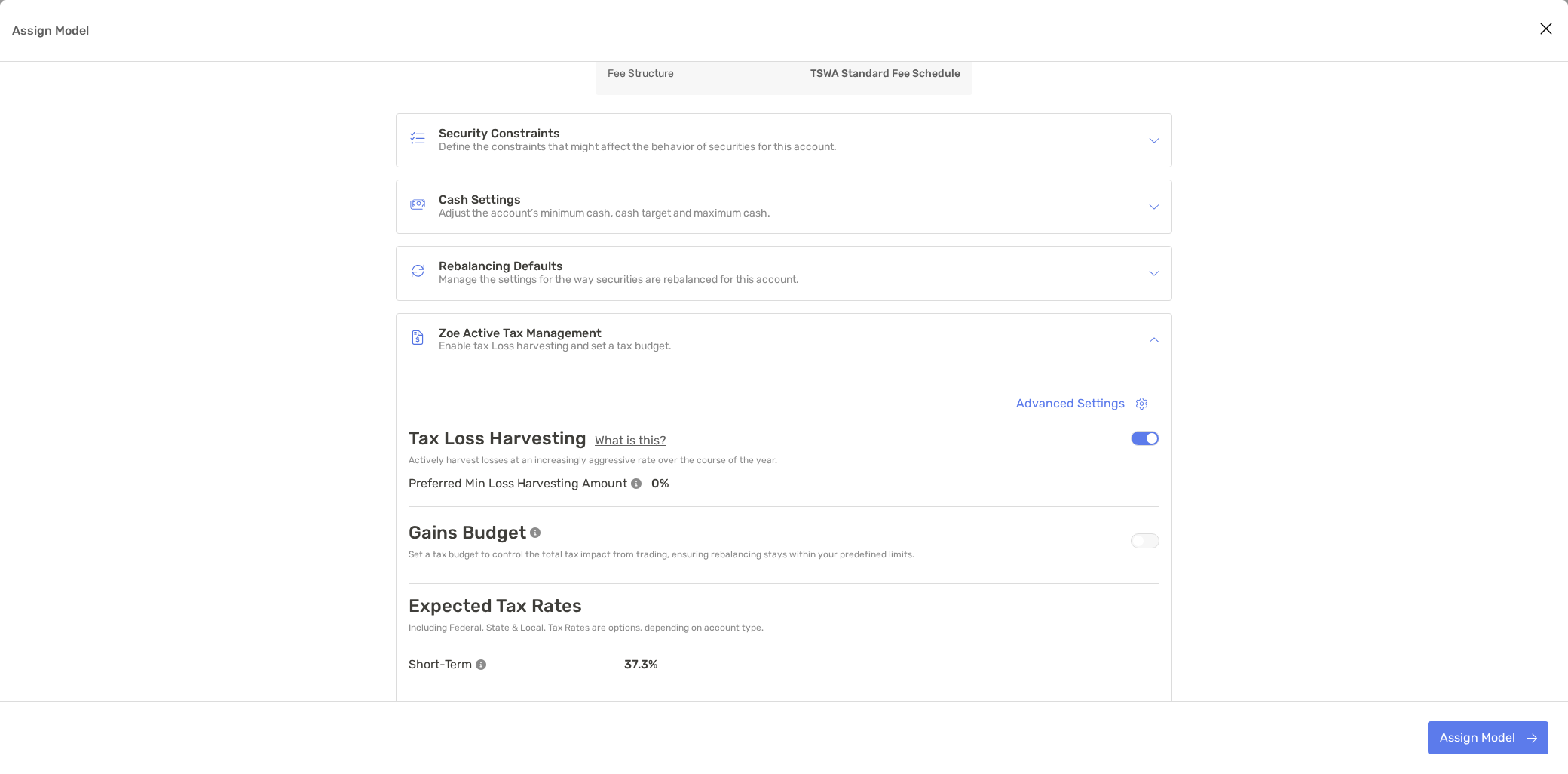
scroll to position [84, 0]
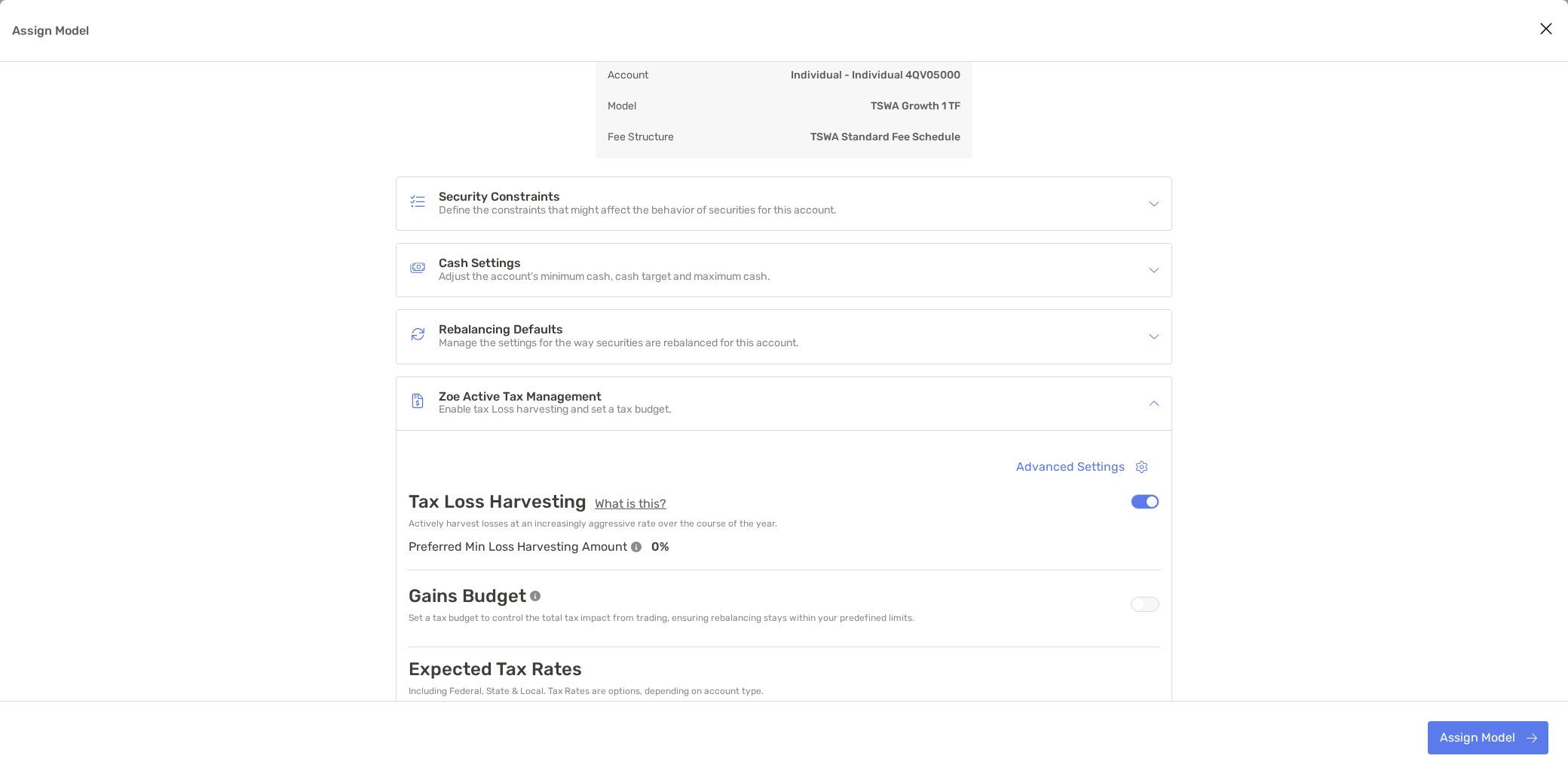
click at [570, 343] on p "Manage the settings for the way securities are rebalanced for this account." at bounding box center [619, 344] width 361 height 13
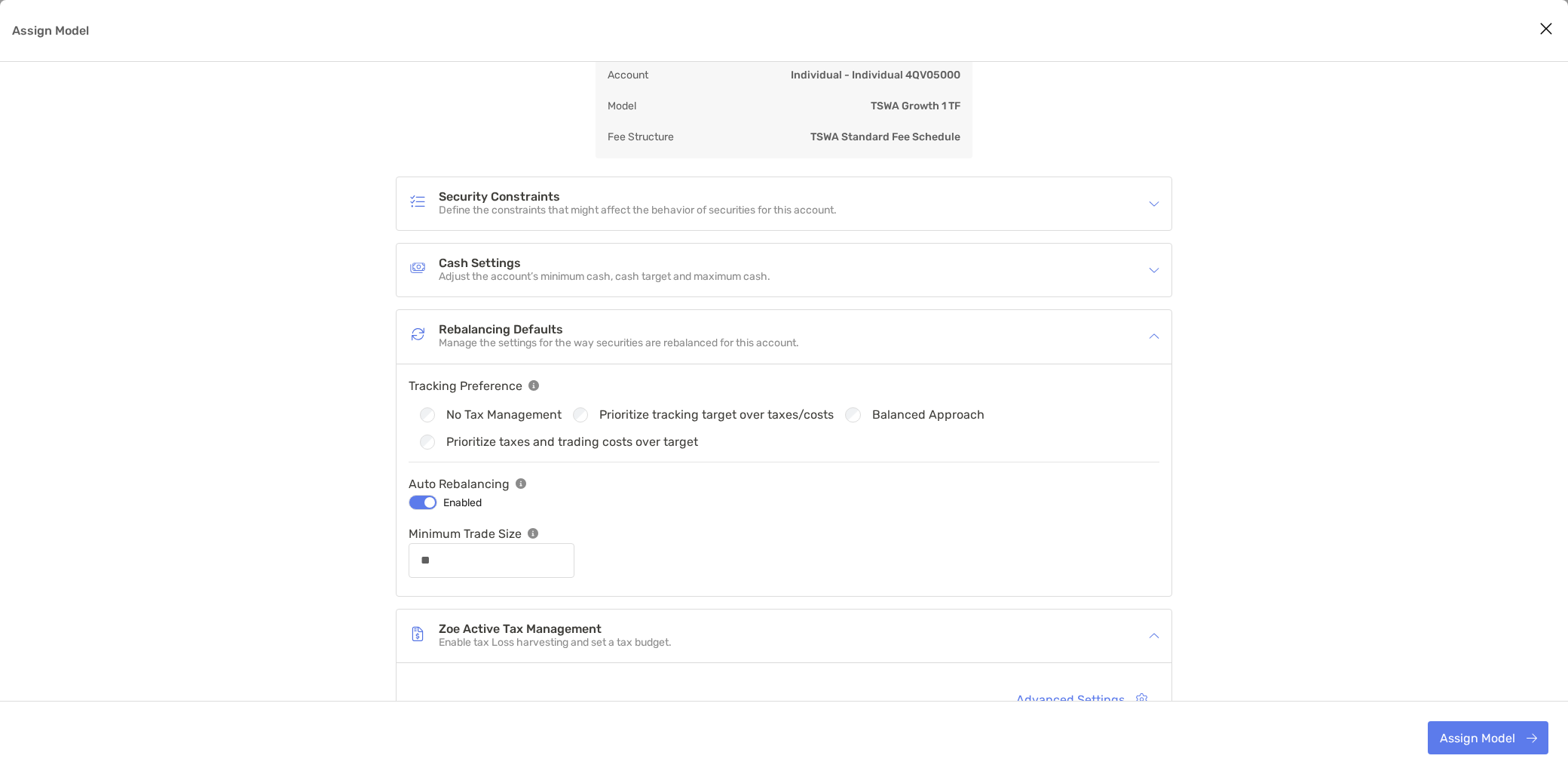
click at [517, 282] on p "Adjust the account’s minimum cash, cash target and maximum cash." at bounding box center [604, 277] width 332 height 13
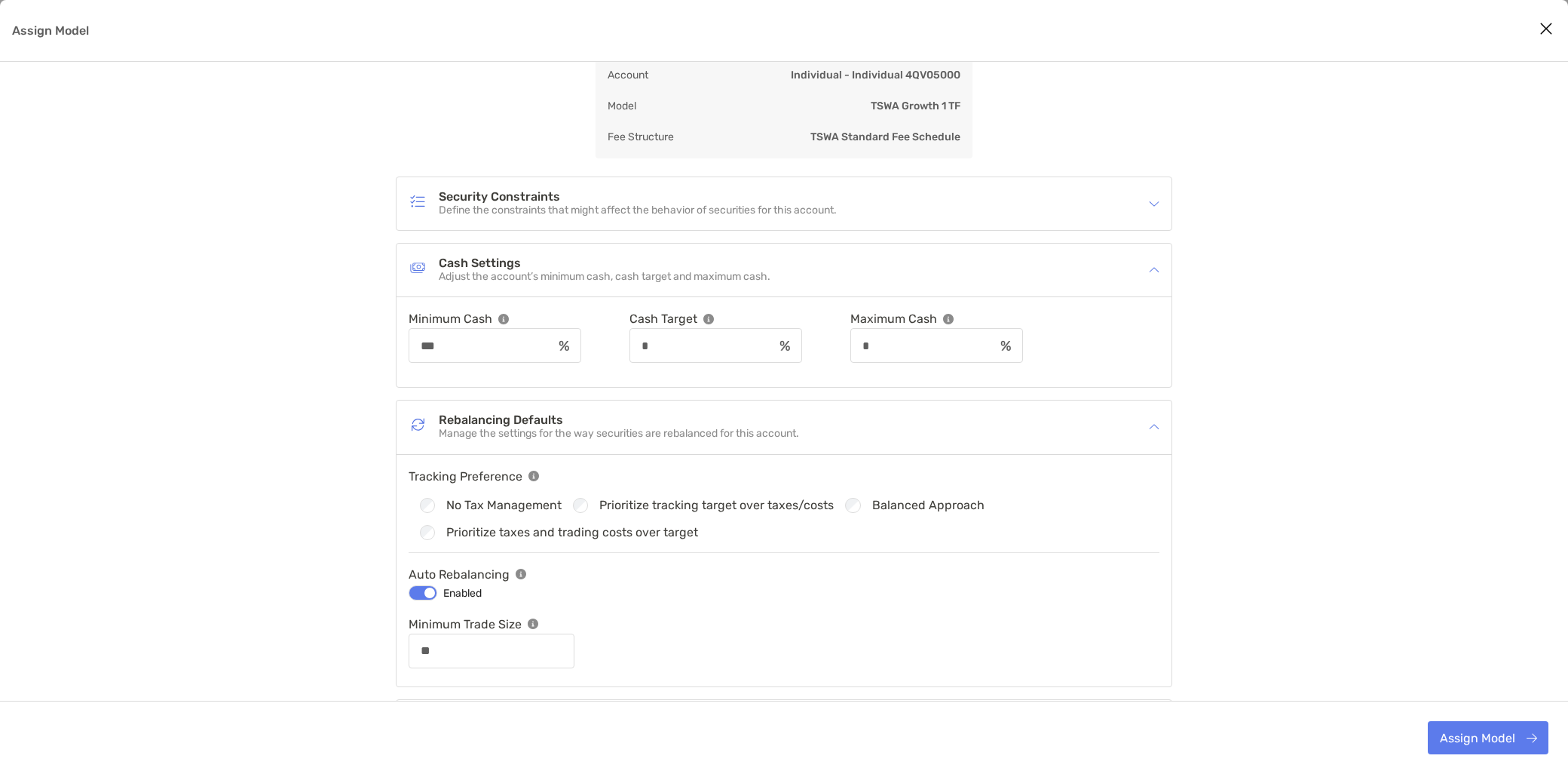
click at [529, 204] on p "Define the constraints that might affect the behavior of securities for this ac…" at bounding box center [638, 211] width 398 height 13
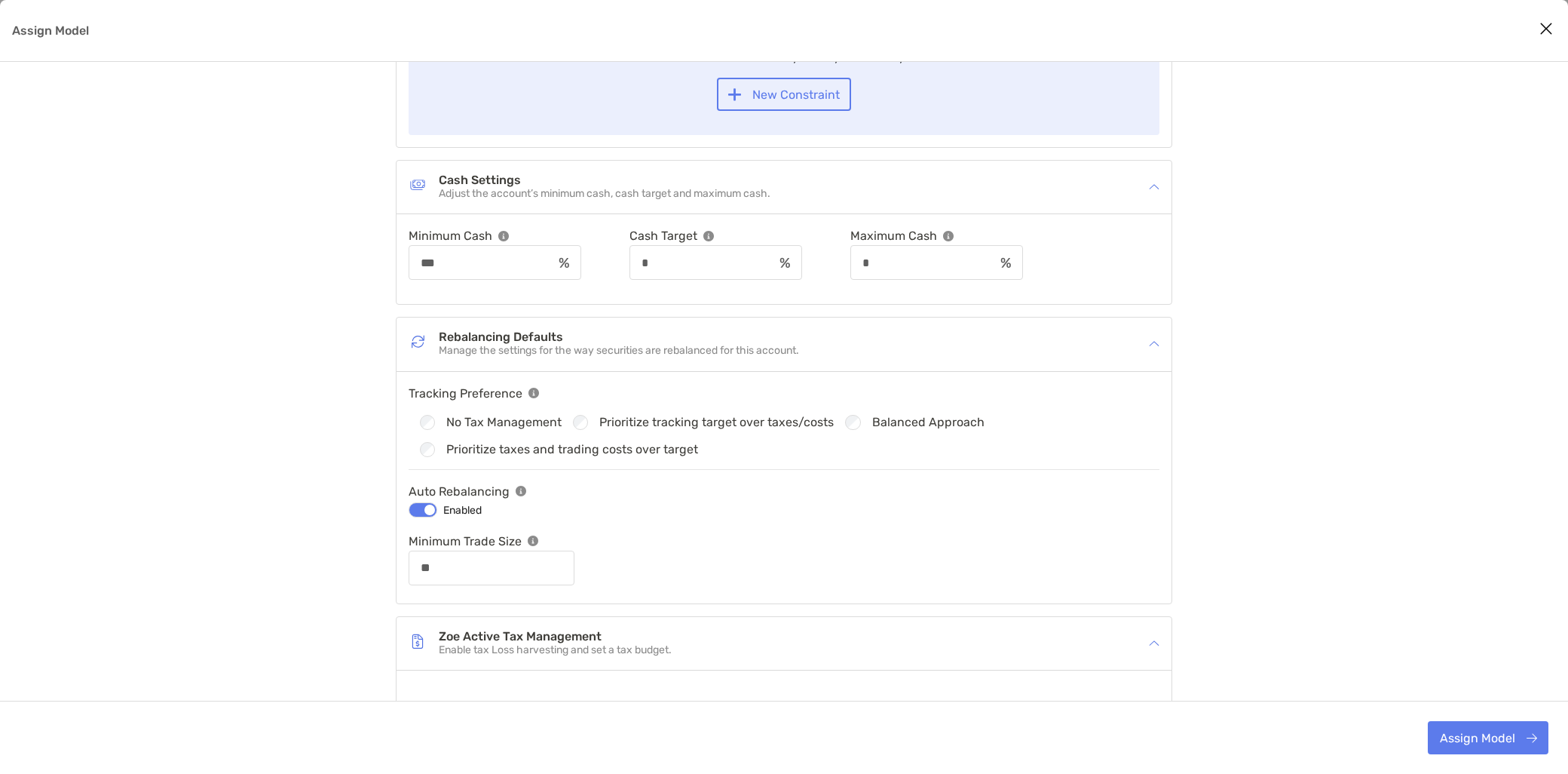
scroll to position [336, 0]
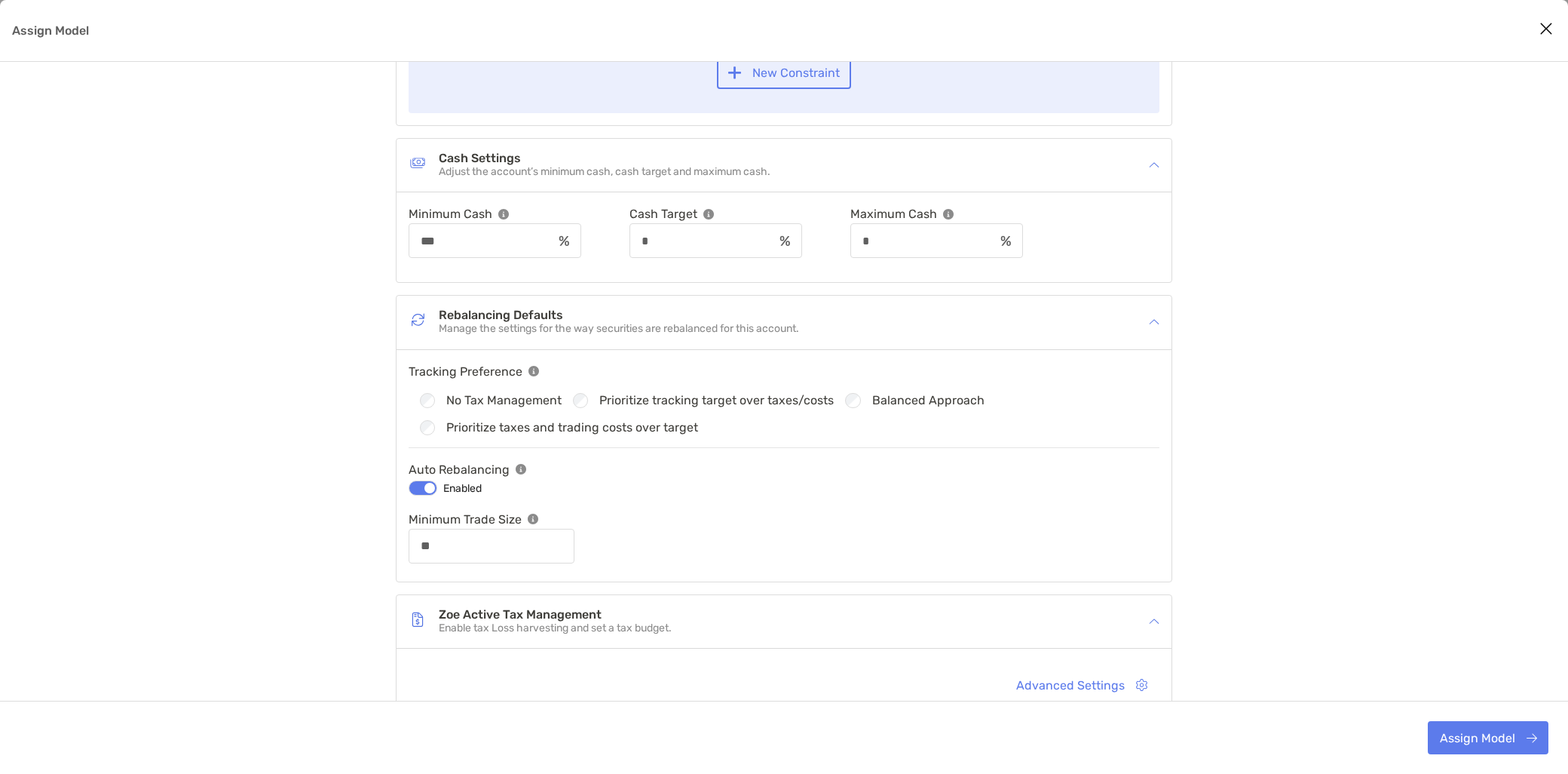
click at [553, 633] on p "Enable tax Loss harvesting and set a tax budget." at bounding box center [555, 629] width 233 height 13
click at [549, 629] on p "Enable tax Loss harvesting and set a tax budget." at bounding box center [555, 629] width 233 height 13
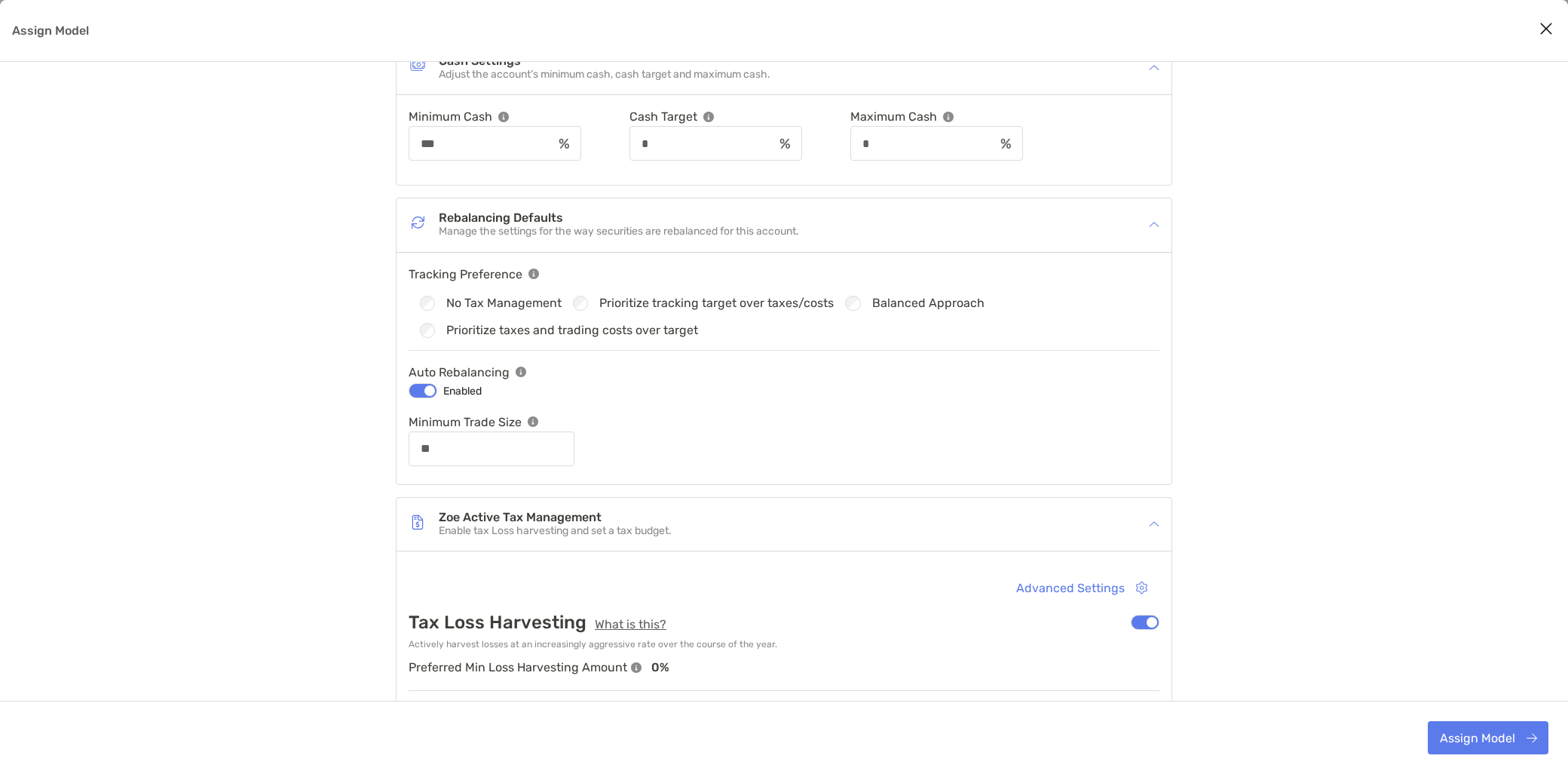
scroll to position [587, 0]
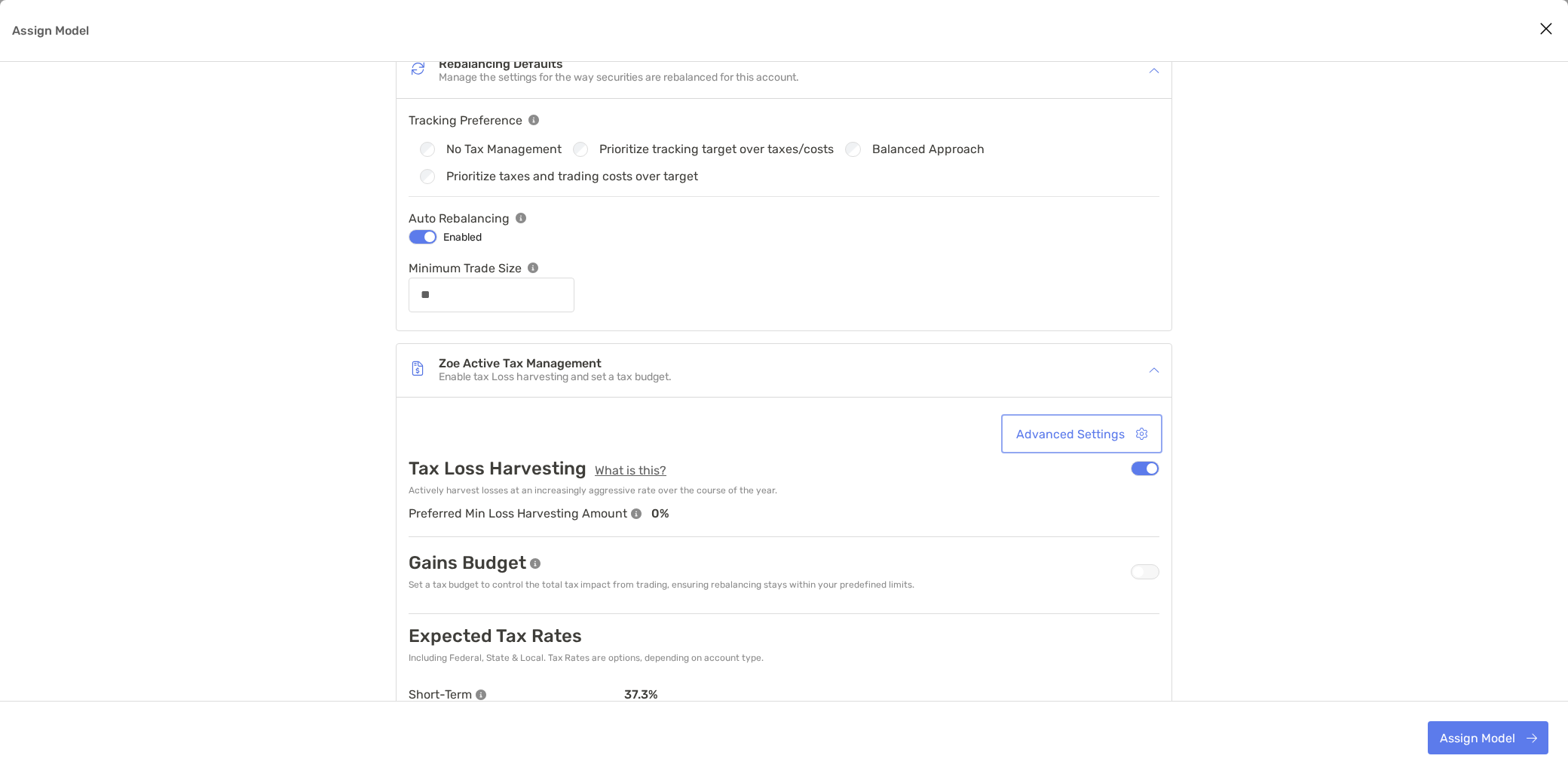
click at [1076, 425] on button "Advanced Settings" at bounding box center [1081, 433] width 155 height 33
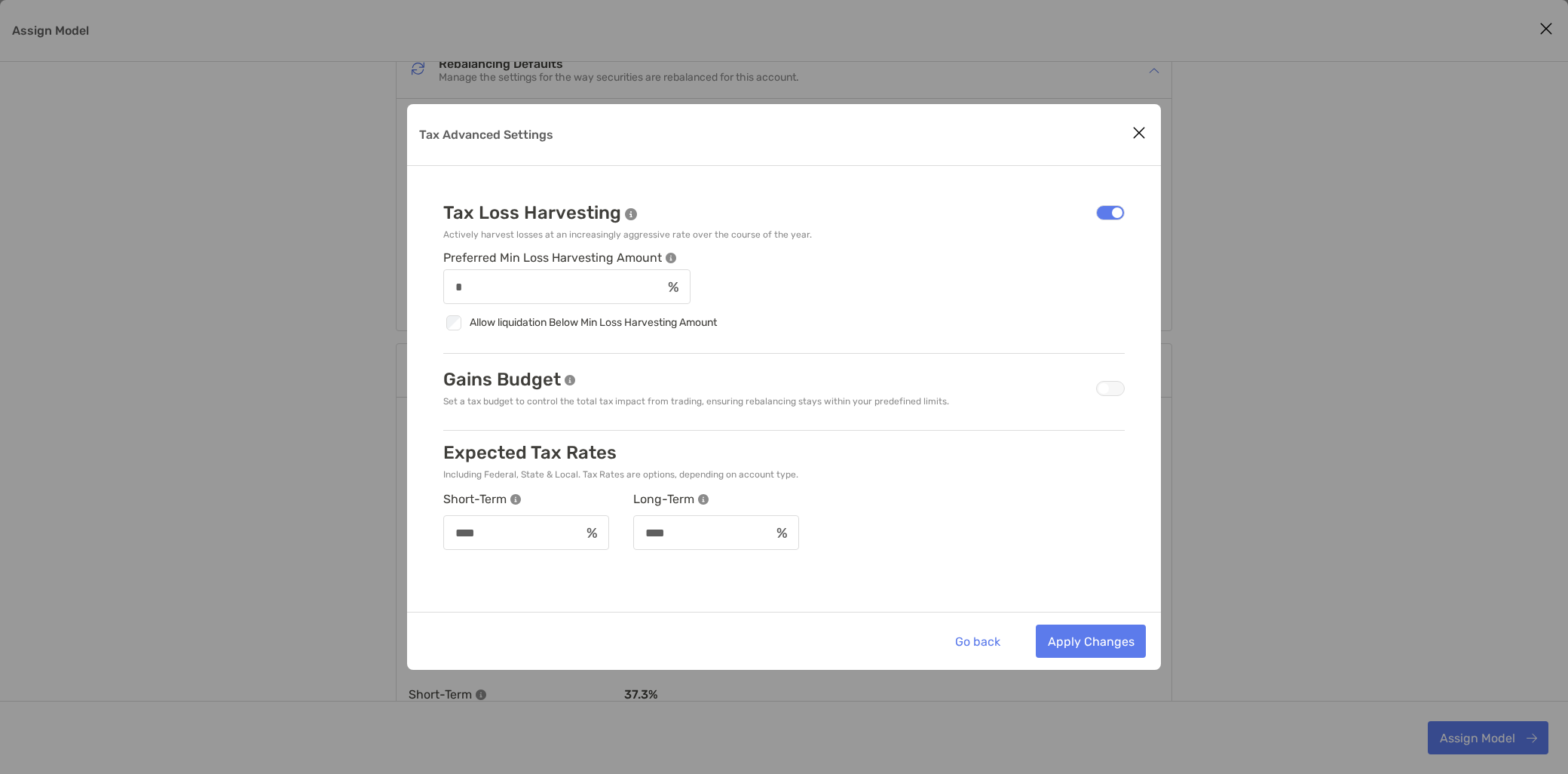
click at [1110, 388] on div "Tax Advanced Settings" at bounding box center [1111, 388] width 29 height 15
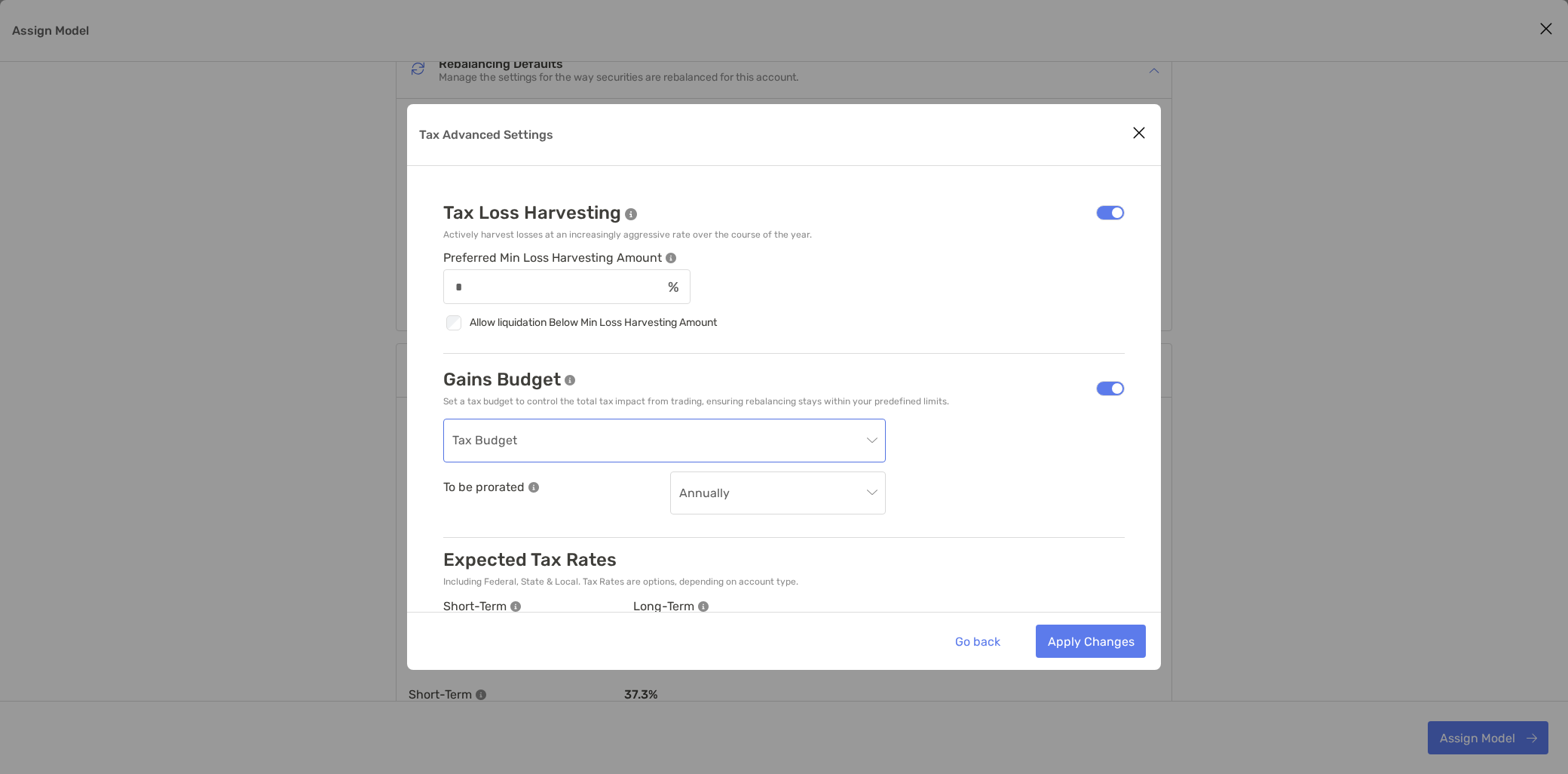
click at [766, 437] on span "Tax Budget" at bounding box center [664, 440] width 424 height 43
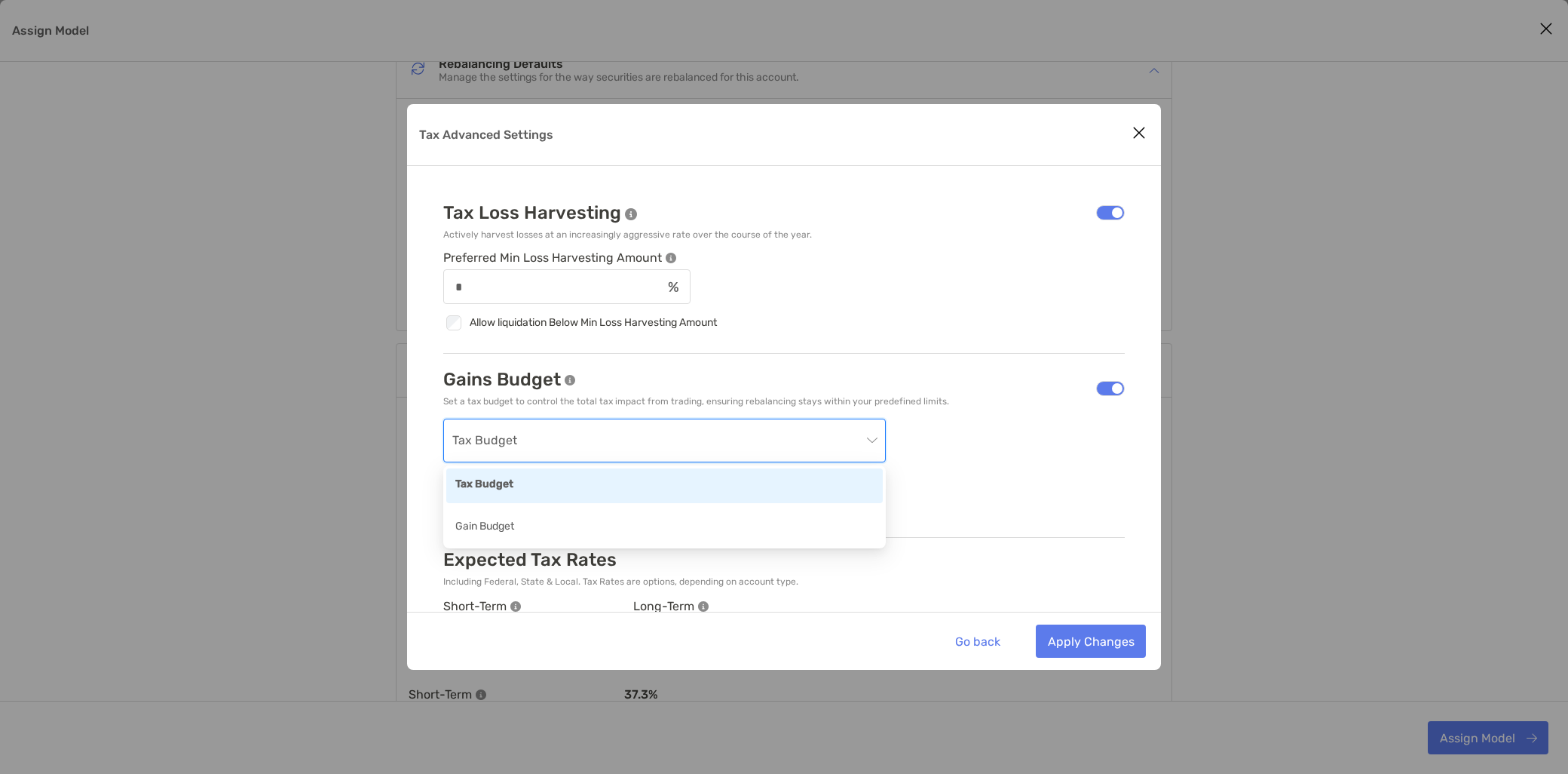
click at [798, 450] on span "Tax Budget" at bounding box center [664, 440] width 424 height 43
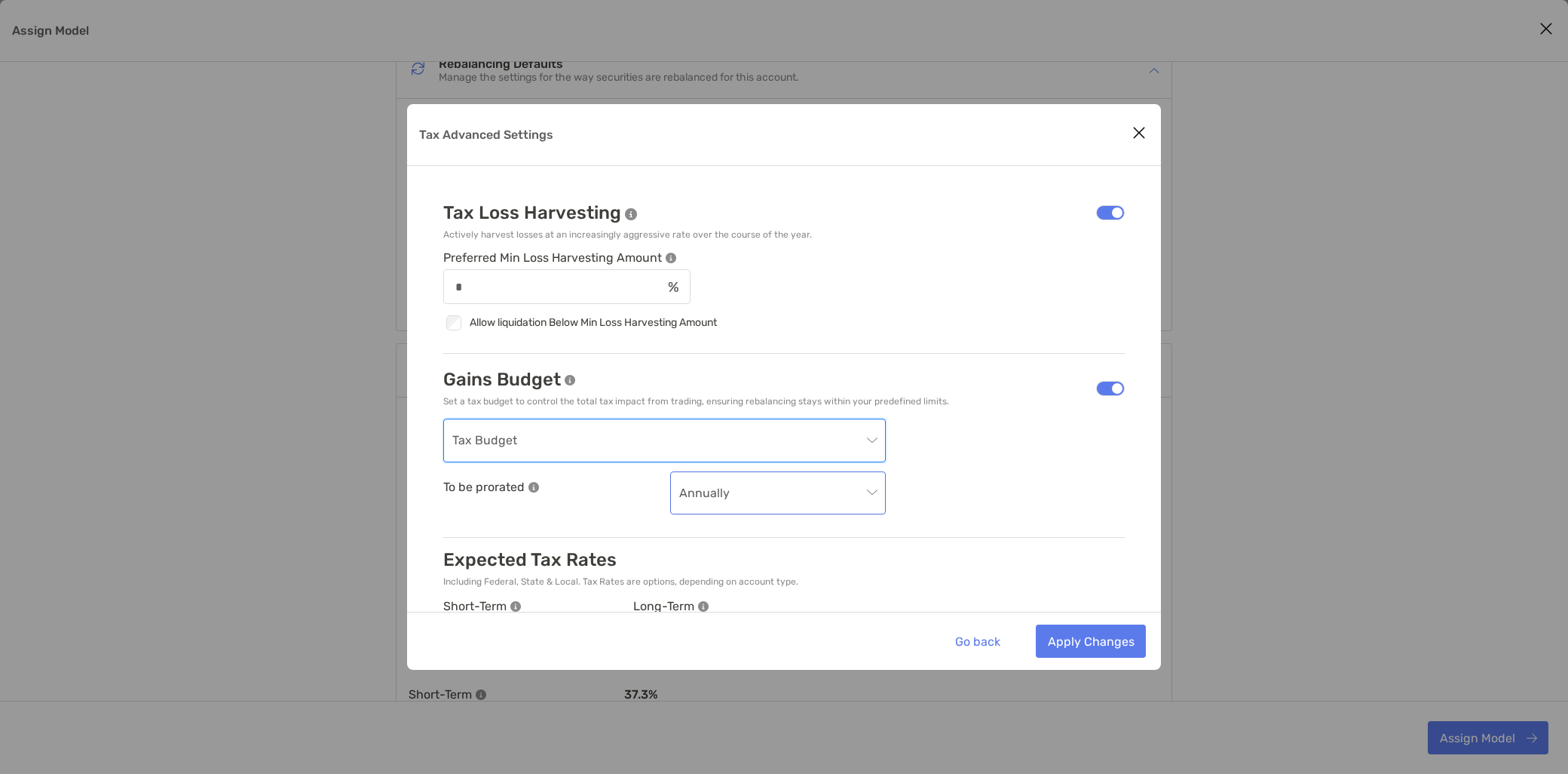
click at [780, 501] on span "Annually" at bounding box center [778, 493] width 198 height 43
click at [993, 645] on button "Go back" at bounding box center [977, 641] width 68 height 33
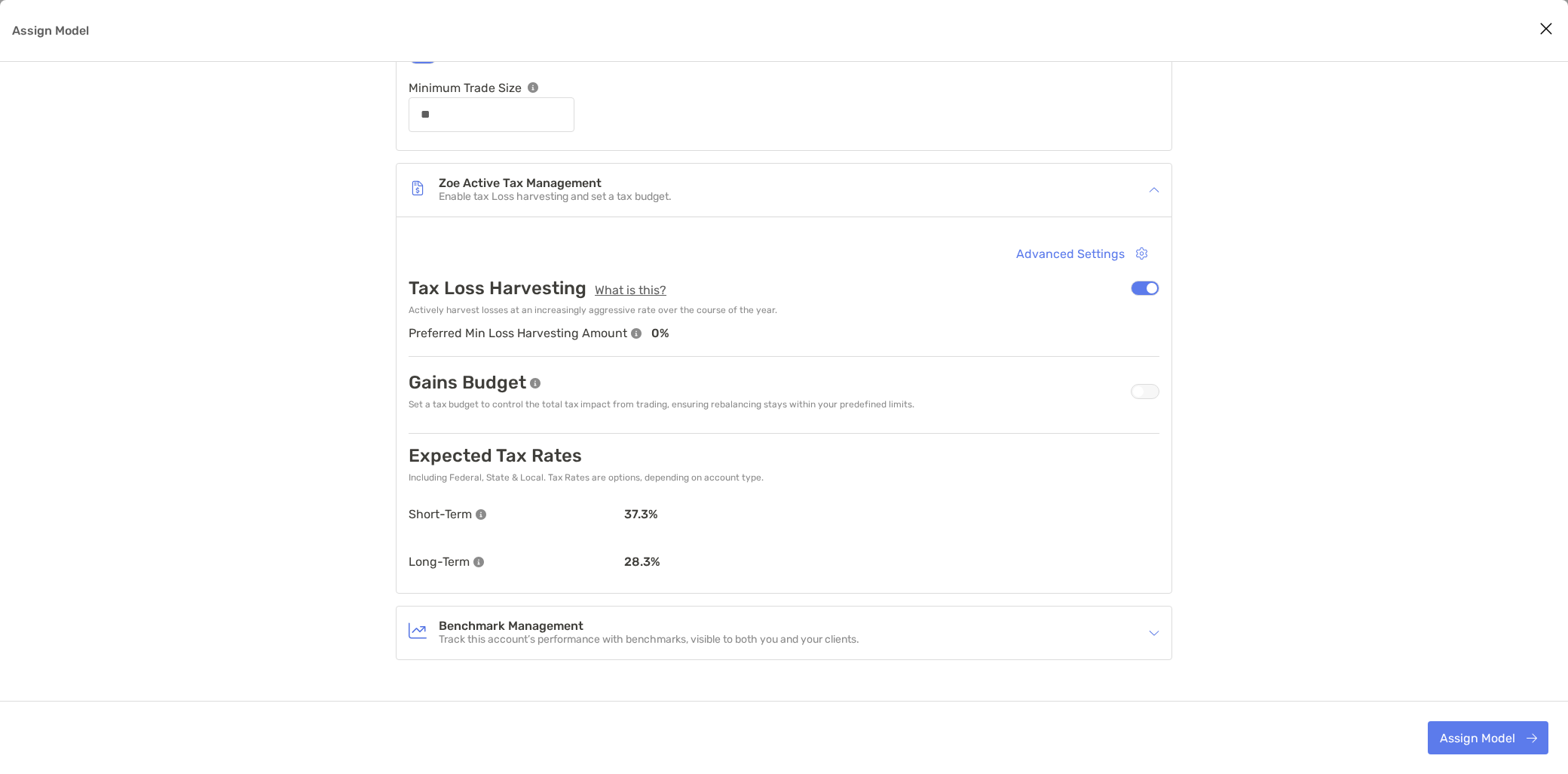
scroll to position [805, 0]
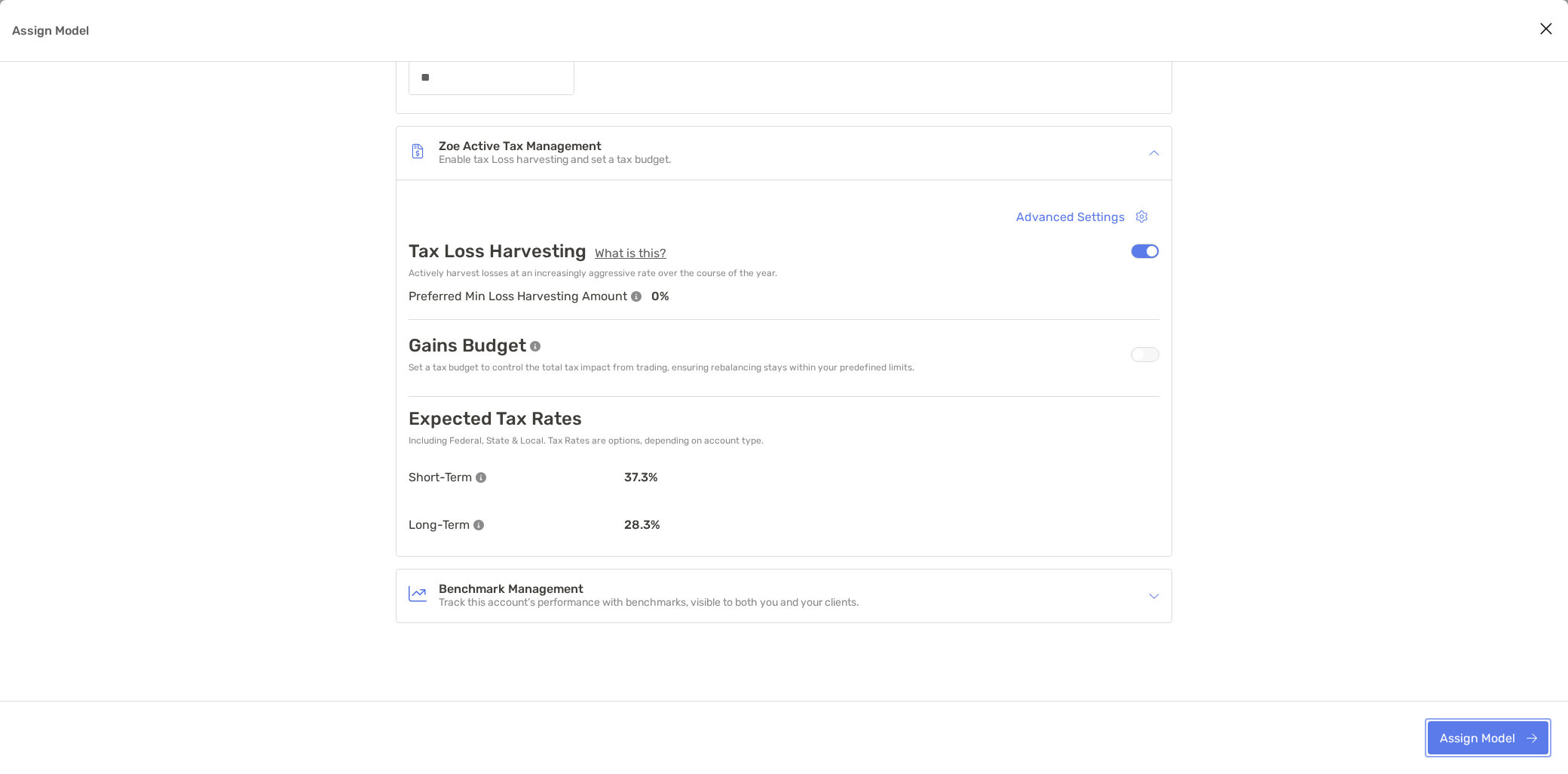
click at [1473, 735] on button "Assign Model" at bounding box center [1488, 737] width 120 height 33
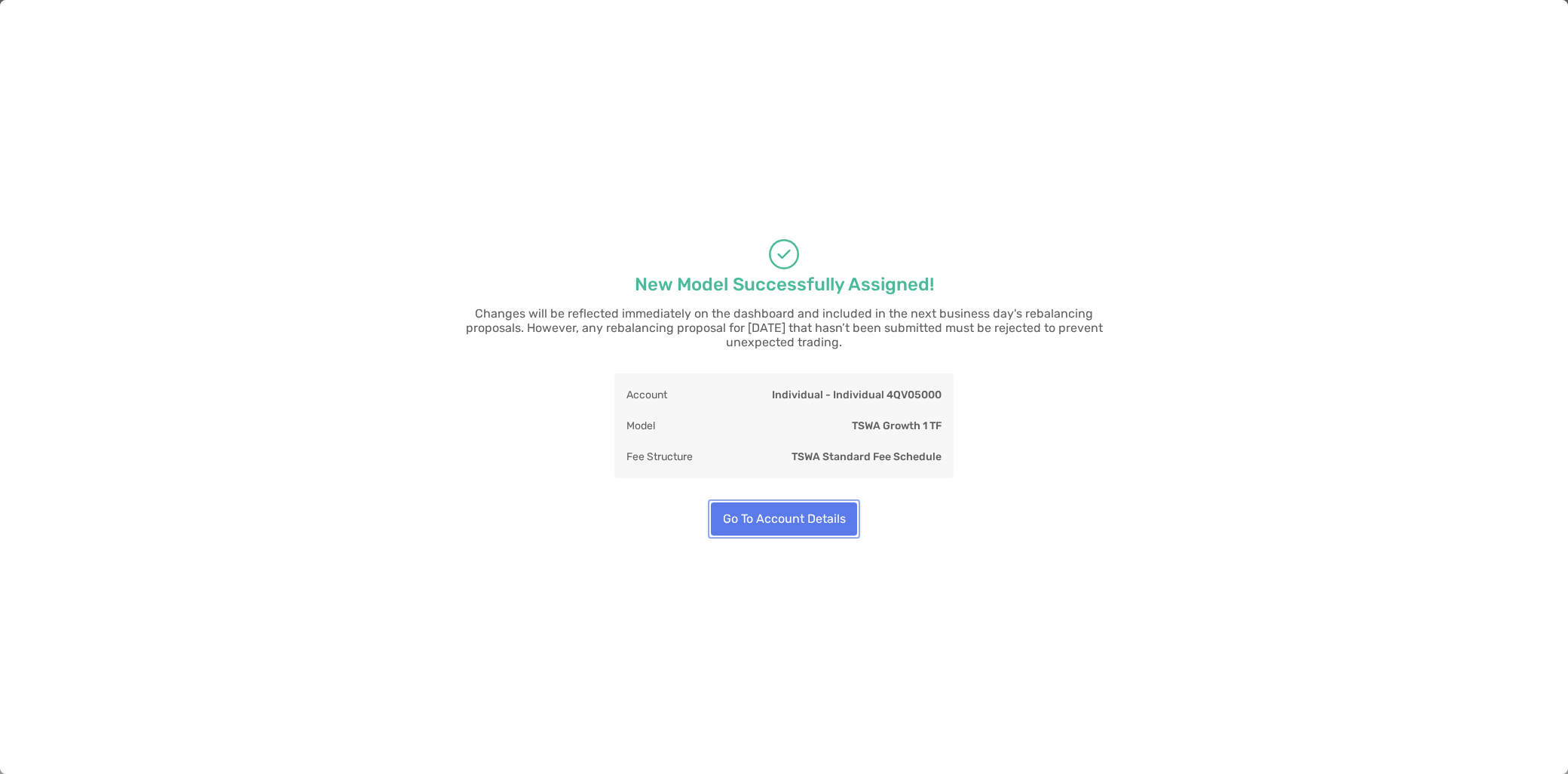
click at [823, 514] on button "Go To Account Details" at bounding box center [784, 518] width 146 height 33
click at [789, 514] on button "Go To Account Details" at bounding box center [784, 518] width 146 height 33
click at [781, 511] on button "Go To Account Details" at bounding box center [784, 518] width 146 height 33
type input "**"
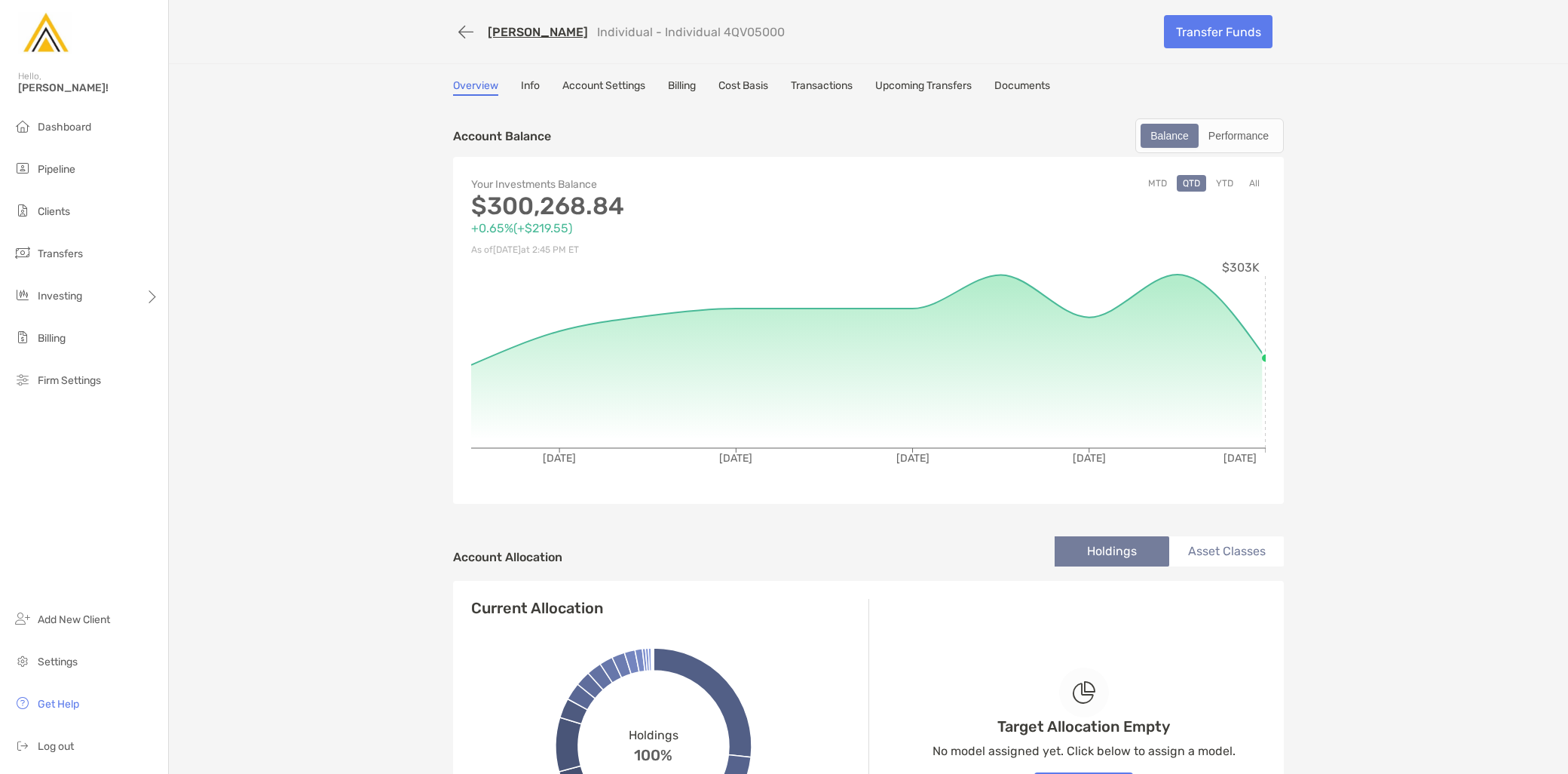
click at [1243, 553] on li "Asset Classes" at bounding box center [1227, 551] width 115 height 31
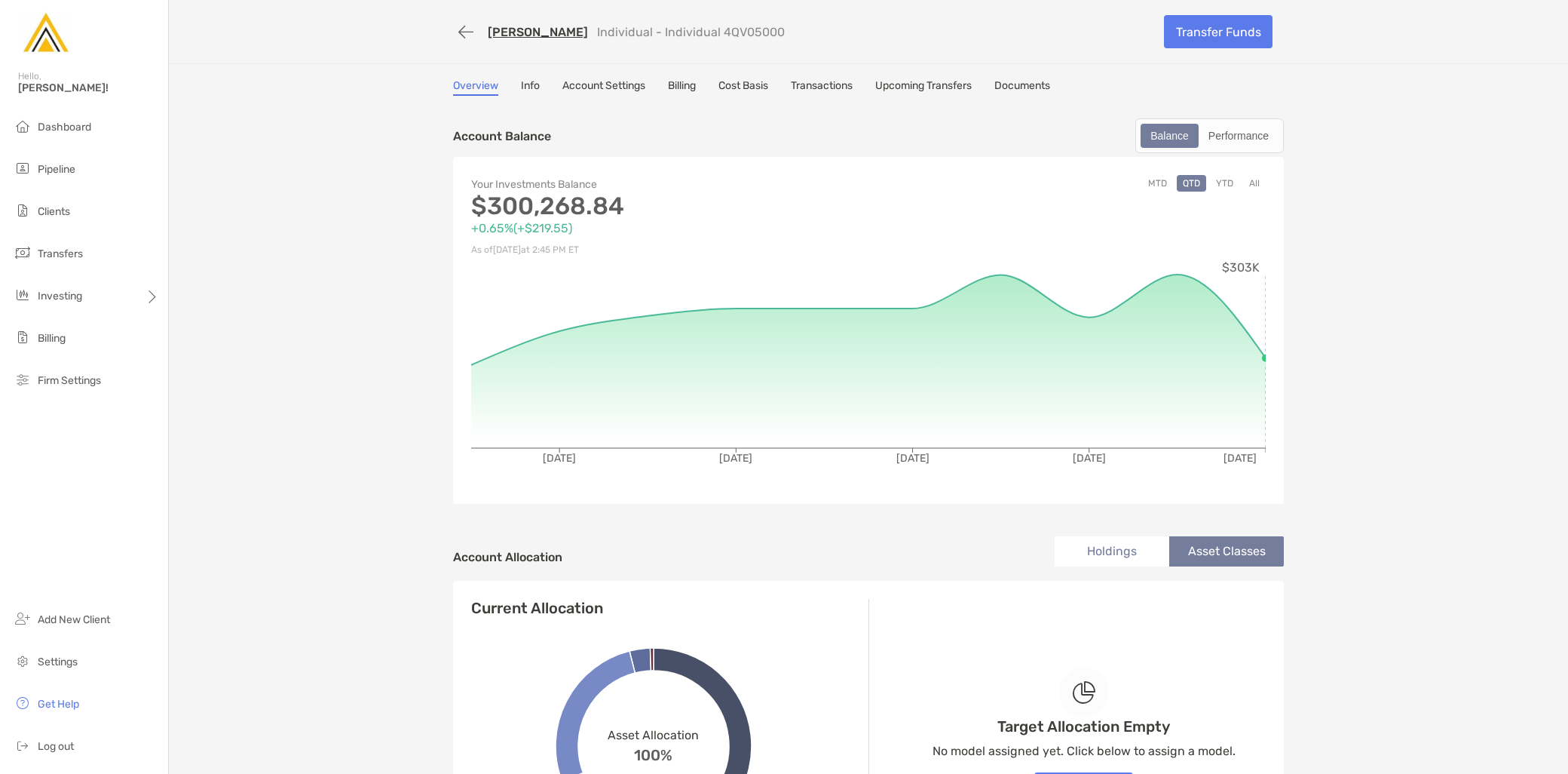
click at [1098, 549] on li "Holdings" at bounding box center [1112, 551] width 115 height 31
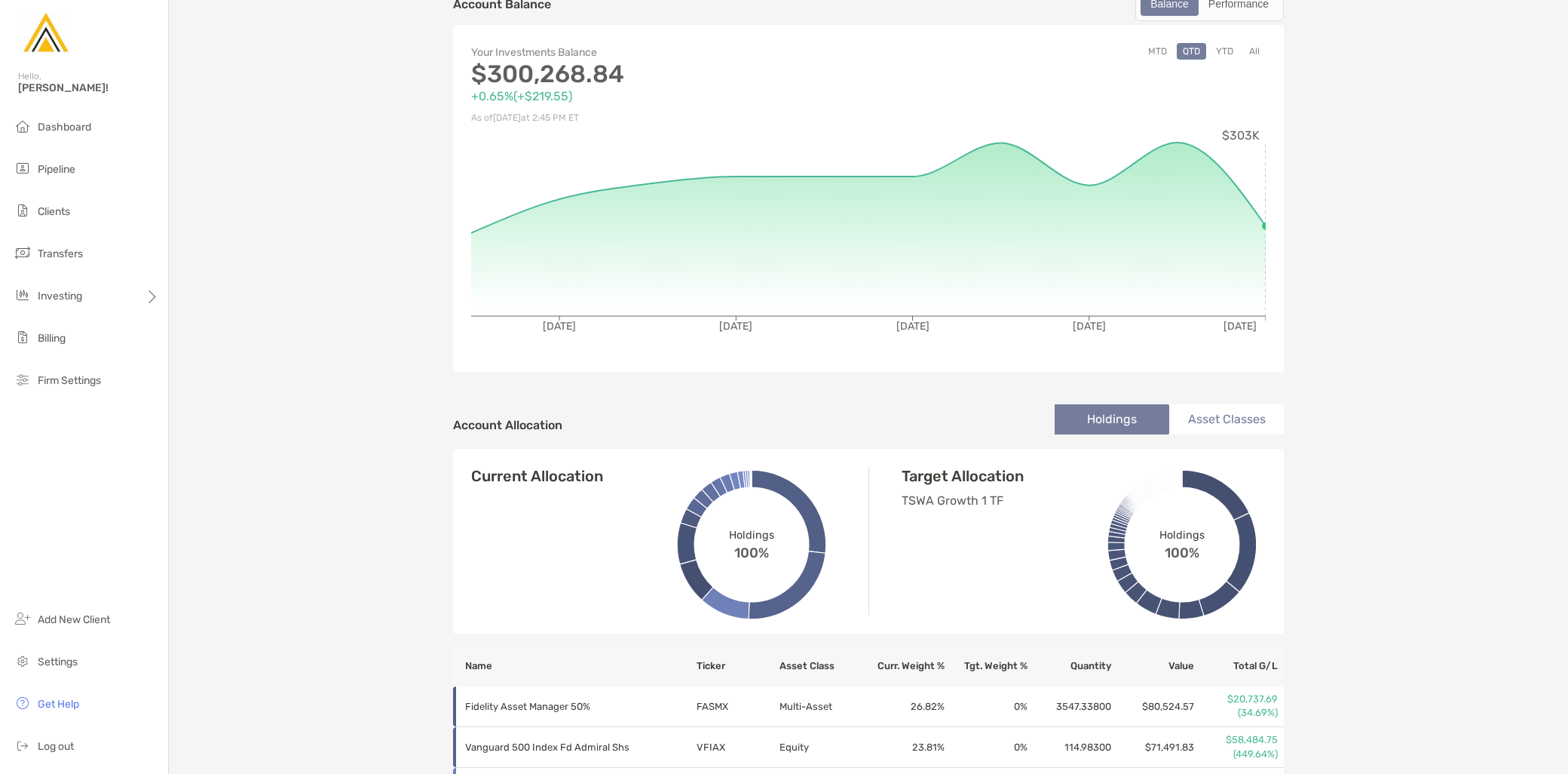
scroll to position [84, 0]
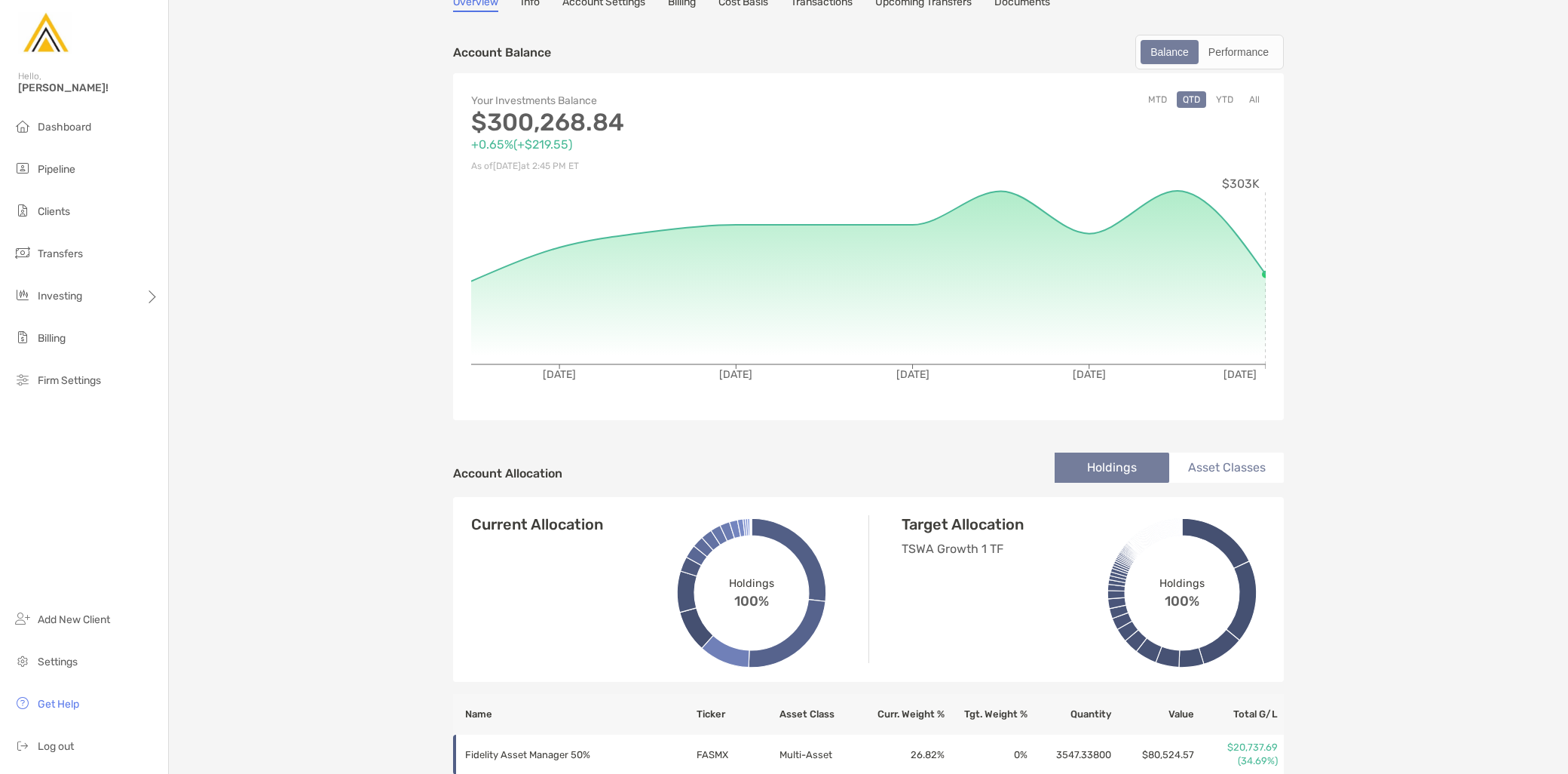
click at [1220, 99] on button "YTD" at bounding box center [1225, 100] width 30 height 17
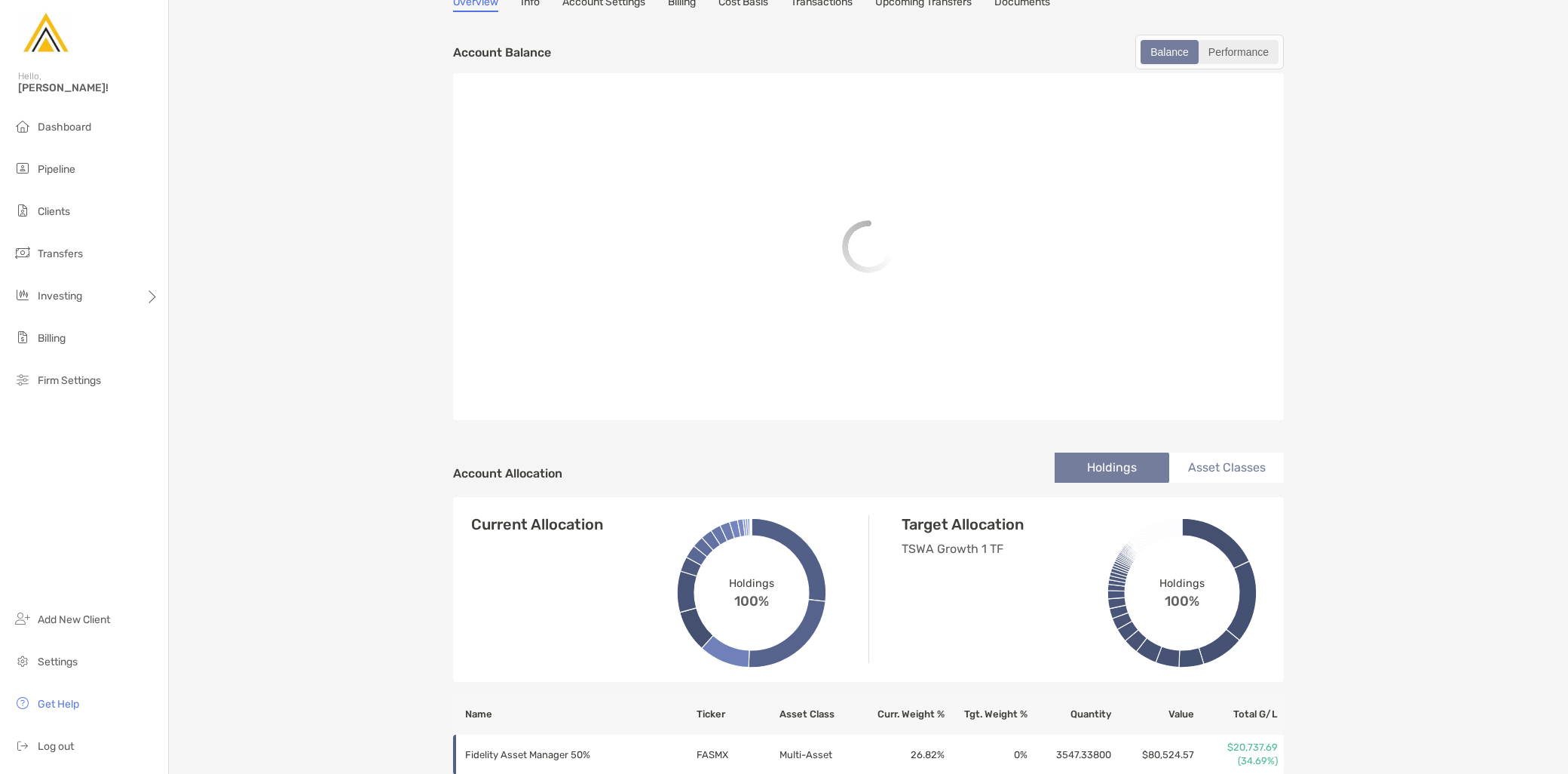
click at [1234, 47] on div "Performance" at bounding box center [1239, 52] width 77 height 21
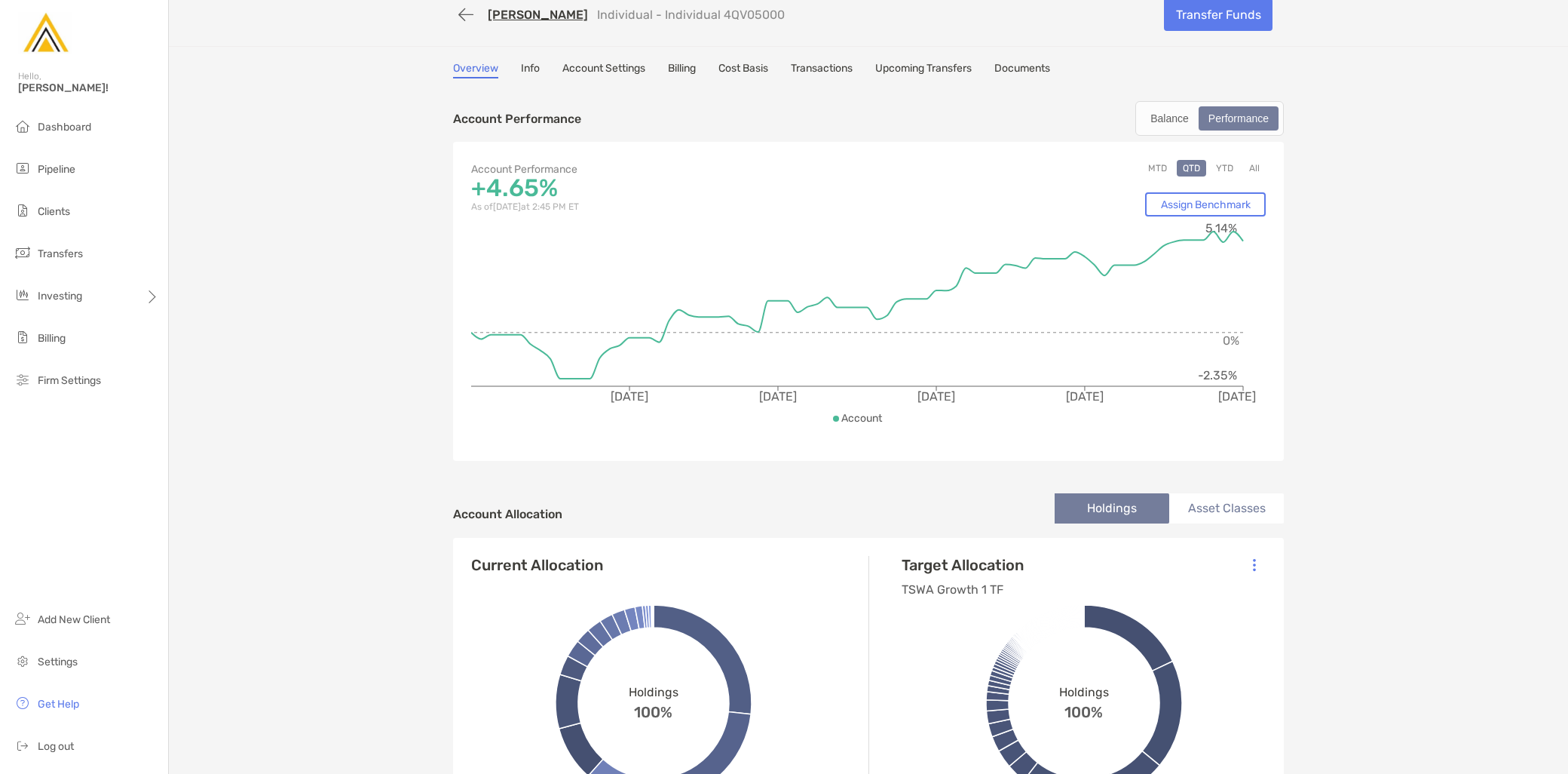
scroll to position [0, 0]
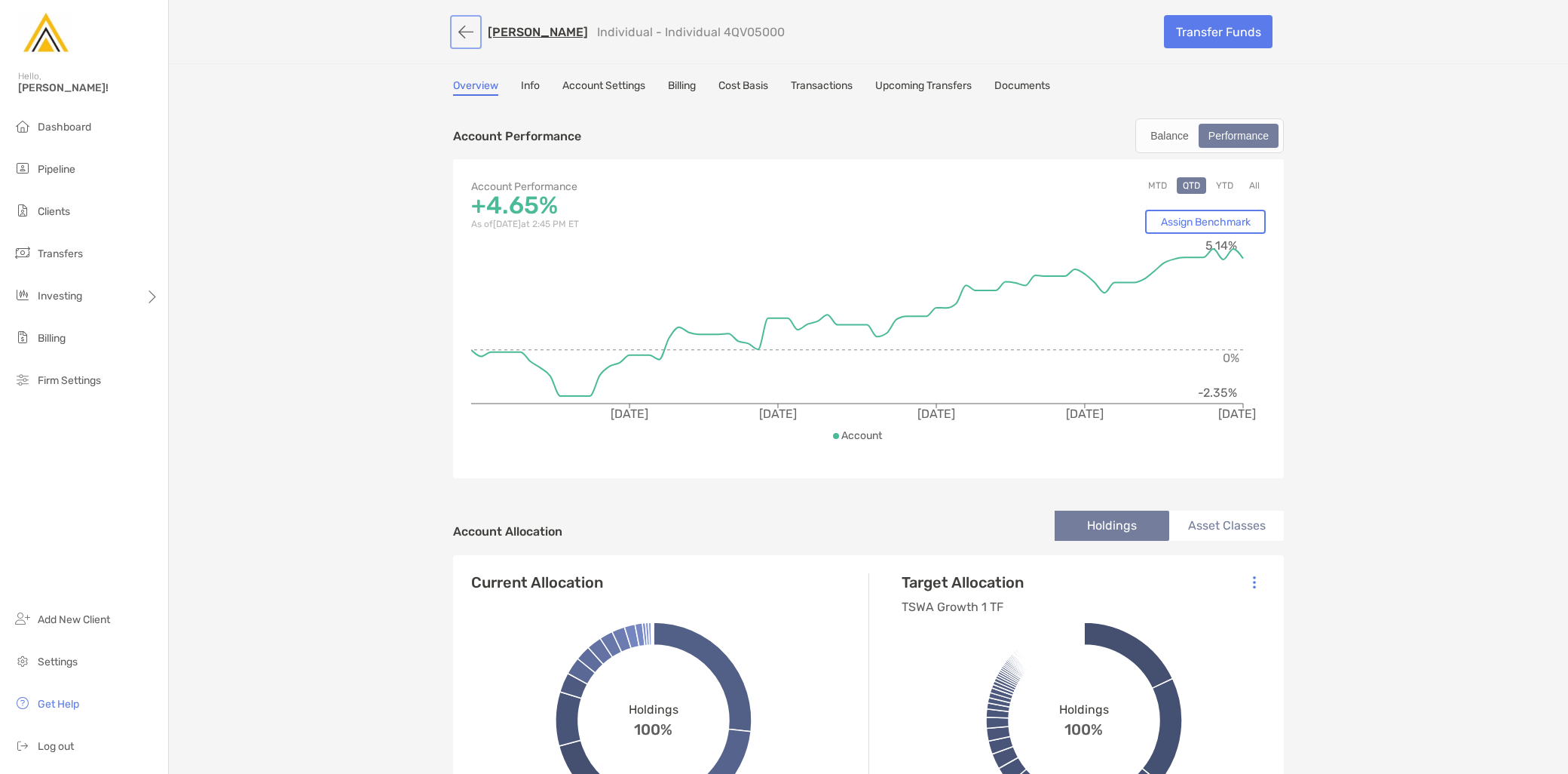
click at [459, 31] on button "button" at bounding box center [466, 32] width 26 height 28
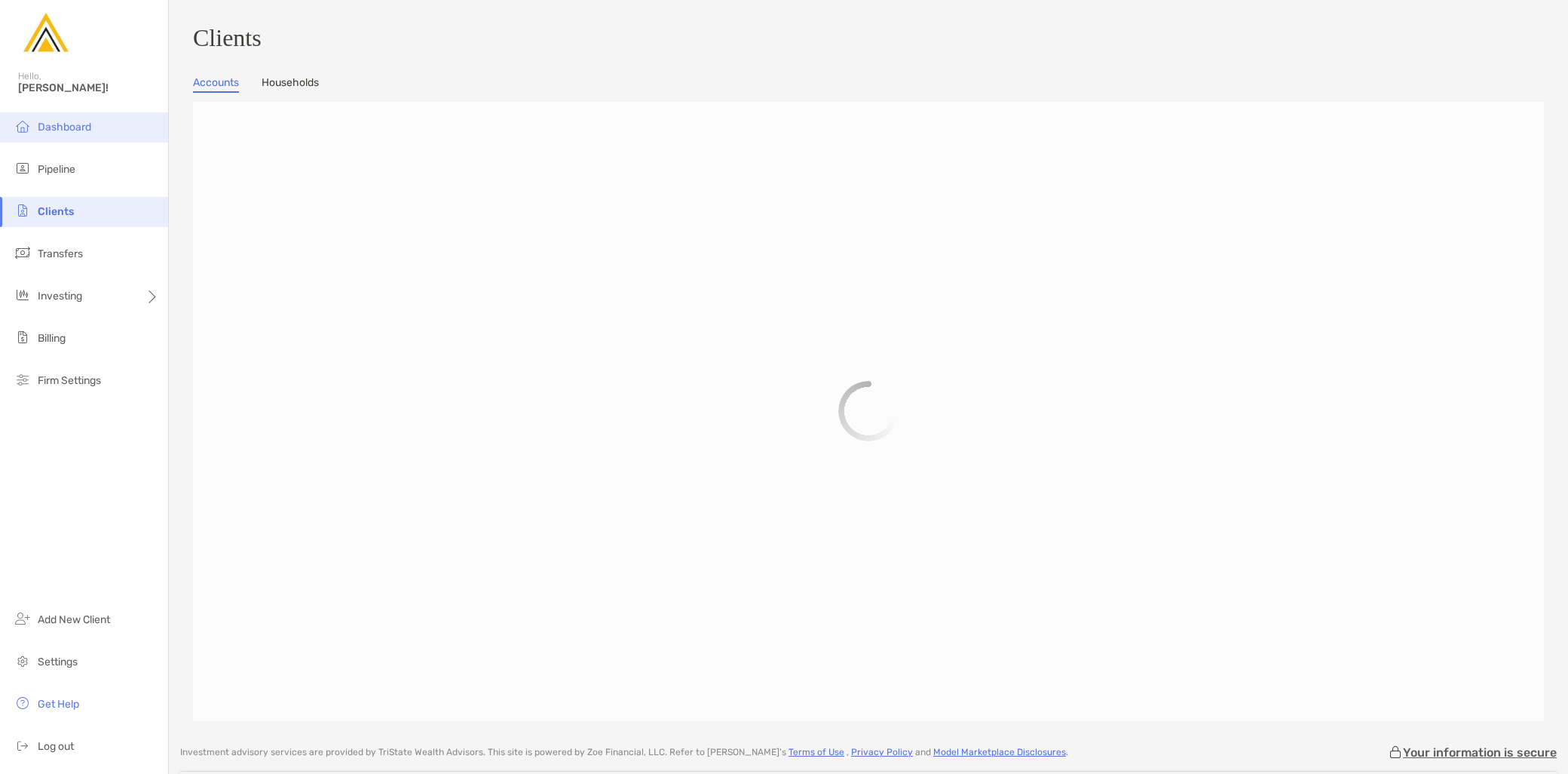
click at [84, 121] on span "Dashboard" at bounding box center [64, 127] width 54 height 13
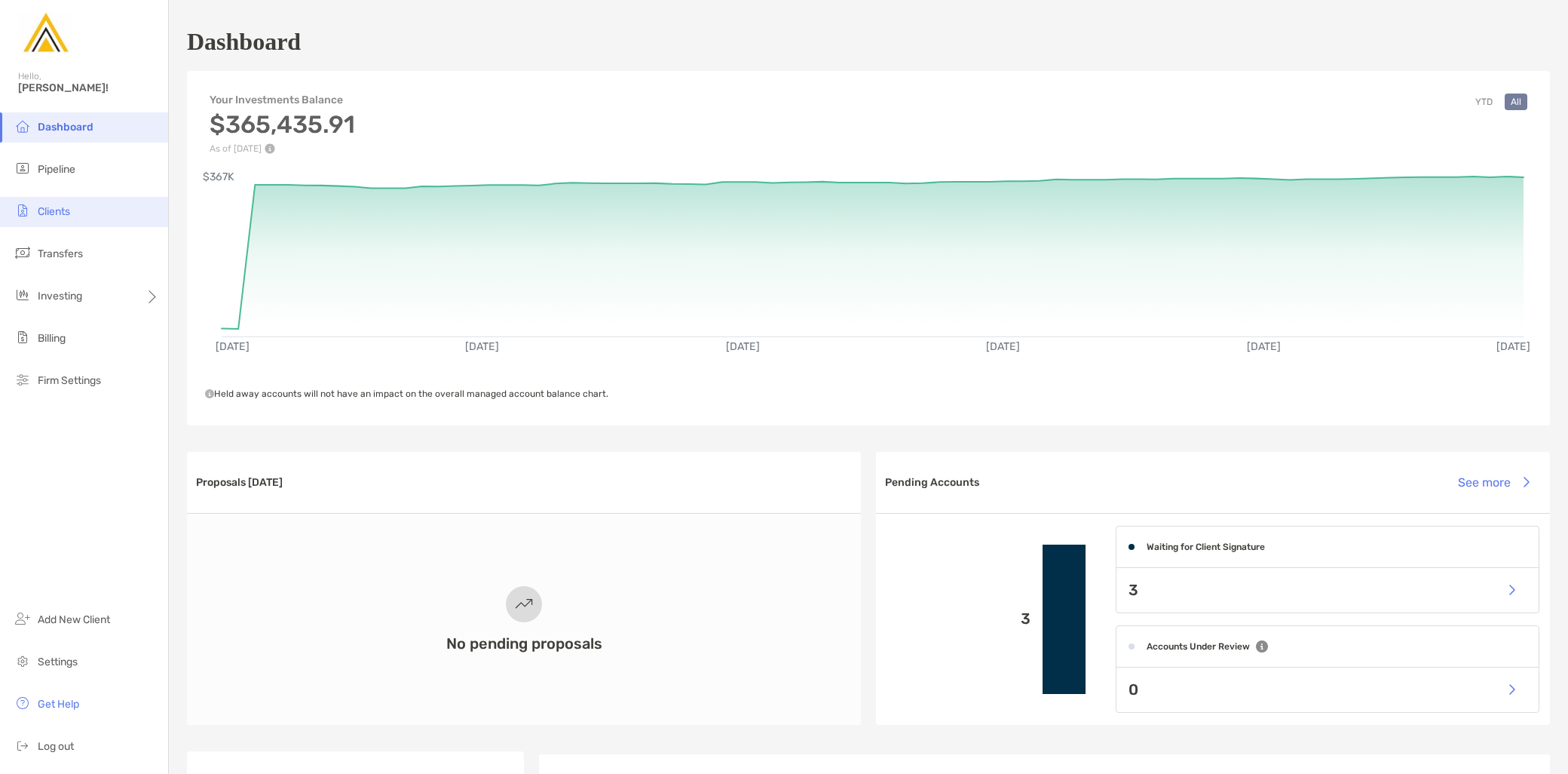
click at [92, 217] on li "Clients" at bounding box center [84, 212] width 168 height 31
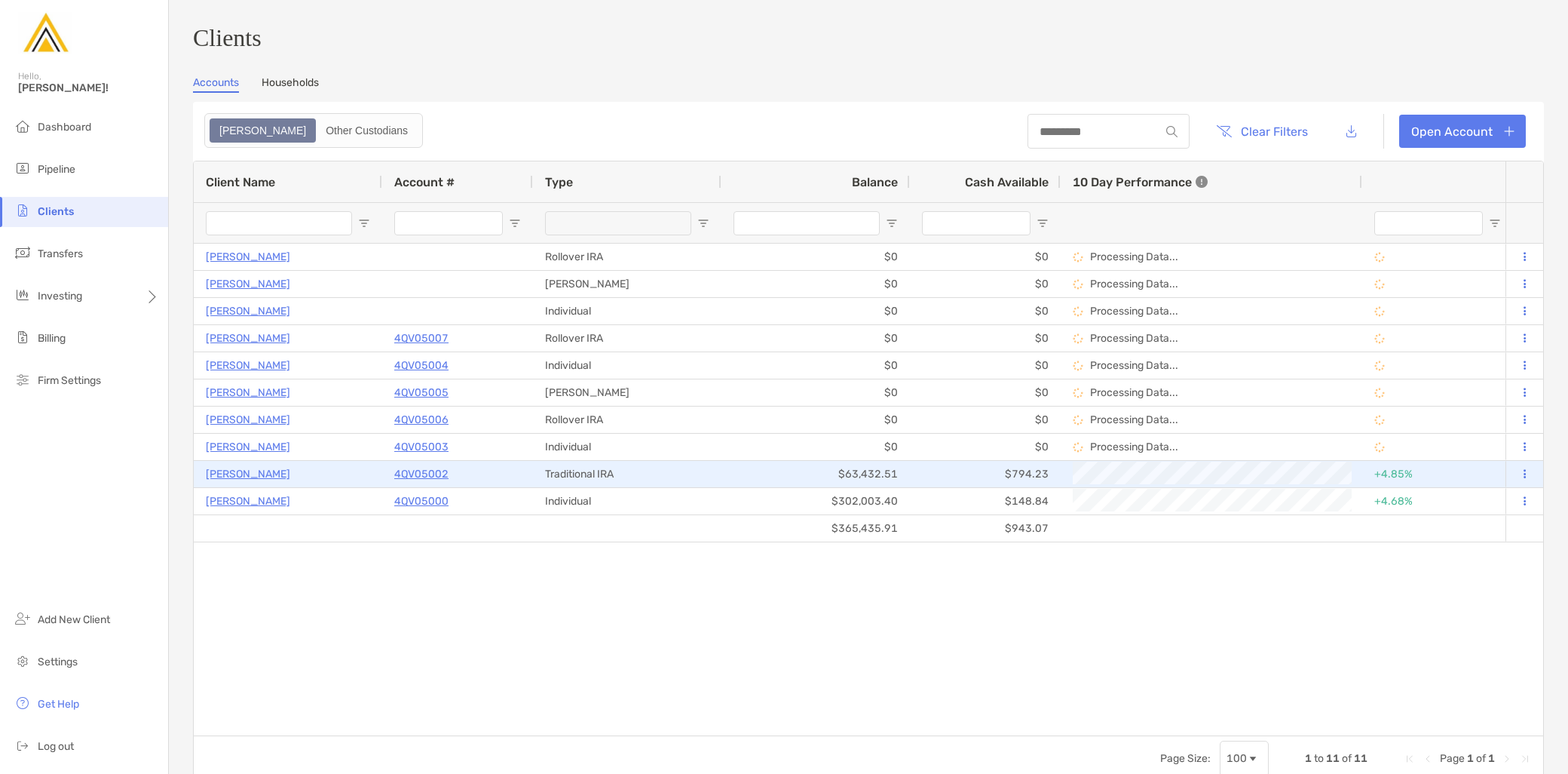
type input "***"
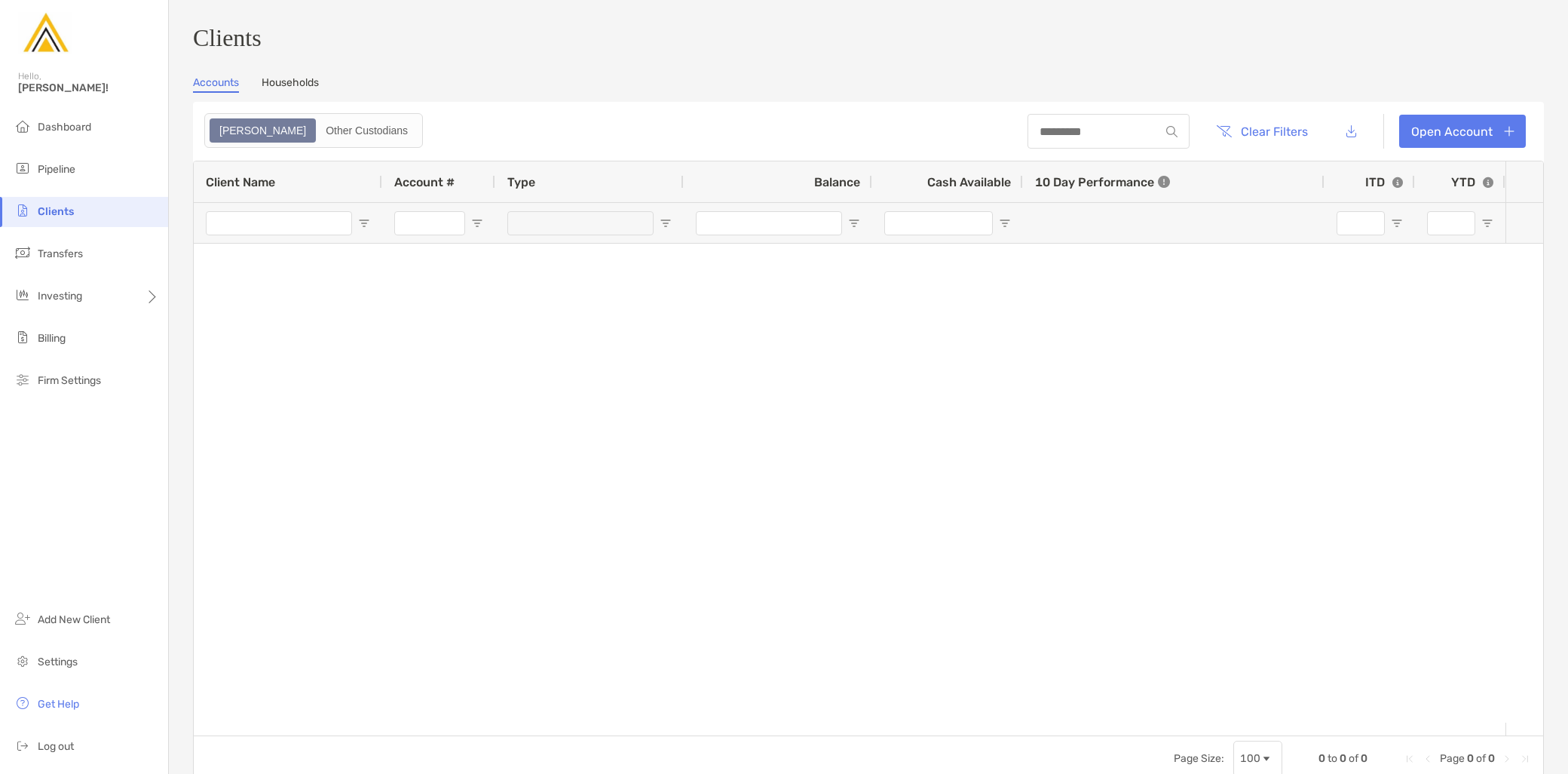
click at [314, 84] on link "Households" at bounding box center [290, 84] width 57 height 17
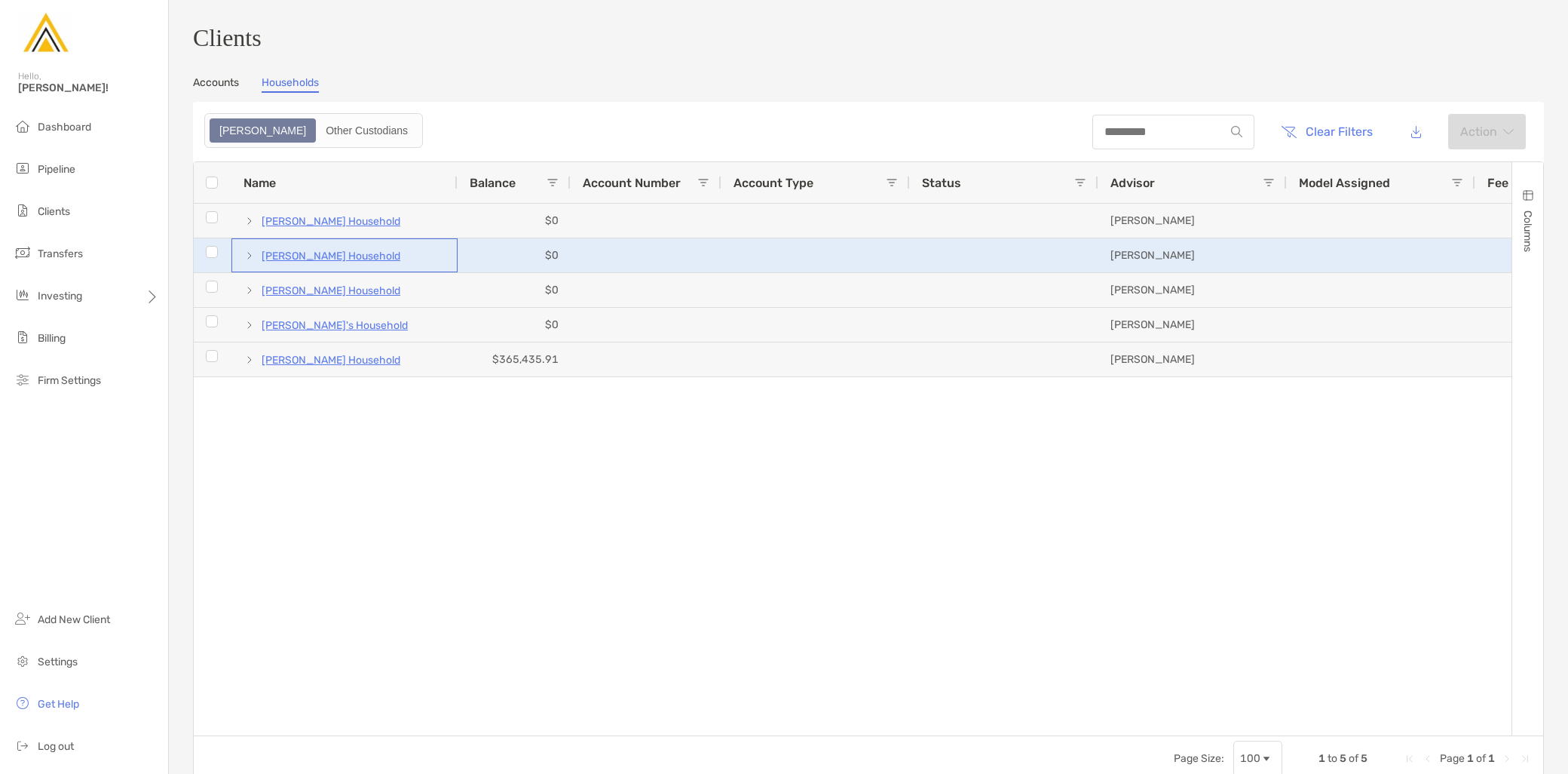
click at [313, 260] on p "[PERSON_NAME] Household" at bounding box center [331, 256] width 139 height 18
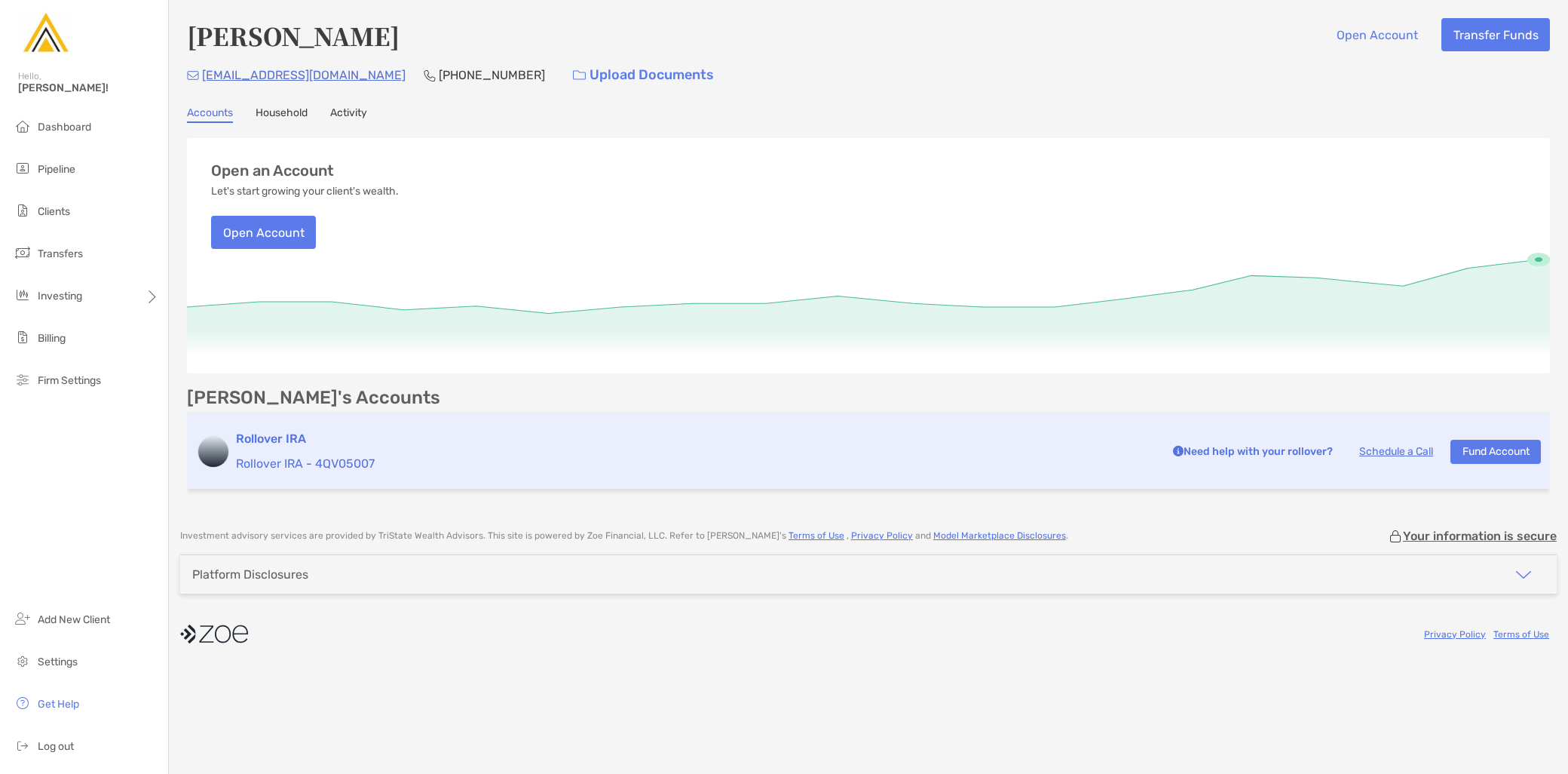
click at [1252, 445] on p "Need help with your rollover?" at bounding box center [1252, 451] width 164 height 18
